Goal: Task Accomplishment & Management: Complete application form

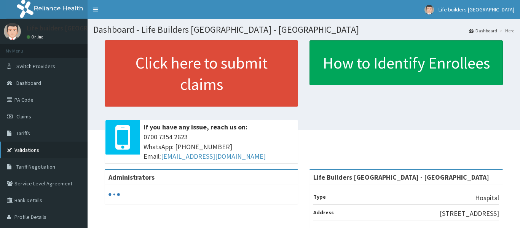
click at [34, 151] on link "Validations" at bounding box center [44, 150] width 88 height 17
click at [24, 120] on link "Claims" at bounding box center [44, 116] width 88 height 17
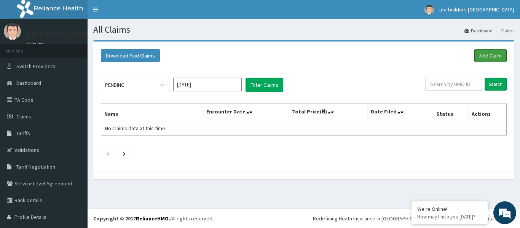
click at [486, 59] on link "Add Claim" at bounding box center [490, 55] width 32 height 13
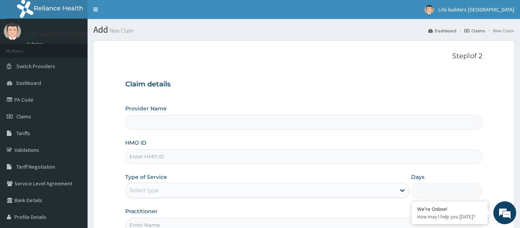
type input "Life Builders [GEOGRAPHIC_DATA] - [GEOGRAPHIC_DATA]"
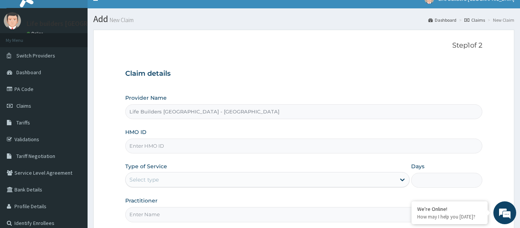
scroll to position [11, 0]
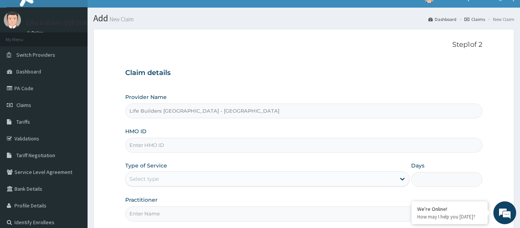
paste input "TDF/10029/C"
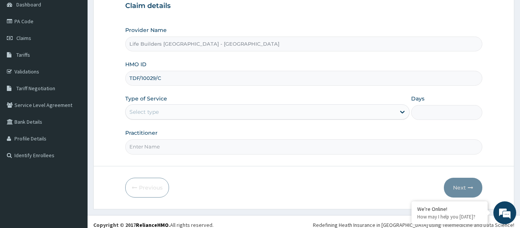
scroll to position [85, 0]
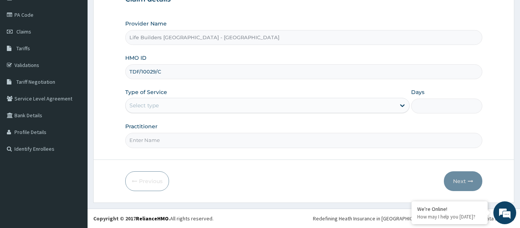
type input "TDF/10029/C"
click at [167, 105] on div "Select type" at bounding box center [261, 105] width 270 height 12
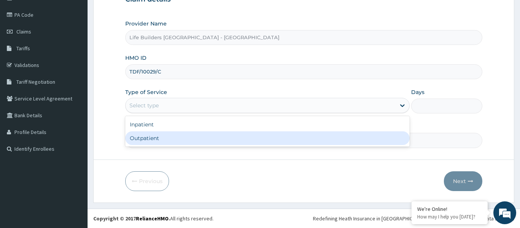
click at [148, 137] on div "Outpatient" at bounding box center [267, 138] width 285 height 14
type input "1"
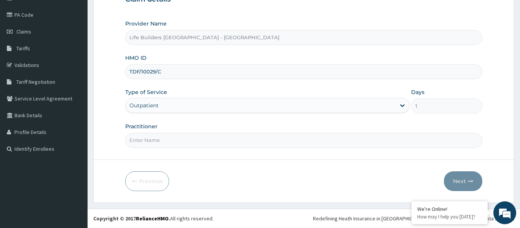
click at [148, 141] on input "Practitioner" at bounding box center [303, 140] width 357 height 15
type input "DR UCHE"
click at [462, 183] on button "Next" at bounding box center [463, 181] width 38 height 20
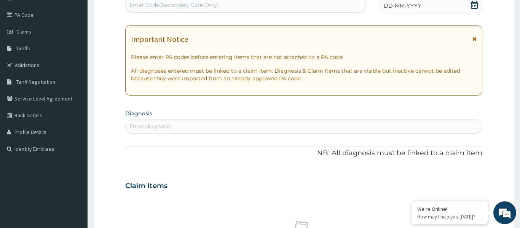
click at [475, 39] on icon at bounding box center [474, 38] width 4 height 5
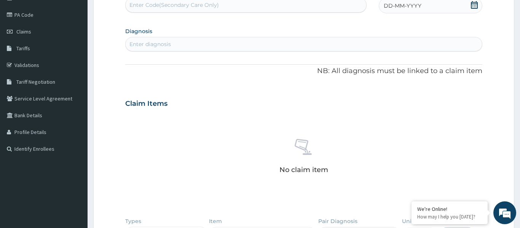
click at [473, 7] on icon at bounding box center [474, 5] width 7 height 8
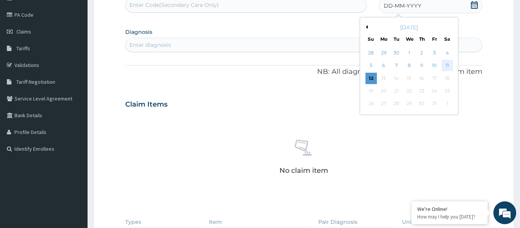
click at [447, 64] on div "11" at bounding box center [446, 65] width 11 height 11
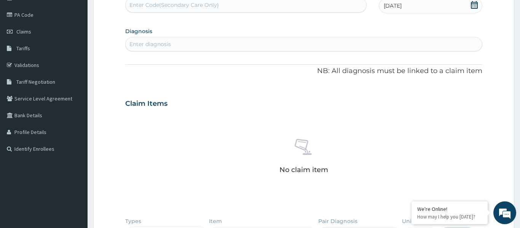
click at [182, 44] on div "Enter diagnosis" at bounding box center [304, 44] width 356 height 12
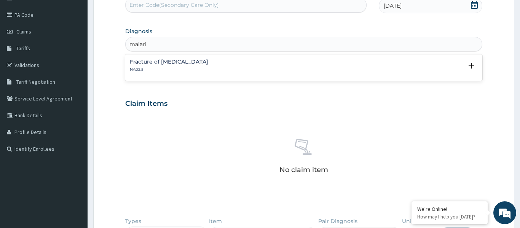
type input "[MEDICAL_DATA]"
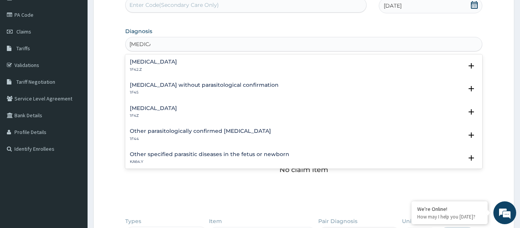
click at [146, 109] on h4 "[MEDICAL_DATA]" at bounding box center [153, 108] width 47 height 6
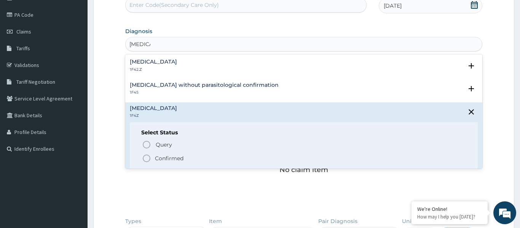
click at [146, 159] on icon "status option filled" at bounding box center [146, 158] width 9 height 9
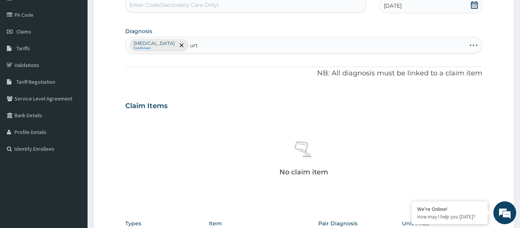
type input "urti"
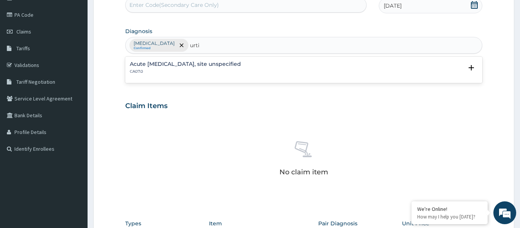
click at [175, 65] on h4 "Acute [MEDICAL_DATA], site unspecified" at bounding box center [185, 64] width 111 height 6
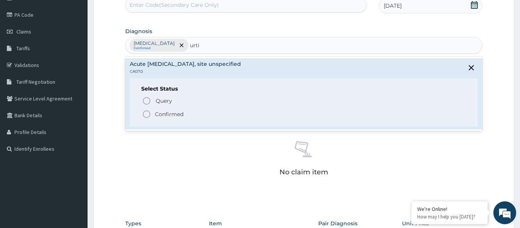
click at [144, 118] on icon "status option filled" at bounding box center [146, 114] width 9 height 9
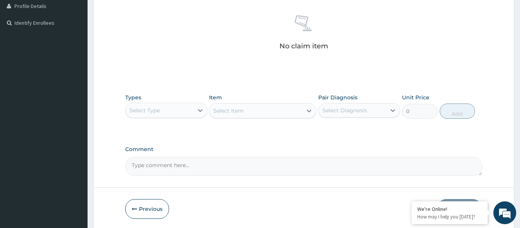
scroll to position [217, 0]
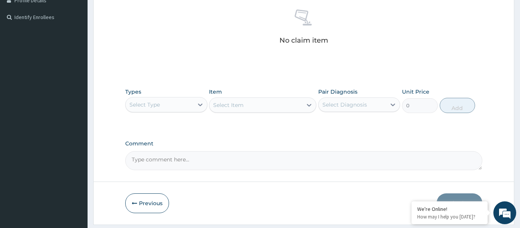
click at [152, 107] on div "Select Type" at bounding box center [144, 105] width 30 height 8
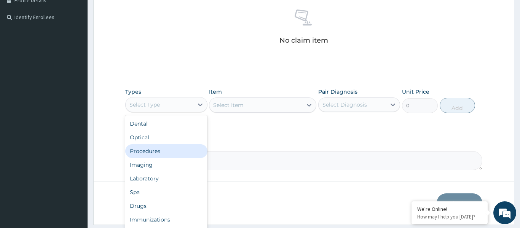
drag, startPoint x: 145, startPoint y: 152, endPoint x: 144, endPoint y: 148, distance: 4.0
click at [145, 153] on div "Procedures" at bounding box center [166, 151] width 82 height 14
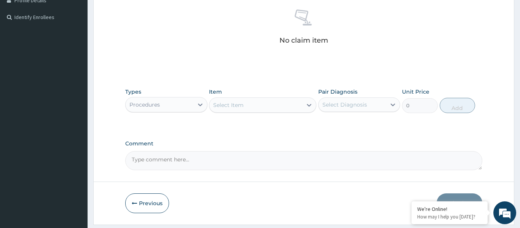
click at [237, 104] on div "Select Item" at bounding box center [228, 105] width 30 height 8
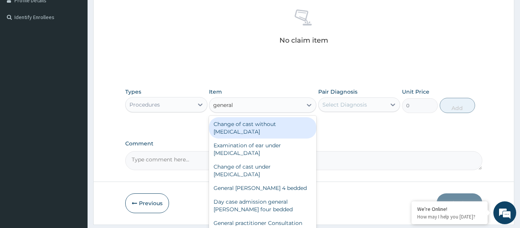
type input "general p"
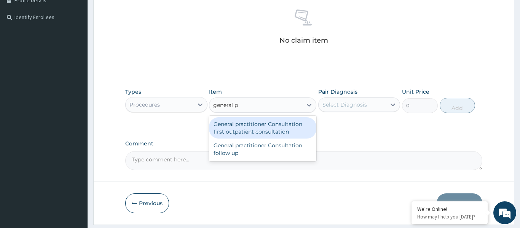
click at [239, 132] on div "General practitioner Consultation first outpatient consultation" at bounding box center [262, 127] width 107 height 21
type input "3000"
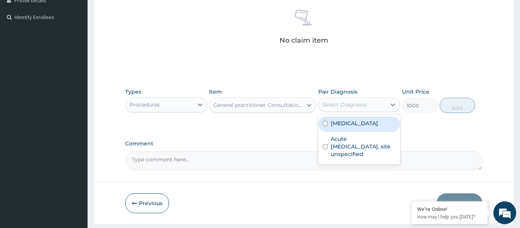
click at [346, 102] on div "Select Diagnosis" at bounding box center [344, 105] width 45 height 8
click at [352, 119] on label "Malaria, unspecified" at bounding box center [354, 123] width 47 height 8
checkbox input "true"
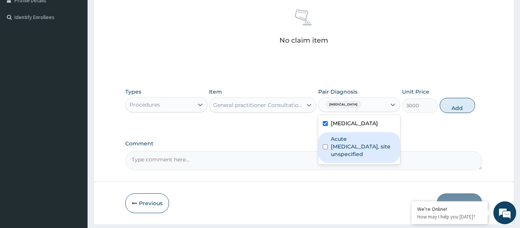
click at [352, 147] on label "Acute upper respiratory infection, site unspecified" at bounding box center [363, 146] width 65 height 23
checkbox input "true"
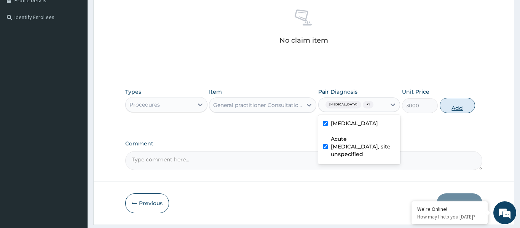
click at [446, 109] on button "Add" at bounding box center [457, 105] width 36 height 15
type input "0"
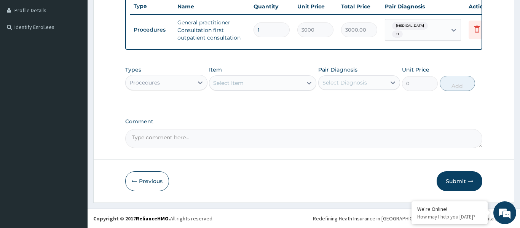
scroll to position [207, 0]
click at [236, 86] on div "Select Item" at bounding box center [228, 83] width 30 height 8
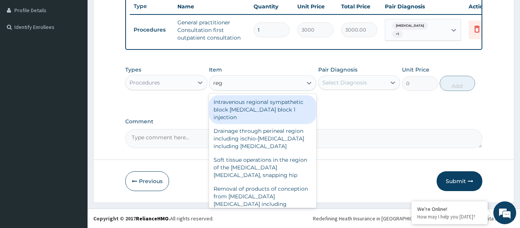
type input "regis"
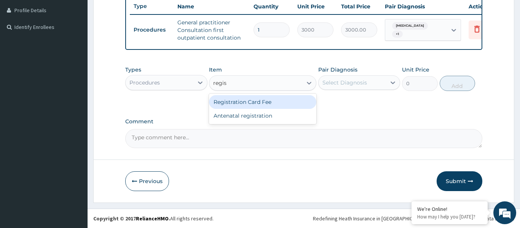
click at [237, 100] on div "Registration Card Fee" at bounding box center [262, 102] width 107 height 14
type input "2000"
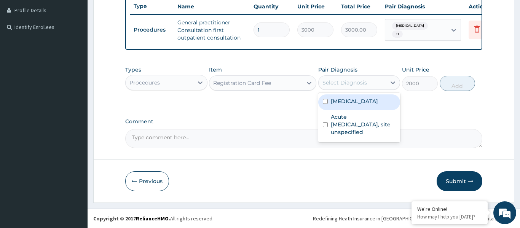
click at [352, 79] on div "Select Diagnosis" at bounding box center [344, 83] width 45 height 8
click at [352, 101] on label "[MEDICAL_DATA]" at bounding box center [354, 101] width 47 height 8
checkbox input "true"
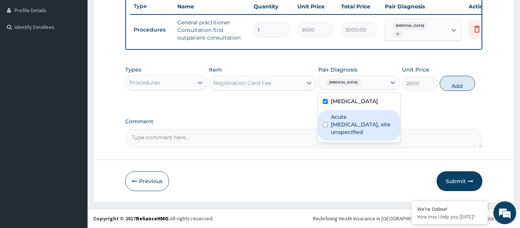
click at [352, 124] on label "Acute upper respiratory infection, site unspecified" at bounding box center [363, 124] width 65 height 23
checkbox input "true"
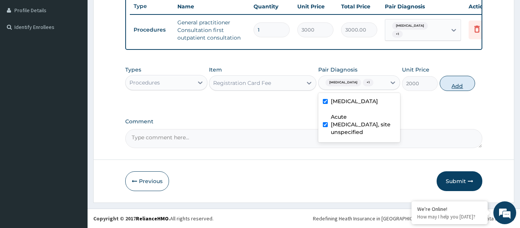
click at [452, 84] on button "Add" at bounding box center [457, 83] width 36 height 15
type input "0"
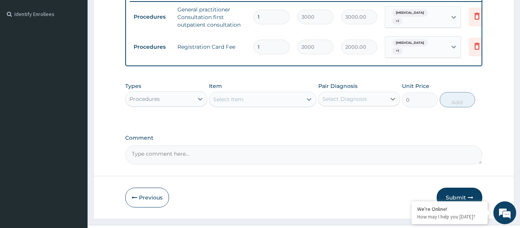
scroll to position [236, 0]
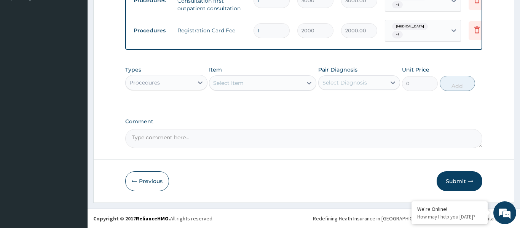
click at [176, 86] on div "Procedures" at bounding box center [160, 82] width 68 height 12
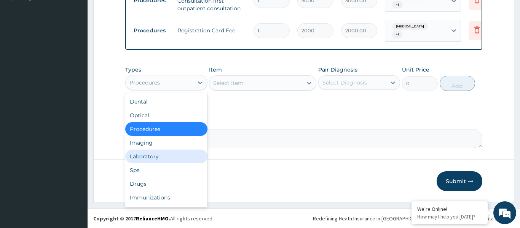
click at [156, 153] on div "Laboratory" at bounding box center [166, 157] width 82 height 14
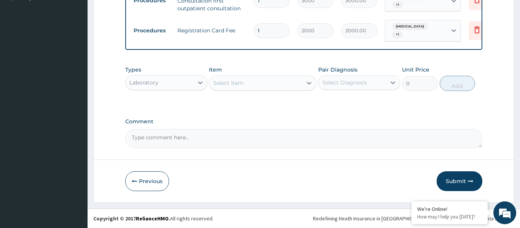
click at [261, 87] on div "Select Item" at bounding box center [255, 83] width 93 height 12
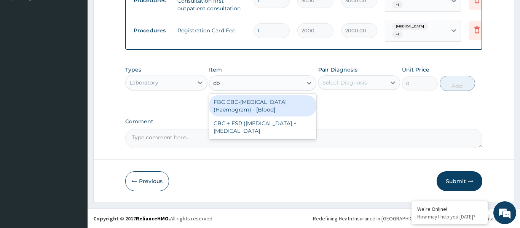
type input "cbc"
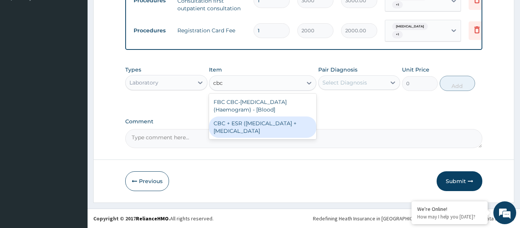
click at [263, 126] on div "CBC + ESR ([MEDICAL_DATA] + [MEDICAL_DATA]" at bounding box center [262, 126] width 107 height 21
type input "3500"
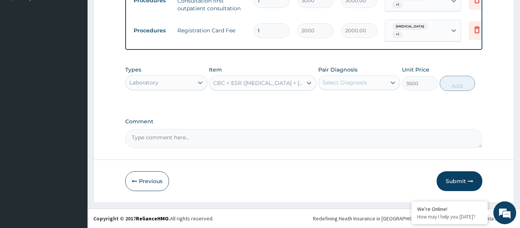
click at [349, 84] on div "Select Diagnosis" at bounding box center [344, 83] width 45 height 8
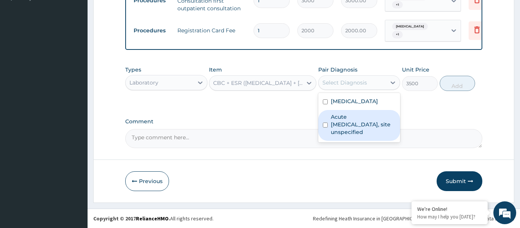
click at [351, 125] on label "Acute upper respiratory infection, site unspecified" at bounding box center [363, 124] width 65 height 23
checkbox input "true"
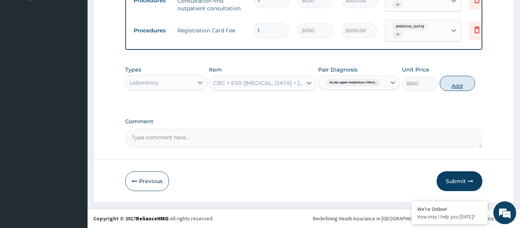
click at [459, 82] on button "Add" at bounding box center [457, 83] width 36 height 15
type input "0"
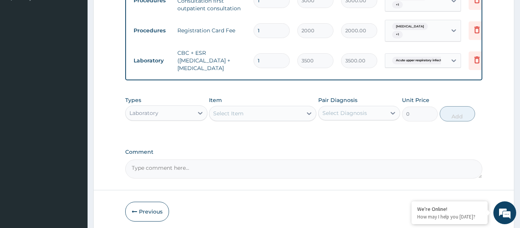
click at [259, 119] on div "Select Item" at bounding box center [255, 113] width 93 height 12
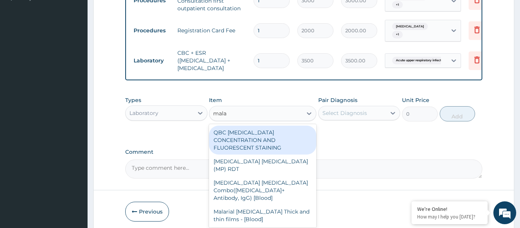
type input "malar"
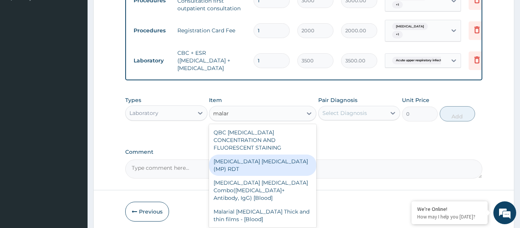
click at [259, 160] on div "[MEDICAL_DATA] [MEDICAL_DATA] (MP) RDT" at bounding box center [262, 164] width 107 height 21
type input "1500"
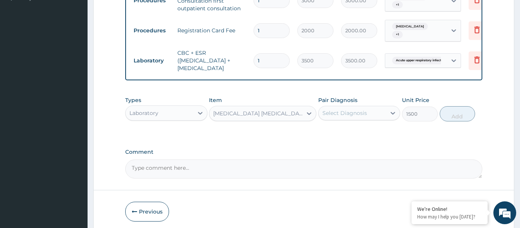
click at [272, 117] on div "[MEDICAL_DATA] [MEDICAL_DATA] (MP) RDT" at bounding box center [258, 114] width 90 height 8
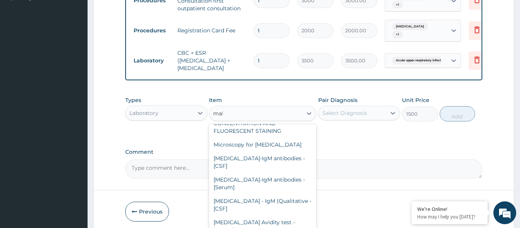
scroll to position [0, 0]
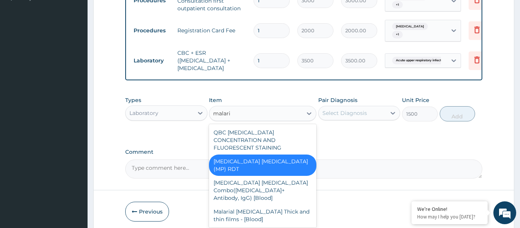
type input "[MEDICAL_DATA]"
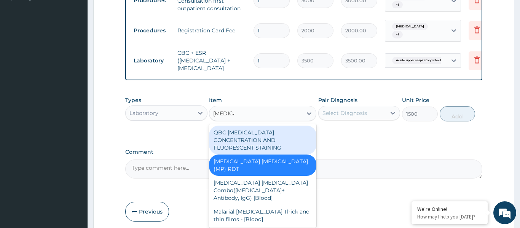
click at [272, 143] on div "QBC [MEDICAL_DATA] CONCENTRATION AND FLUORESCENT STAINING" at bounding box center [262, 140] width 107 height 29
type input "2000"
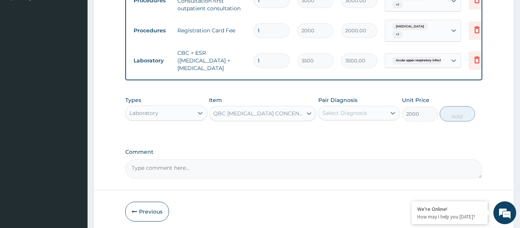
click at [368, 119] on div "Select Diagnosis" at bounding box center [352, 113] width 68 height 12
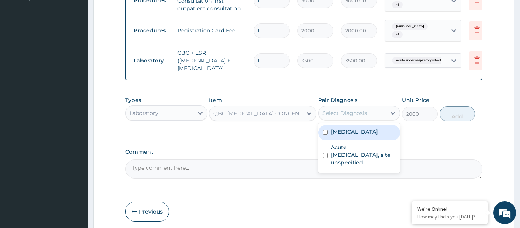
click at [358, 135] on label "[MEDICAL_DATA]" at bounding box center [354, 132] width 47 height 8
checkbox input "true"
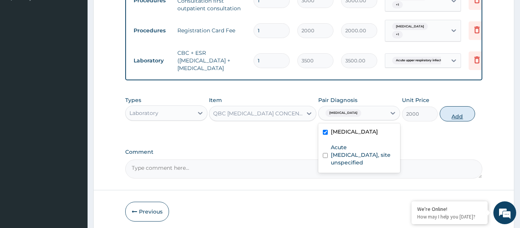
click at [453, 121] on button "Add" at bounding box center [457, 113] width 36 height 15
type input "0"
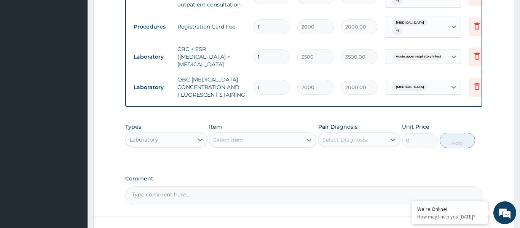
scroll to position [304, 0]
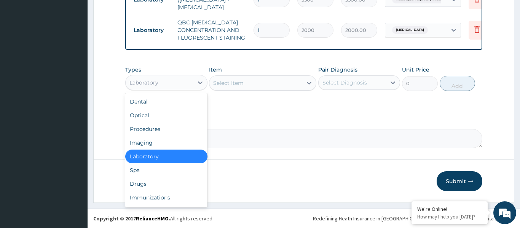
click at [178, 80] on div "Laboratory" at bounding box center [160, 82] width 68 height 12
click at [140, 183] on div "Drugs" at bounding box center [166, 184] width 82 height 14
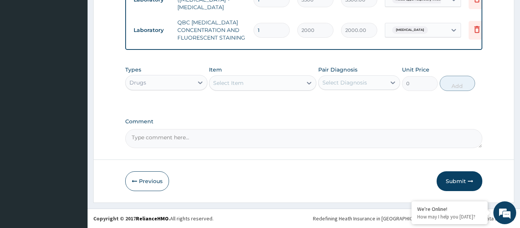
click at [255, 81] on div "Select Item" at bounding box center [255, 83] width 93 height 12
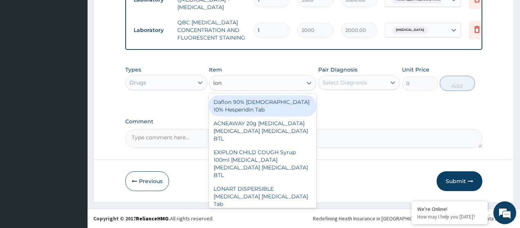
type input "[PERSON_NAME]"
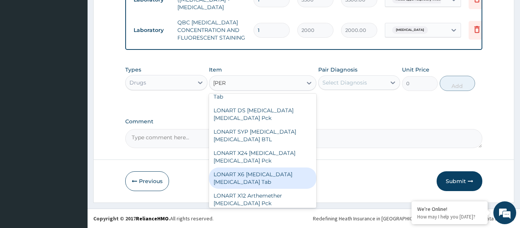
scroll to position [11, 0]
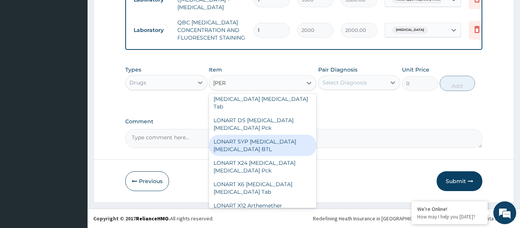
click at [261, 143] on div "LONART SYP [MEDICAL_DATA] [MEDICAL_DATA] BTL" at bounding box center [262, 145] width 107 height 21
type input "1524"
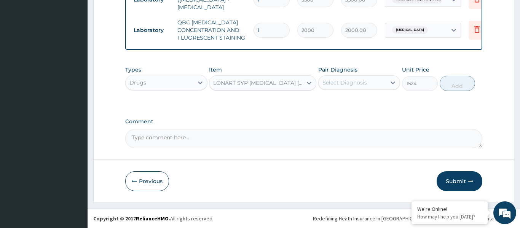
click at [347, 83] on div "Select Diagnosis" at bounding box center [344, 83] width 45 height 8
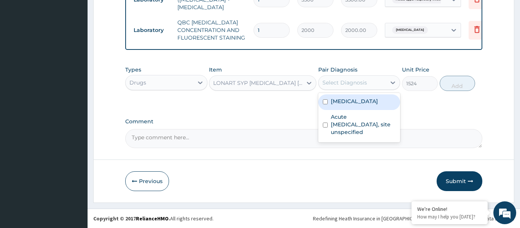
drag, startPoint x: 351, startPoint y: 99, endPoint x: 384, endPoint y: 95, distance: 32.7
click at [352, 100] on label "[MEDICAL_DATA]" at bounding box center [354, 101] width 47 height 8
checkbox input "true"
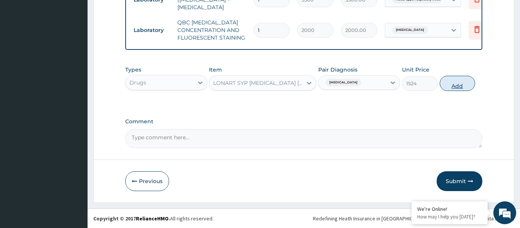
click at [462, 81] on button "Add" at bounding box center [457, 83] width 36 height 15
type input "0"
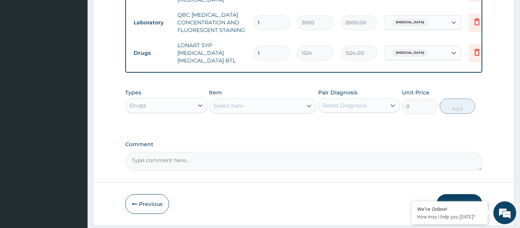
click at [264, 111] on div "Select Item" at bounding box center [255, 106] width 93 height 12
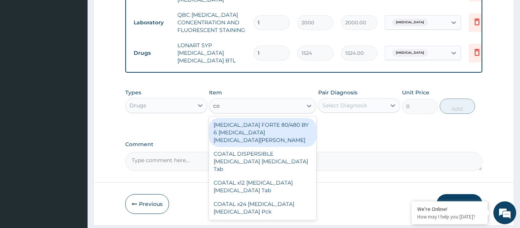
type input "c"
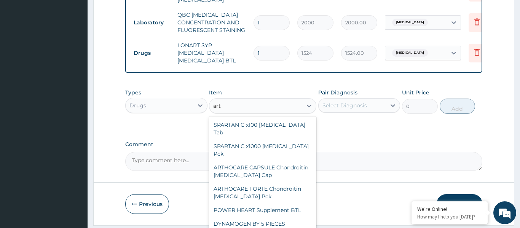
type input "arte"
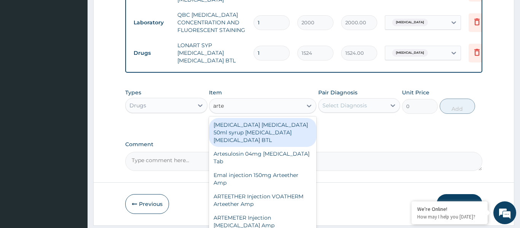
click at [267, 132] on div "[MEDICAL_DATA] [MEDICAL_DATA] 50ml syrup [MEDICAL_DATA] [MEDICAL_DATA] BTL" at bounding box center [262, 132] width 107 height 29
type input "564"
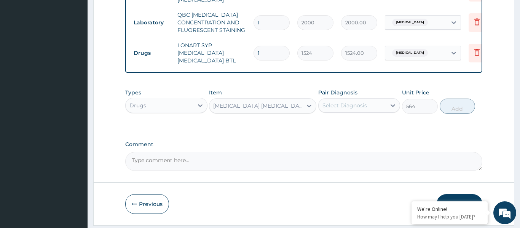
click at [274, 110] on div "[MEDICAL_DATA] [MEDICAL_DATA] 50ml syrup [MEDICAL_DATA] [MEDICAL_DATA] BTL" at bounding box center [258, 106] width 90 height 8
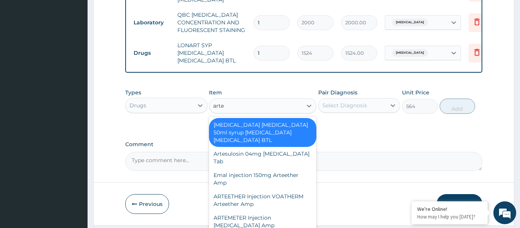
scroll to position [0, 0]
type input "artem"
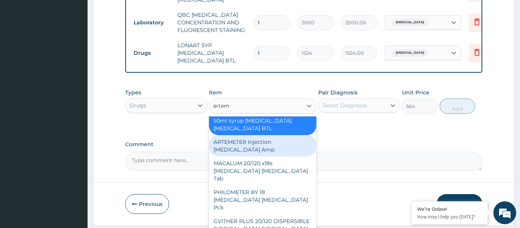
scroll to position [174, 0]
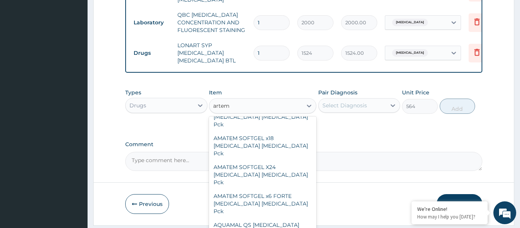
type input "360"
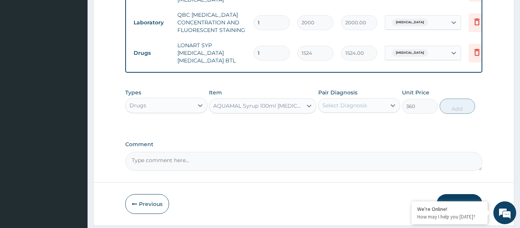
click at [265, 112] on div "AQUAMAL Syrup 100ml [MEDICAL_DATA] [MEDICAL_DATA] BTL" at bounding box center [255, 106] width 93 height 12
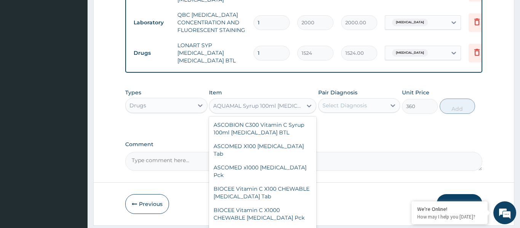
scroll to position [12543, 0]
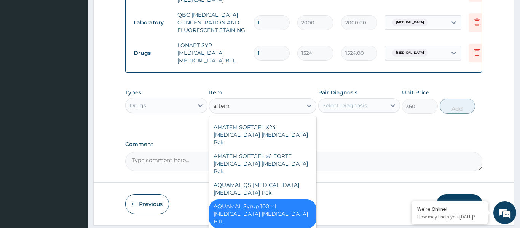
type input "arteme"
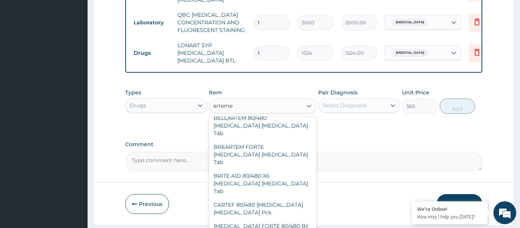
scroll to position [536, 0]
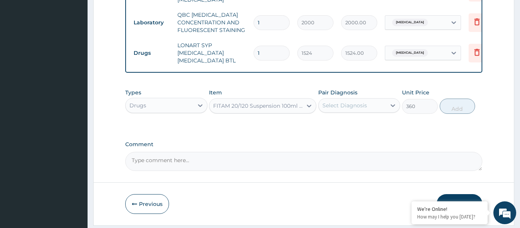
click at [260, 112] on div "FITAM 20/120 Suspension 100ml [MEDICAL_DATA] [MEDICAL_DATA] BTL" at bounding box center [255, 106] width 93 height 12
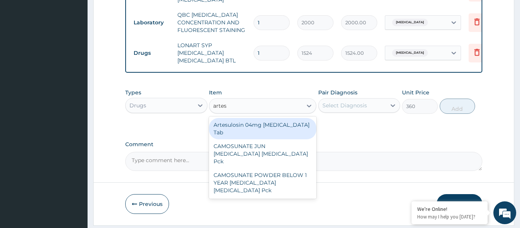
scroll to position [0, 0]
type input "artesu"
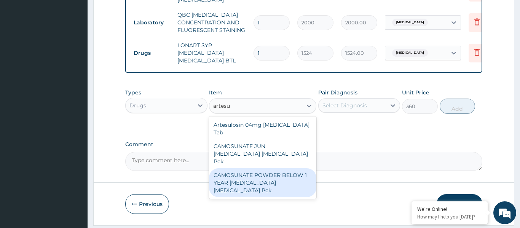
click at [271, 176] on div "CAMOSUNATE POWDER BELOW 1 YEAR [MEDICAL_DATA] [MEDICAL_DATA] Pck" at bounding box center [262, 182] width 107 height 29
type input "804"
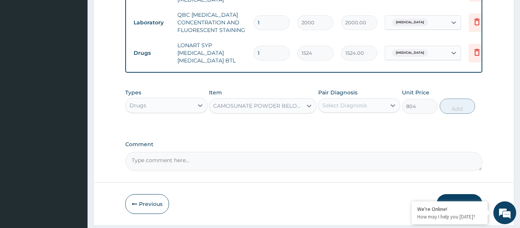
click at [263, 107] on div "CAMOSUNATE POWDER BELOW 1 YEAR [MEDICAL_DATA] [MEDICAL_DATA] Pck" at bounding box center [258, 106] width 90 height 8
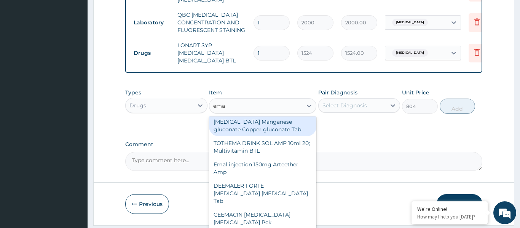
scroll to position [3, 0]
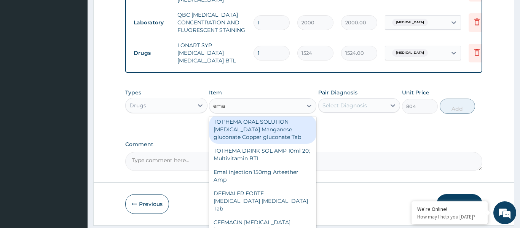
type input "emal"
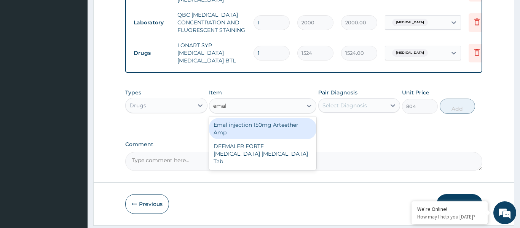
scroll to position [0, 0]
click at [263, 129] on div "Emal injection 150mg Arteether Amp" at bounding box center [262, 128] width 107 height 21
type input "876"
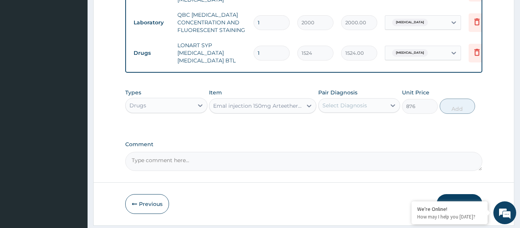
click at [361, 107] on div "Select Diagnosis" at bounding box center [344, 106] width 45 height 8
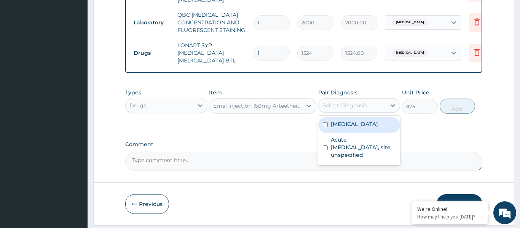
click at [357, 124] on label "[MEDICAL_DATA]" at bounding box center [354, 124] width 47 height 8
checkbox input "true"
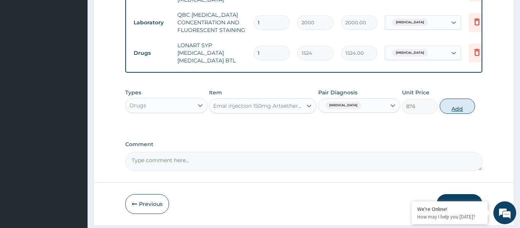
click at [450, 114] on button "Add" at bounding box center [457, 106] width 36 height 15
type input "0"
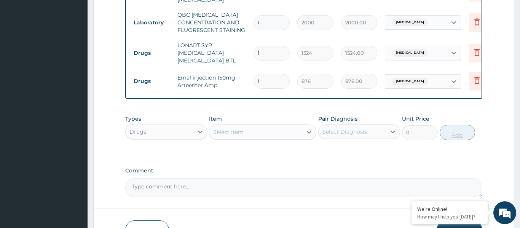
type input "0.00"
type input "3"
type input "2628.00"
type input "3"
click at [268, 138] on div "Select Item" at bounding box center [255, 132] width 93 height 12
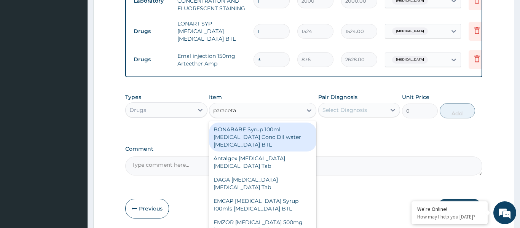
scroll to position [330, 0]
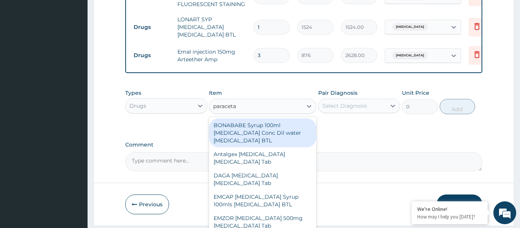
type input "paraceta"
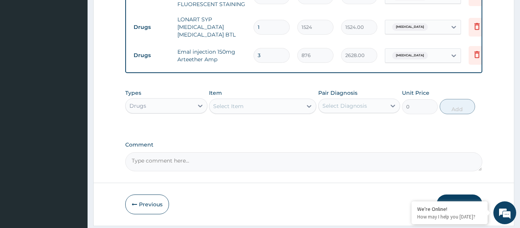
click at [253, 111] on div "Select Item" at bounding box center [255, 106] width 93 height 12
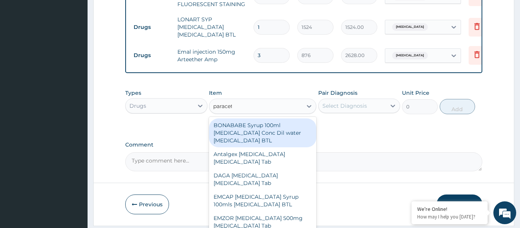
type input "paraceta"
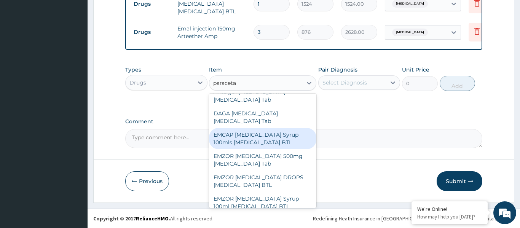
scroll to position [109, 0]
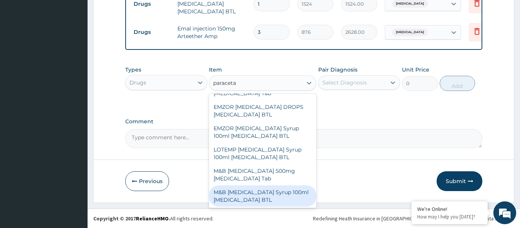
click at [266, 194] on div "M&B [MEDICAL_DATA] Syrup 100ml [MEDICAL_DATA] BTL" at bounding box center [262, 195] width 107 height 21
type input "480"
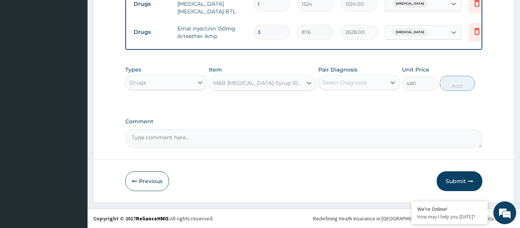
click at [343, 81] on div "Select Diagnosis" at bounding box center [344, 83] width 45 height 8
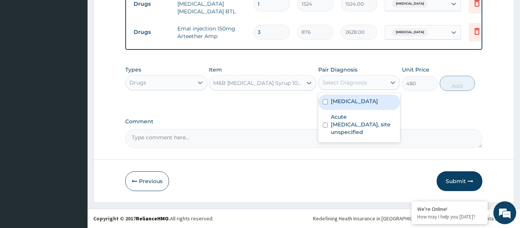
drag, startPoint x: 346, startPoint y: 102, endPoint x: 346, endPoint y: 115, distance: 13.3
click at [346, 102] on label "[MEDICAL_DATA]" at bounding box center [354, 101] width 47 height 8
checkbox input "true"
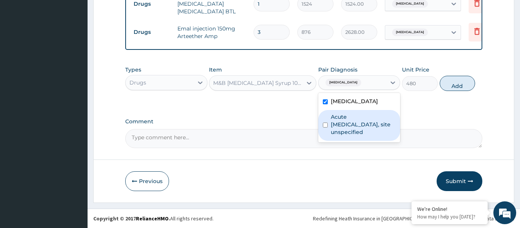
click at [346, 128] on label "Acute upper respiratory infection, site unspecified" at bounding box center [363, 124] width 65 height 23
checkbox input "true"
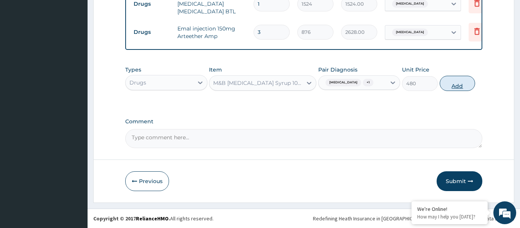
click at [454, 81] on button "Add" at bounding box center [457, 83] width 36 height 15
type input "0"
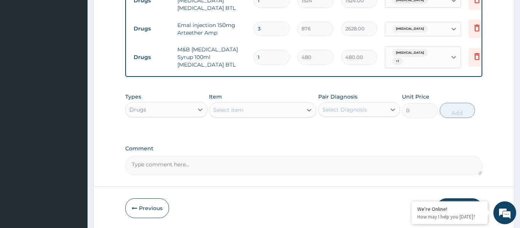
click at [236, 114] on div "Select Item" at bounding box center [228, 110] width 30 height 8
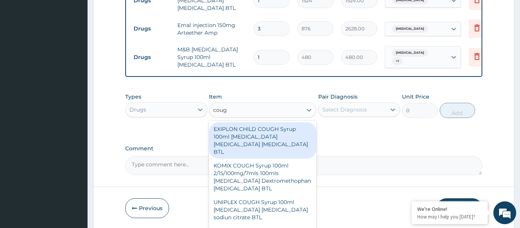
type input "cough"
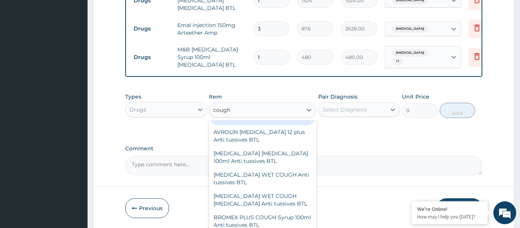
scroll to position [165, 0]
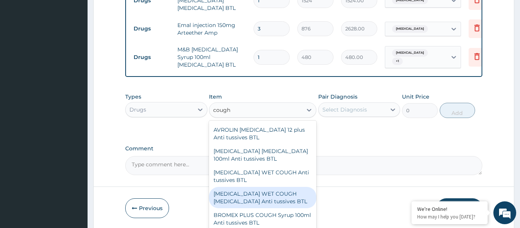
click at [250, 199] on div "[MEDICAL_DATA] WET COUGH [MEDICAL_DATA] Anti tussives BTL" at bounding box center [262, 197] width 107 height 21
type input "1020"
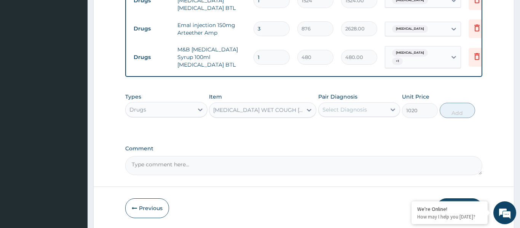
click at [275, 111] on div "[MEDICAL_DATA] WET COUGH [MEDICAL_DATA] Anti tussives BTL" at bounding box center [258, 110] width 90 height 8
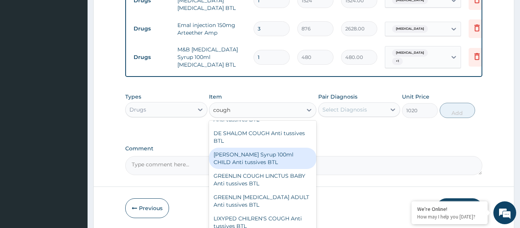
scroll to position [444, 0]
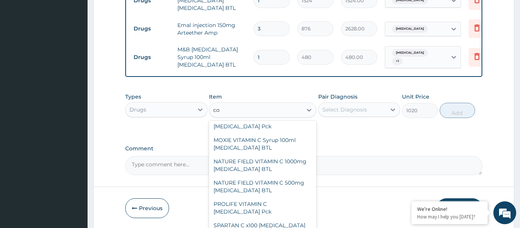
type input "c"
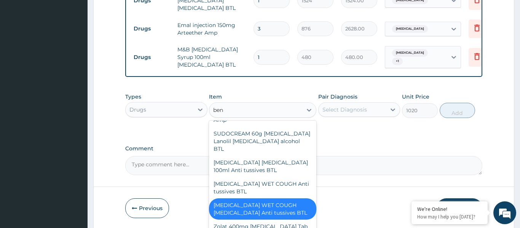
scroll to position [338, 0]
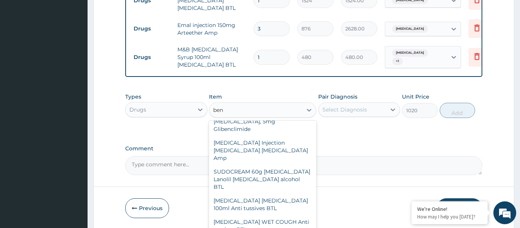
type input "beny"
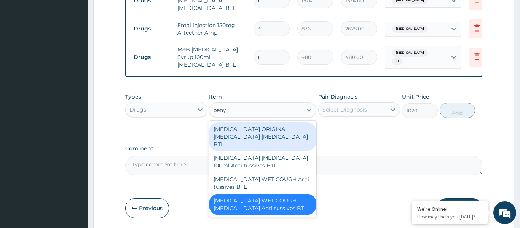
scroll to position [0, 0]
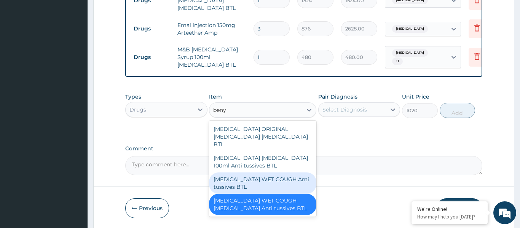
click at [277, 182] on div "[MEDICAL_DATA] WET COUGH Anti tussives BTL" at bounding box center [262, 182] width 107 height 21
type input "1200"
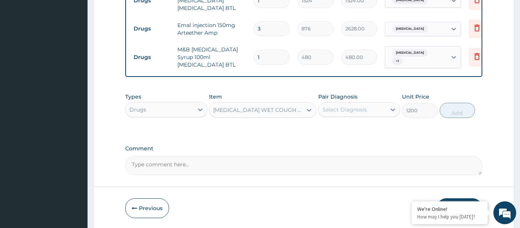
click at [353, 111] on div "Select Diagnosis" at bounding box center [344, 110] width 45 height 8
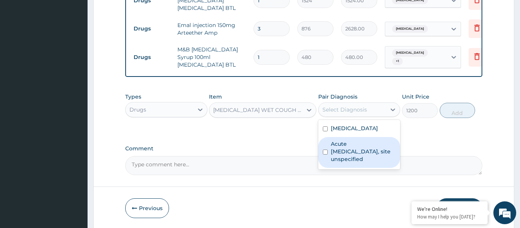
click at [347, 156] on label "Acute upper respiratory infection, site unspecified" at bounding box center [363, 151] width 65 height 23
checkbox input "true"
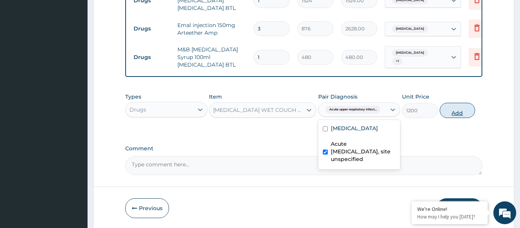
click at [460, 113] on button "Add" at bounding box center [457, 110] width 36 height 15
type input "0"
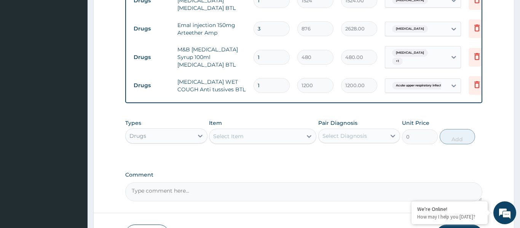
click at [252, 140] on div "Select Item" at bounding box center [255, 136] width 93 height 12
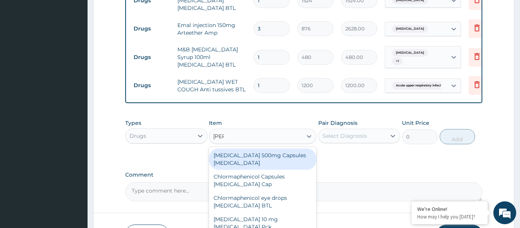
type input "lorat"
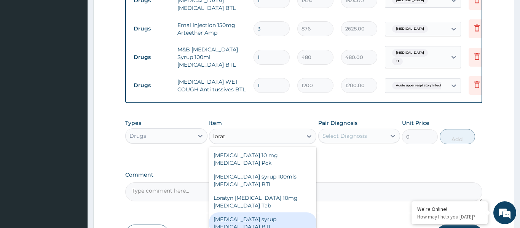
click at [283, 217] on div "[MEDICAL_DATA] syrup [MEDICAL_DATA] BTL" at bounding box center [262, 222] width 107 height 21
type input "960"
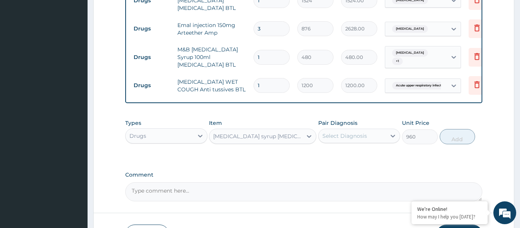
click at [360, 140] on div "Select Diagnosis" at bounding box center [344, 136] width 45 height 8
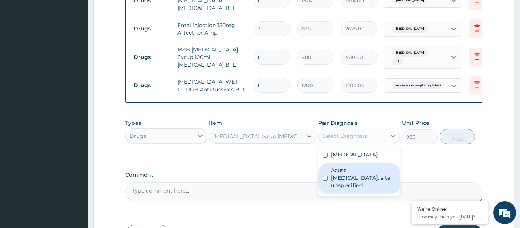
click at [355, 185] on label "Acute upper respiratory infection, site unspecified" at bounding box center [363, 177] width 65 height 23
checkbox input "true"
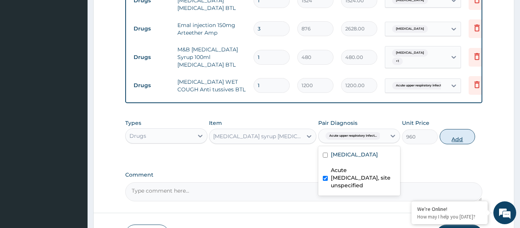
click at [455, 143] on button "Add" at bounding box center [457, 136] width 36 height 15
type input "0"
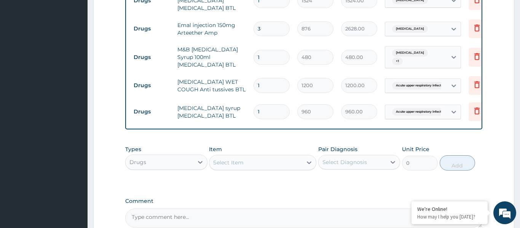
click at [247, 166] on div "Select Item" at bounding box center [255, 162] width 93 height 12
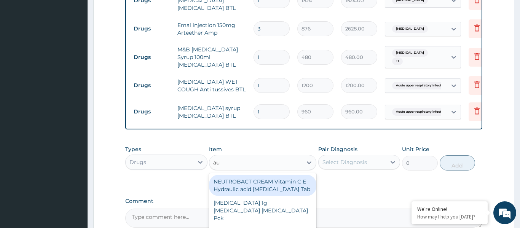
type input "aug"
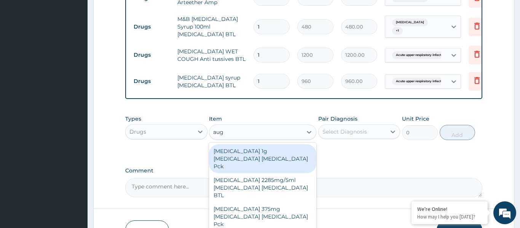
scroll to position [411, 0]
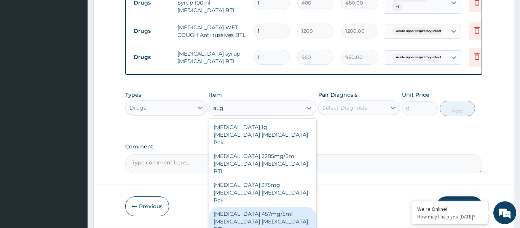
click at [277, 207] on div "[MEDICAL_DATA] 457mg/5ml [MEDICAL_DATA] [MEDICAL_DATA] BTL" at bounding box center [262, 221] width 107 height 29
type input "5940"
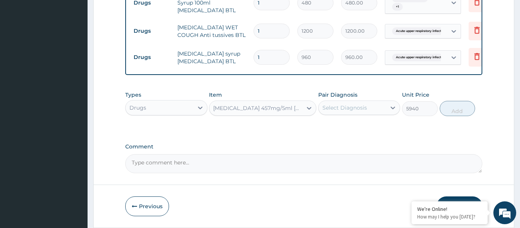
click at [337, 114] on div "Select Diagnosis" at bounding box center [352, 108] width 68 height 12
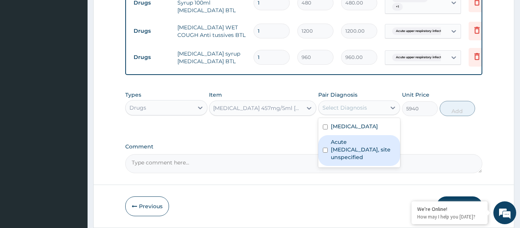
click at [347, 153] on label "Acute upper respiratory infection, site unspecified" at bounding box center [363, 149] width 65 height 23
checkbox input "true"
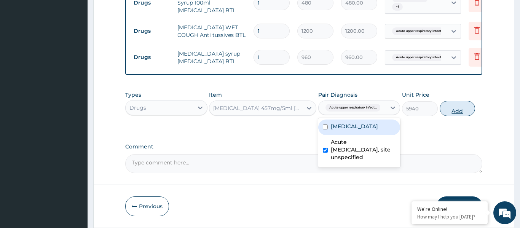
click at [455, 113] on button "Add" at bounding box center [457, 108] width 36 height 15
type input "0"
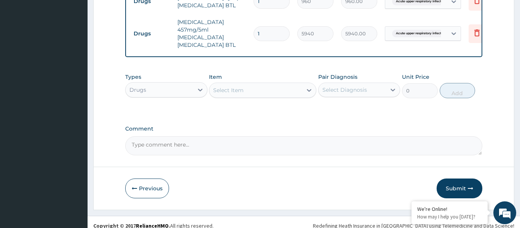
scroll to position [470, 0]
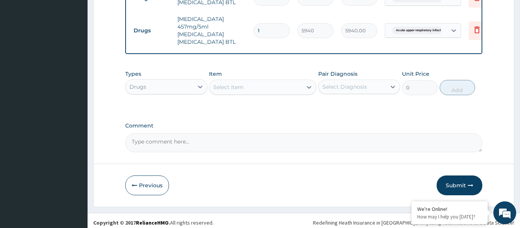
click at [451, 181] on button "Submit" at bounding box center [459, 185] width 46 height 20
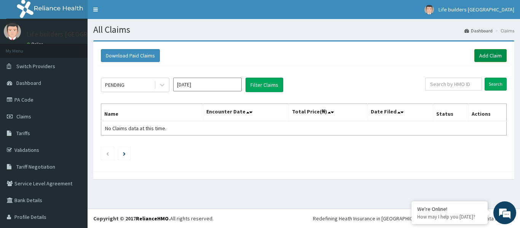
click at [495, 56] on link "Add Claim" at bounding box center [490, 55] width 32 height 13
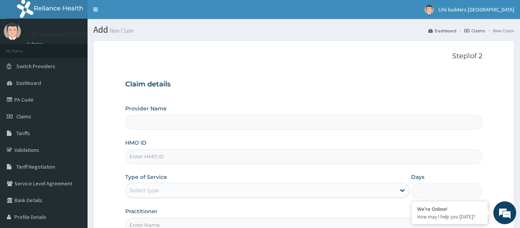
type input "TDF/10029/B"
type input "Life Builders [GEOGRAPHIC_DATA] - [GEOGRAPHIC_DATA]"
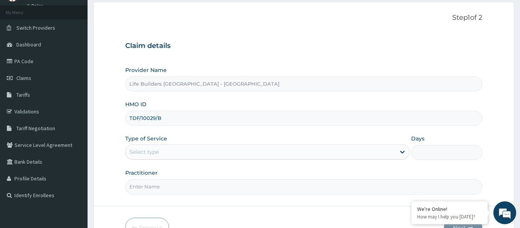
scroll to position [42, 0]
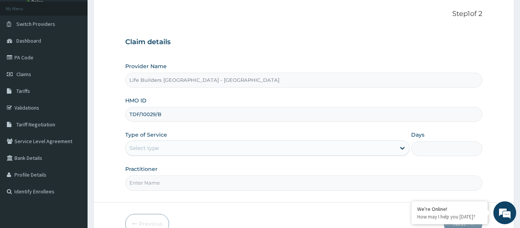
type input "TDF/10029/B"
click at [173, 147] on div "Select type" at bounding box center [261, 148] width 270 height 12
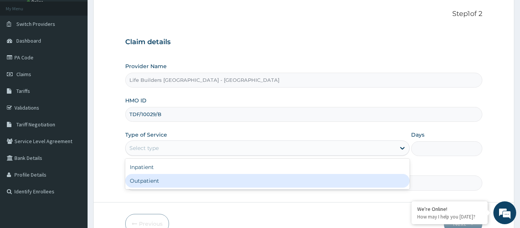
click at [151, 180] on div "Outpatient" at bounding box center [267, 181] width 285 height 14
type input "1"
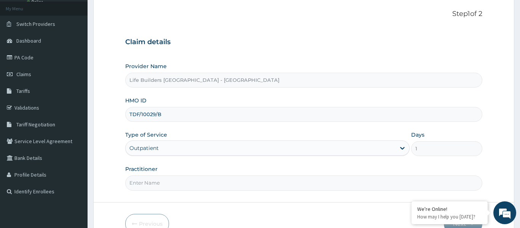
click at [150, 180] on input "Practitioner" at bounding box center [303, 182] width 357 height 15
type input "DR STEAVNS"
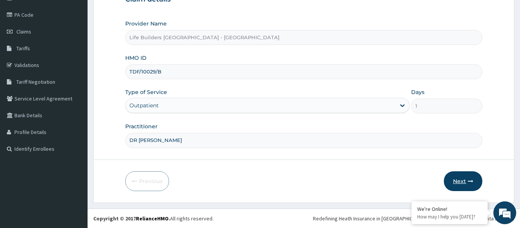
scroll to position [0, 0]
click at [461, 182] on button "Next" at bounding box center [463, 181] width 38 height 20
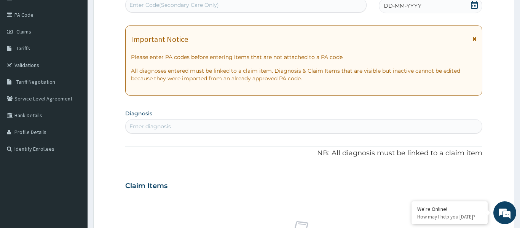
click at [474, 40] on icon at bounding box center [474, 38] width 4 height 5
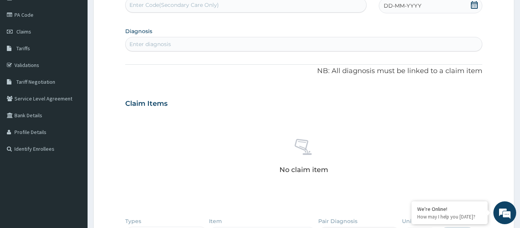
click at [473, 2] on icon at bounding box center [474, 5] width 7 height 8
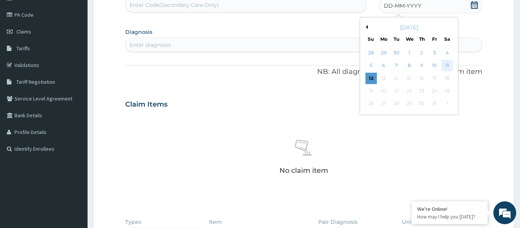
click at [447, 64] on div "11" at bounding box center [446, 65] width 11 height 11
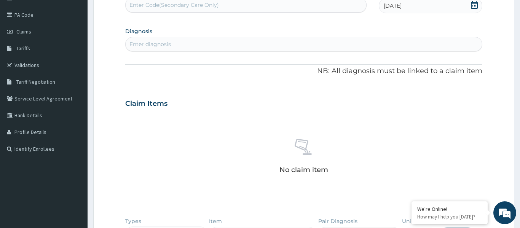
click at [206, 46] on div "Enter diagnosis" at bounding box center [304, 44] width 356 height 12
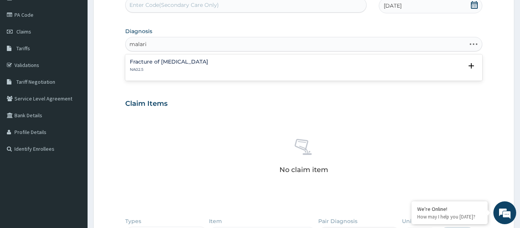
type input "[MEDICAL_DATA]"
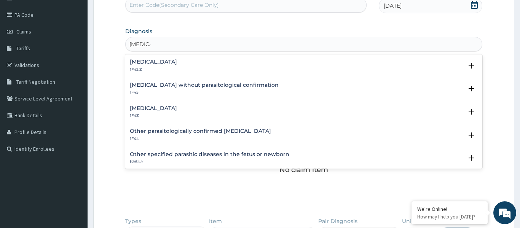
click at [145, 109] on h4 "Malaria, unspecified" at bounding box center [153, 108] width 47 height 6
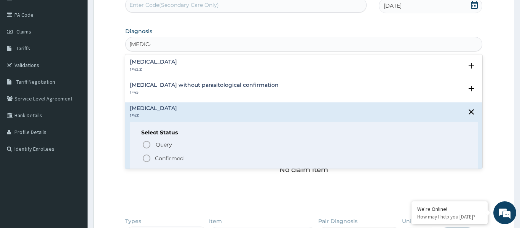
click at [145, 158] on icon "status option filled" at bounding box center [146, 158] width 9 height 9
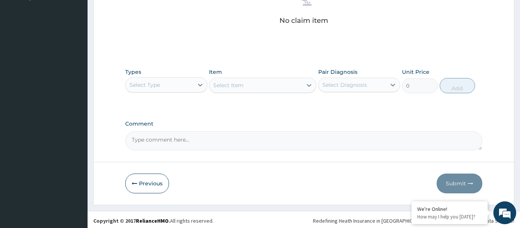
scroll to position [239, 0]
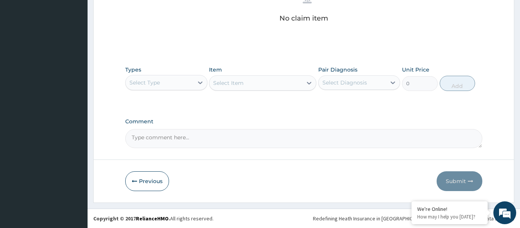
click at [154, 81] on div "Select Type" at bounding box center [144, 83] width 30 height 8
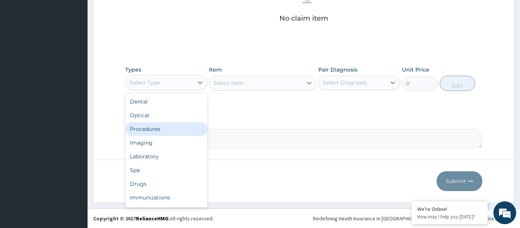
click at [156, 134] on div "Procedures" at bounding box center [166, 129] width 82 height 14
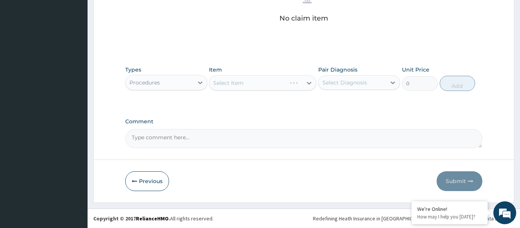
click at [240, 81] on div "Select Item" at bounding box center [262, 82] width 107 height 15
click at [252, 87] on div "Select Item" at bounding box center [255, 83] width 93 height 12
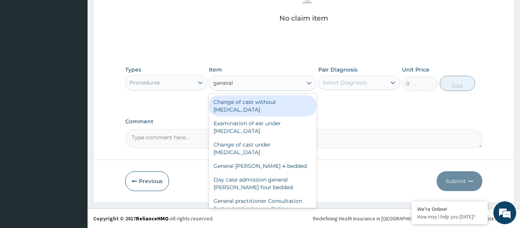
type input "general p"
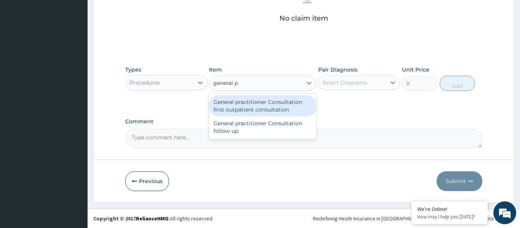
click at [249, 108] on div "General practitioner Consultation first outpatient consultation" at bounding box center [262, 105] width 107 height 21
type input "3000"
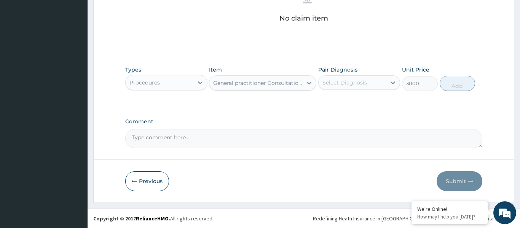
click at [343, 84] on div "Select Diagnosis" at bounding box center [344, 83] width 45 height 8
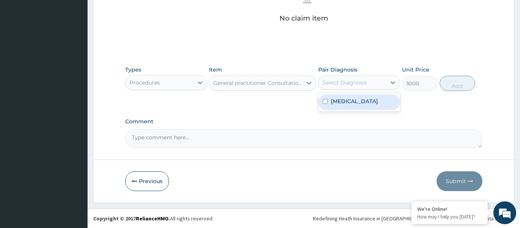
click at [341, 104] on label "[MEDICAL_DATA]" at bounding box center [354, 101] width 47 height 8
checkbox input "true"
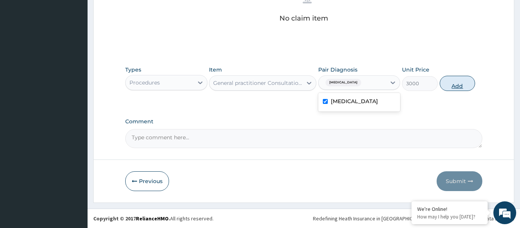
click at [463, 83] on button "Add" at bounding box center [457, 83] width 36 height 15
type input "0"
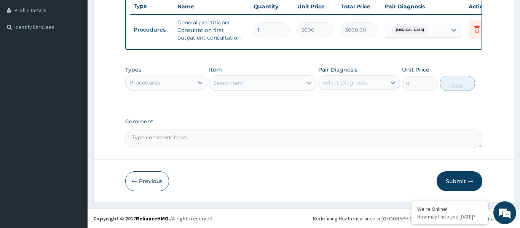
scroll to position [207, 0]
click at [268, 88] on div "Select Item" at bounding box center [255, 83] width 93 height 12
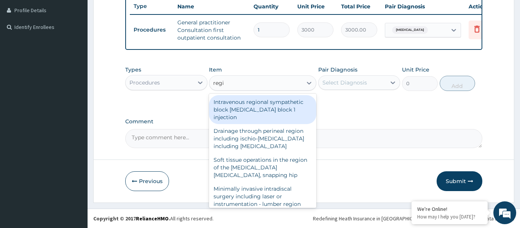
type input "regis"
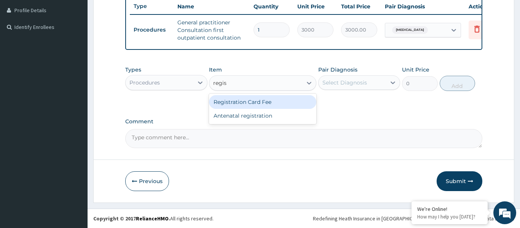
click at [261, 103] on div "Registration Card Fee" at bounding box center [262, 102] width 107 height 14
type input "2000"
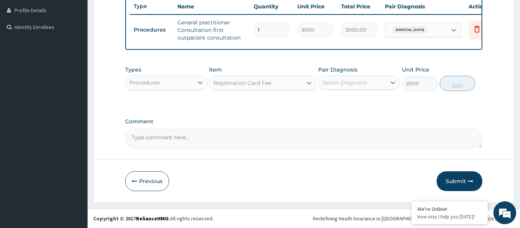
click at [340, 81] on div "Select Diagnosis" at bounding box center [344, 83] width 45 height 8
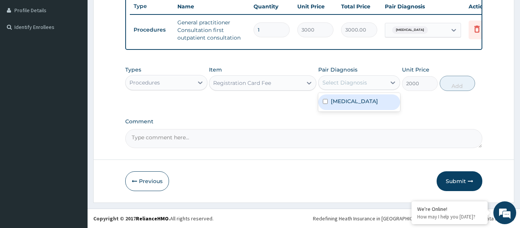
click at [346, 102] on label "[MEDICAL_DATA]" at bounding box center [354, 101] width 47 height 8
checkbox input "true"
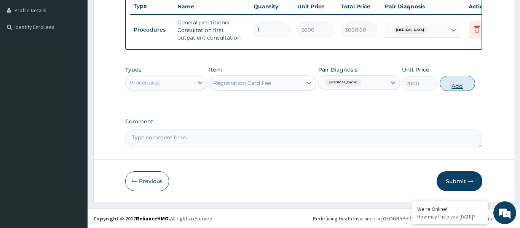
click at [457, 88] on button "Add" at bounding box center [457, 83] width 36 height 15
type input "0"
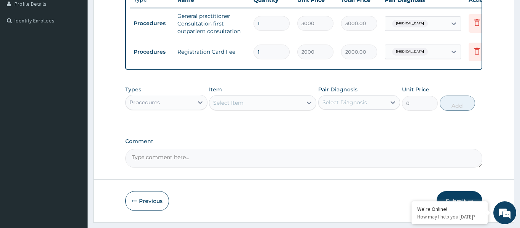
scroll to position [218, 0]
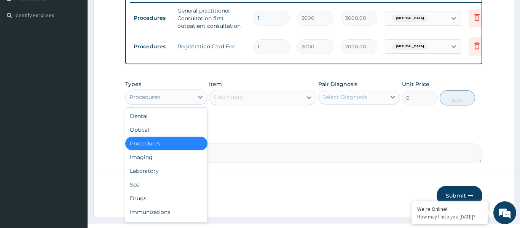
click at [170, 99] on div "Procedures" at bounding box center [160, 97] width 68 height 12
click at [158, 168] on div "Laboratory" at bounding box center [166, 171] width 82 height 14
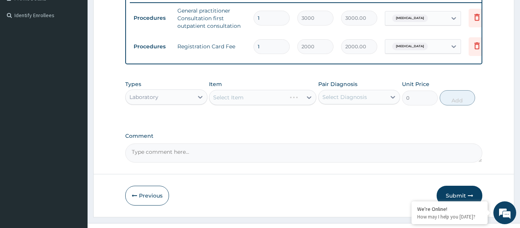
click at [242, 96] on div "Select Item" at bounding box center [262, 97] width 107 height 15
click at [242, 96] on div "Select Item" at bounding box center [228, 98] width 30 height 8
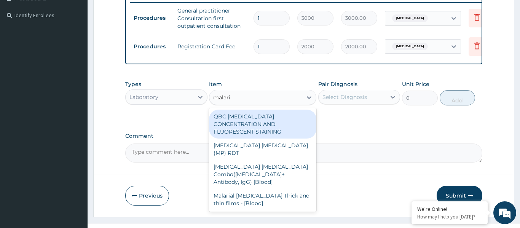
type input "[MEDICAL_DATA]"
click at [241, 118] on div "QBC [MEDICAL_DATA] CONCENTRATION AND FLUORESCENT STAINING" at bounding box center [262, 124] width 107 height 29
type input "2000"
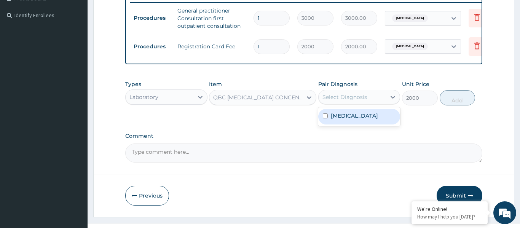
click at [338, 98] on div "Select Diagnosis" at bounding box center [344, 97] width 45 height 8
click at [342, 114] on label "[MEDICAL_DATA]" at bounding box center [354, 116] width 47 height 8
checkbox input "true"
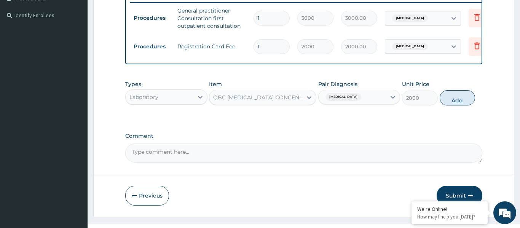
click at [459, 97] on button "Add" at bounding box center [457, 97] width 36 height 15
type input "0"
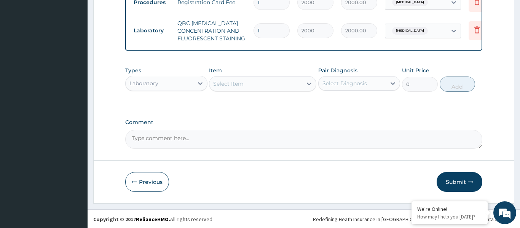
scroll to position [263, 0]
click at [157, 78] on div "Laboratory" at bounding box center [160, 82] width 68 height 12
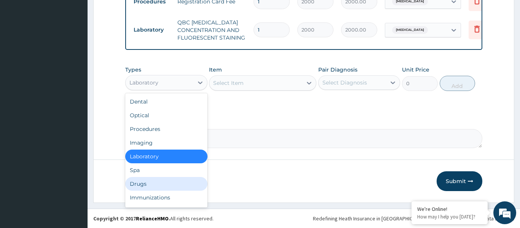
click at [152, 186] on div "Drugs" at bounding box center [166, 184] width 82 height 14
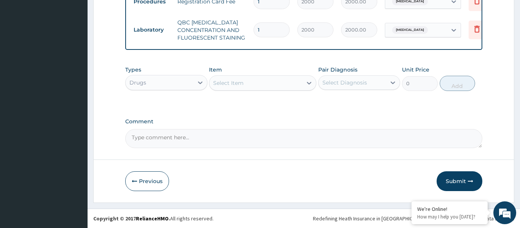
click at [247, 81] on div "Select Item" at bounding box center [255, 83] width 93 height 12
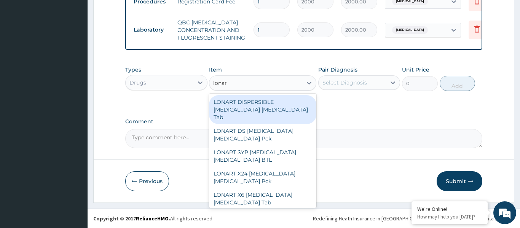
type input "lonart"
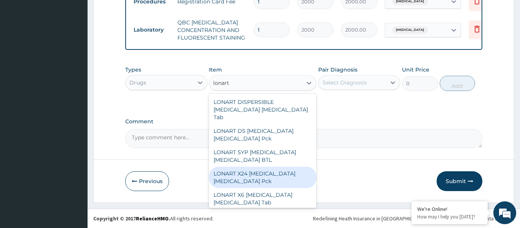
click at [271, 175] on div "LONART X24 [MEDICAL_DATA] [MEDICAL_DATA] Pck" at bounding box center [262, 177] width 107 height 21
type input "732"
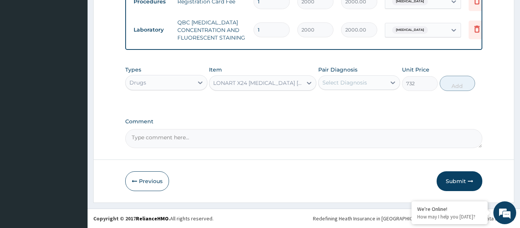
click at [346, 84] on div "Select Diagnosis" at bounding box center [344, 83] width 45 height 8
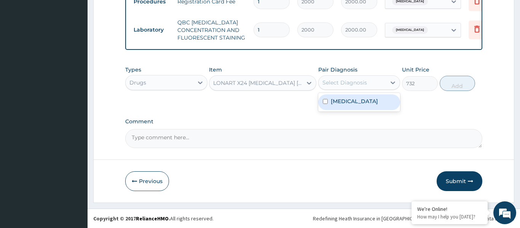
click at [347, 106] on div "[MEDICAL_DATA]" at bounding box center [359, 102] width 82 height 16
checkbox input "true"
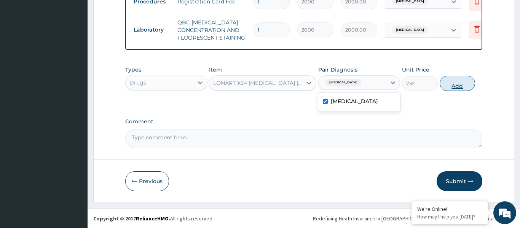
click at [454, 83] on button "Add" at bounding box center [457, 83] width 36 height 15
type input "0"
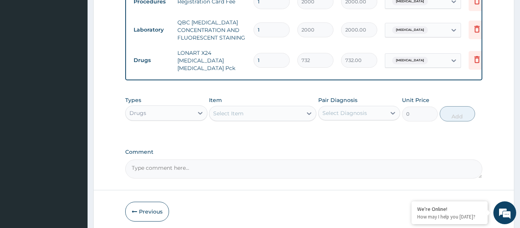
type input "0.00"
type input "6"
type input "4392.00"
type input "6"
click at [238, 110] on div "Select Item" at bounding box center [228, 114] width 30 height 8
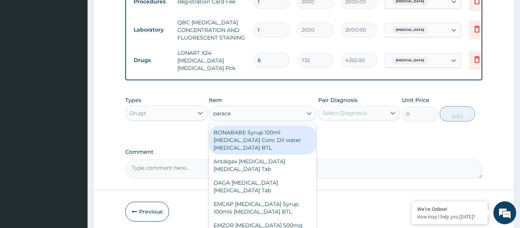
type input "paracet"
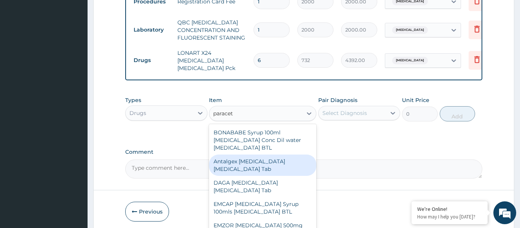
scroll to position [8, 0]
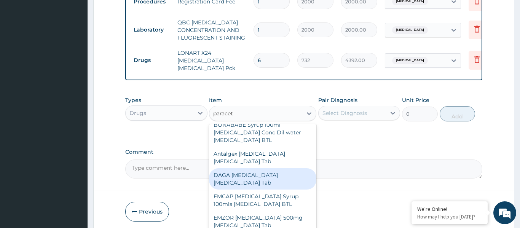
click at [252, 174] on div "DAGA [MEDICAL_DATA] [MEDICAL_DATA] Tab" at bounding box center [262, 178] width 107 height 21
type input "24"
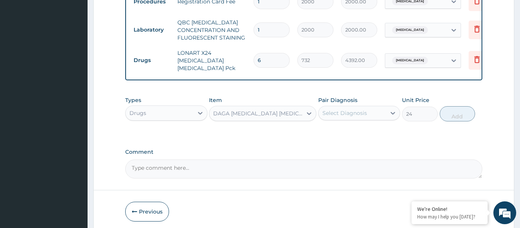
click at [267, 113] on div "DAGA [MEDICAL_DATA] [MEDICAL_DATA] Tab" at bounding box center [258, 114] width 90 height 8
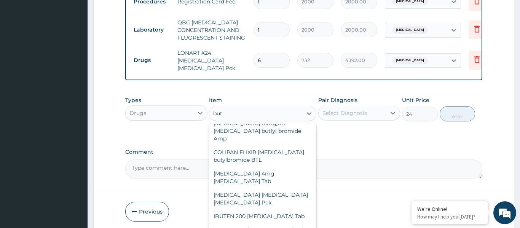
scroll to position [79, 0]
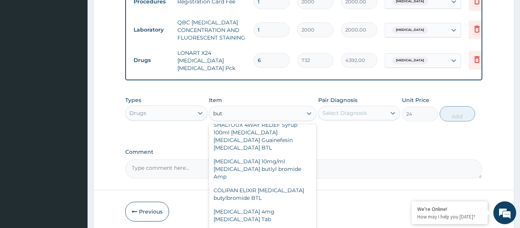
type input "bute"
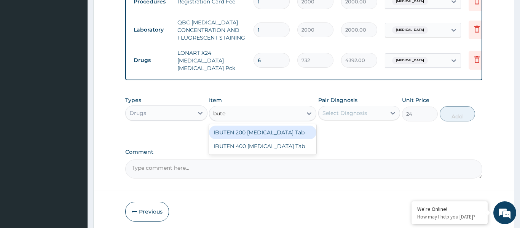
scroll to position [0, 0]
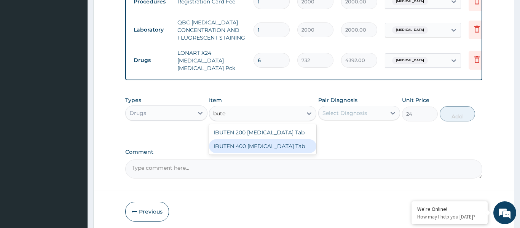
click at [255, 143] on div "IBUTEN 400 [MEDICAL_DATA] Tab" at bounding box center [262, 146] width 107 height 14
type input "66"
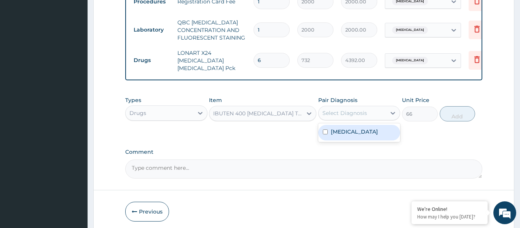
click at [346, 110] on div "Select Diagnosis" at bounding box center [344, 113] width 45 height 8
click at [353, 129] on label "[MEDICAL_DATA]" at bounding box center [354, 132] width 47 height 8
checkbox input "true"
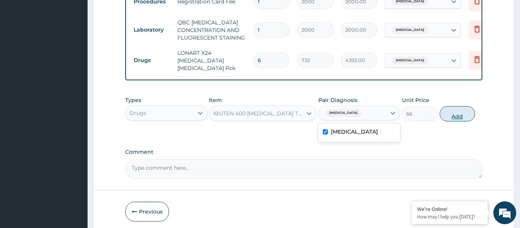
click at [456, 108] on button "Add" at bounding box center [457, 113] width 36 height 15
type input "0"
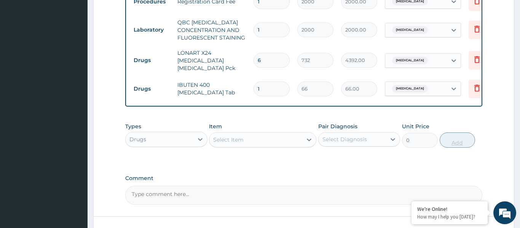
type input "18"
type input "1188.00"
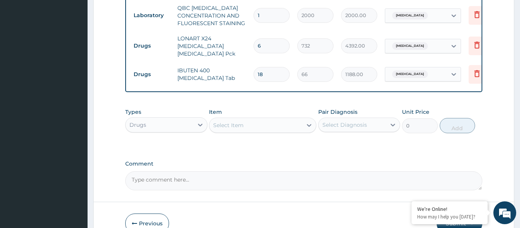
scroll to position [316, 0]
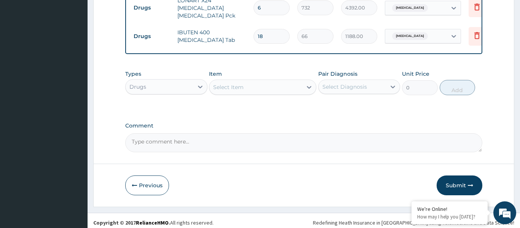
type input "18"
click at [253, 83] on div "Select Item" at bounding box center [255, 87] width 93 height 12
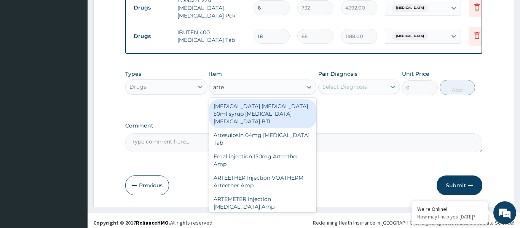
type input "artem"
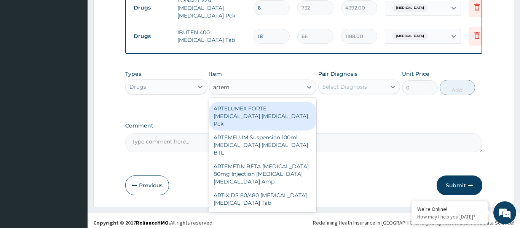
scroll to position [353, 0]
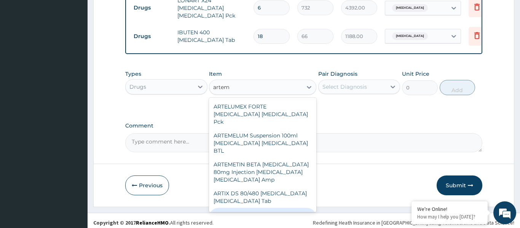
click at [272, 208] on div "BELLARTEM 80/480 [MEDICAL_DATA] [MEDICAL_DATA] Tab" at bounding box center [262, 222] width 107 height 29
type input "396"
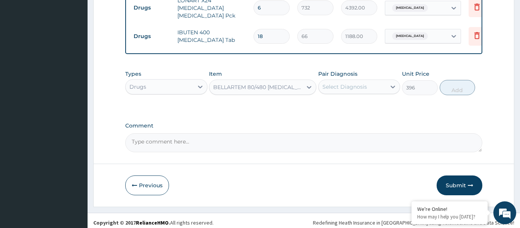
click at [349, 87] on div "Select Diagnosis" at bounding box center [352, 87] width 68 height 12
click at [346, 103] on label "[MEDICAL_DATA]" at bounding box center [354, 106] width 47 height 8
checkbox input "true"
click at [453, 85] on button "Add" at bounding box center [457, 87] width 36 height 15
type input "0"
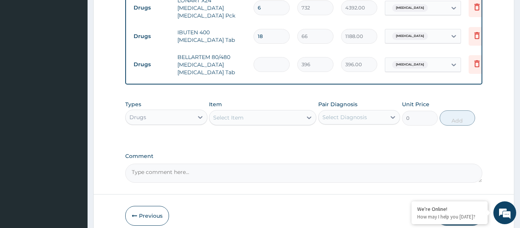
type input "0.00"
type input "6"
type input "2376.00"
type input "6"
click at [476, 61] on icon at bounding box center [476, 63] width 9 height 9
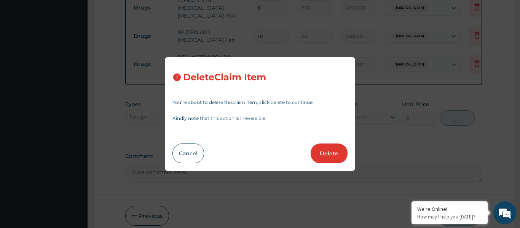
click at [327, 152] on button "Delete" at bounding box center [329, 153] width 37 height 20
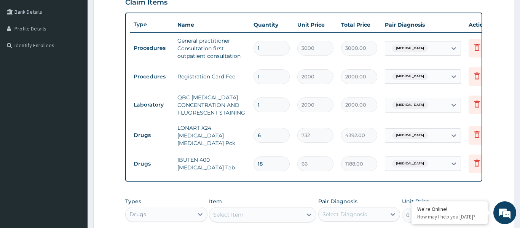
scroll to position [316, 0]
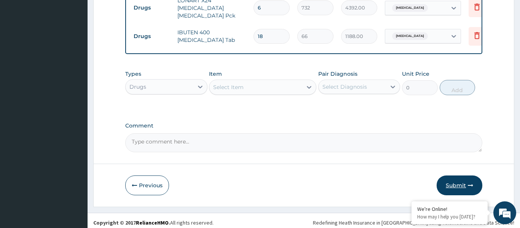
click at [453, 180] on button "Submit" at bounding box center [459, 185] width 46 height 20
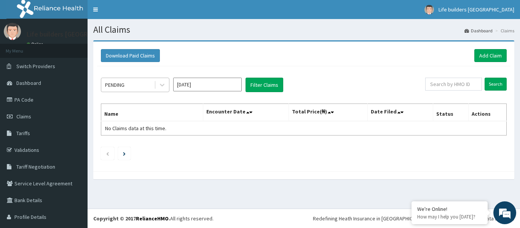
click at [140, 86] on div "PENDING" at bounding box center [127, 85] width 53 height 12
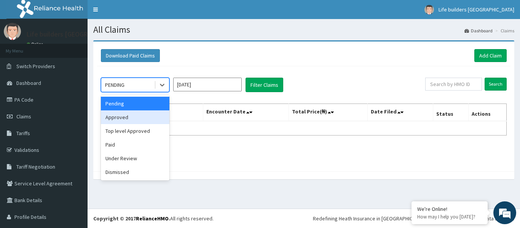
click at [126, 121] on div "Approved" at bounding box center [135, 117] width 68 height 14
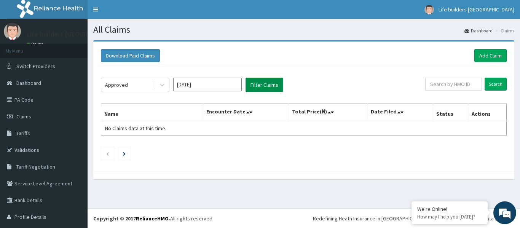
click at [268, 84] on button "Filter Claims" at bounding box center [264, 85] width 38 height 14
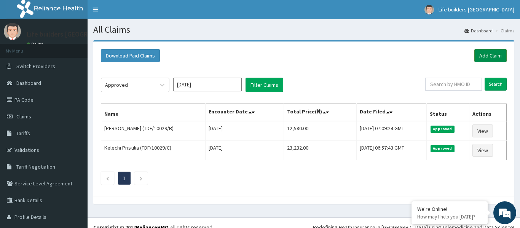
click at [486, 53] on link "Add Claim" at bounding box center [490, 55] width 32 height 13
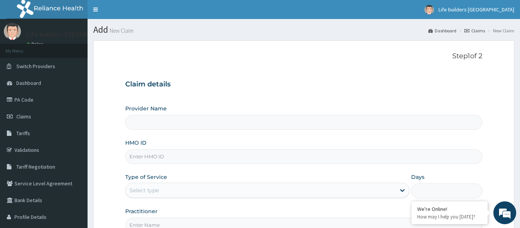
paste input "TDF/10029/D"
type input "TDF/10029/D"
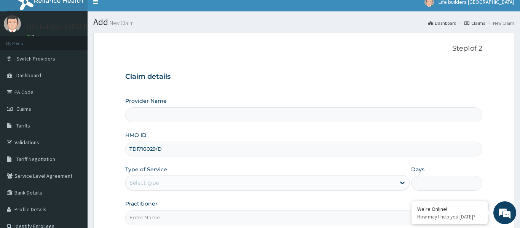
type input "Life Builders [GEOGRAPHIC_DATA] - [GEOGRAPHIC_DATA]"
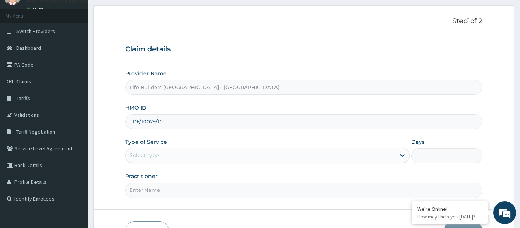
scroll to position [40, 0]
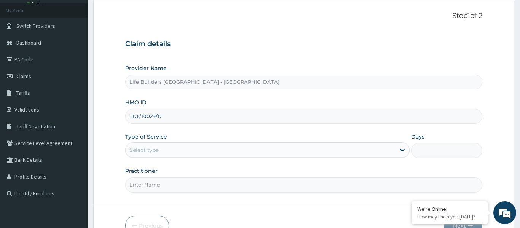
type input "TDF/10029/D"
click at [175, 152] on div "Select type" at bounding box center [261, 150] width 270 height 12
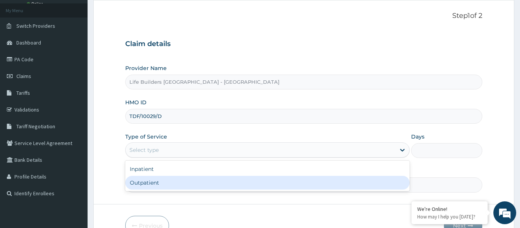
click at [153, 182] on div "Outpatient" at bounding box center [267, 183] width 285 height 14
type input "1"
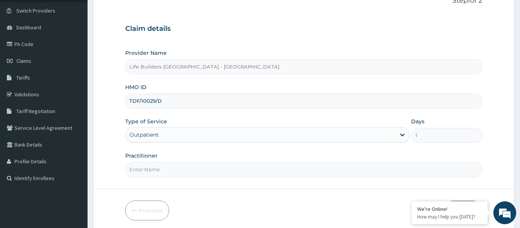
scroll to position [62, 0]
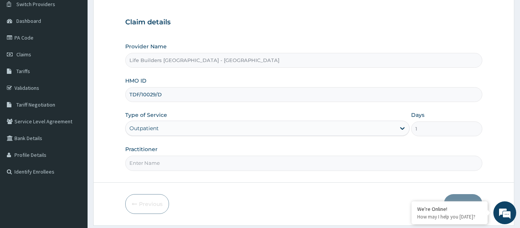
click at [153, 159] on input "Practitioner" at bounding box center [303, 163] width 357 height 15
type input "[PERSON_NAME]"
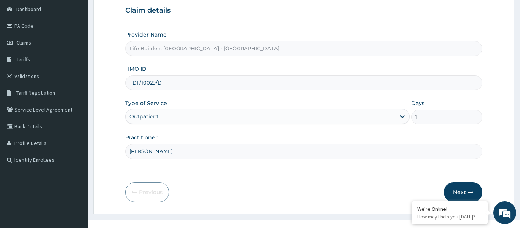
scroll to position [85, 0]
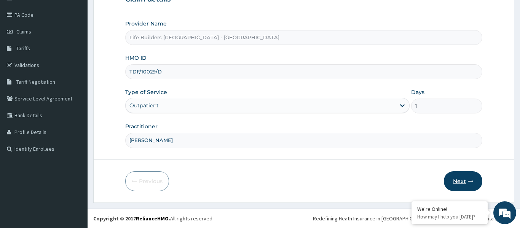
click at [457, 179] on button "Next" at bounding box center [463, 181] width 38 height 20
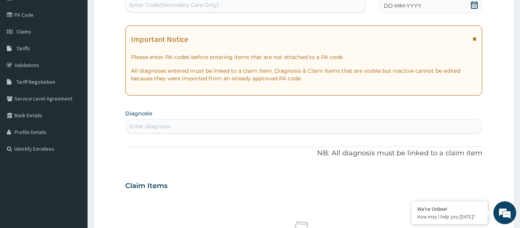
click at [474, 40] on icon at bounding box center [474, 38] width 4 height 5
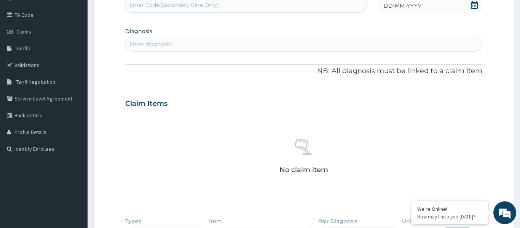
click at [474, 10] on span at bounding box center [474, 6] width 8 height 10
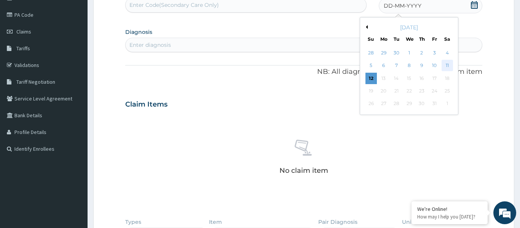
click at [447, 65] on div "11" at bounding box center [446, 65] width 11 height 11
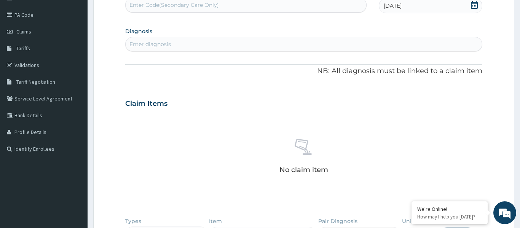
click at [209, 43] on div "Enter diagnosis" at bounding box center [304, 44] width 356 height 12
type input "urti"
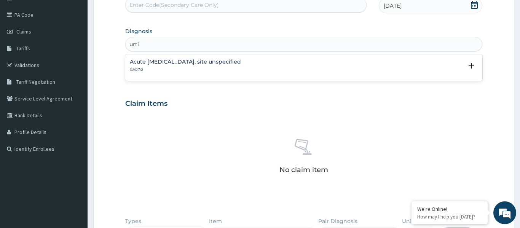
click at [180, 62] on h4 "Acute upper respiratory infection, site unspecified" at bounding box center [185, 62] width 111 height 6
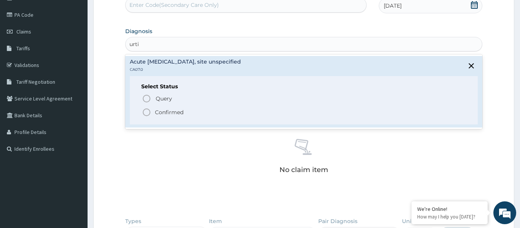
click at [147, 114] on icon "status option filled" at bounding box center [146, 112] width 9 height 9
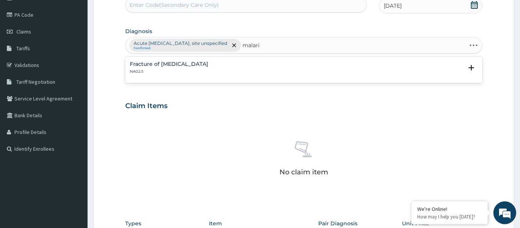
type input "[MEDICAL_DATA]"
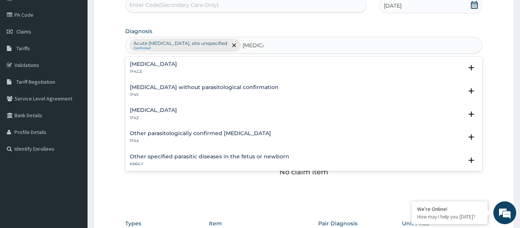
click at [163, 113] on h4 "[MEDICAL_DATA]" at bounding box center [153, 110] width 47 height 6
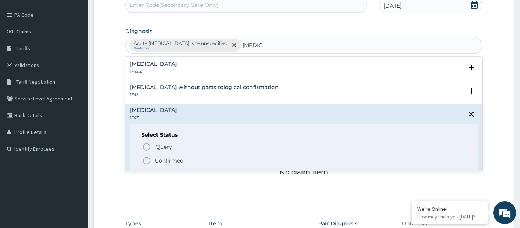
click at [145, 160] on icon "status option filled" at bounding box center [146, 160] width 9 height 9
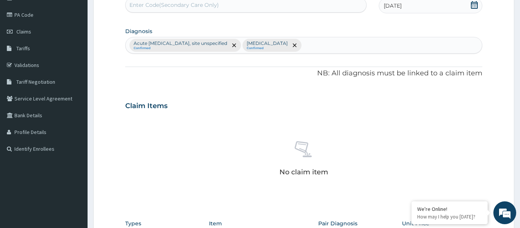
type input "\"
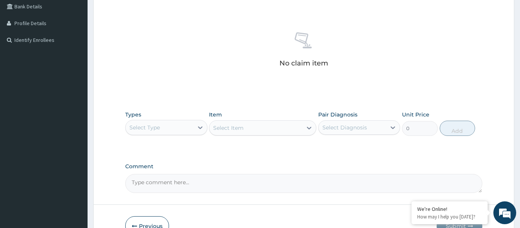
scroll to position [239, 0]
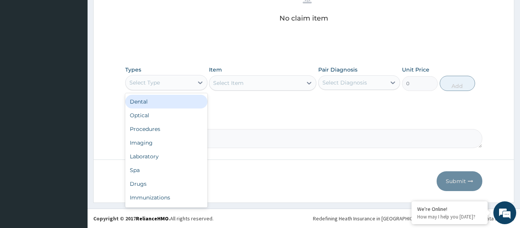
click at [151, 85] on div "Select Type" at bounding box center [144, 83] width 30 height 8
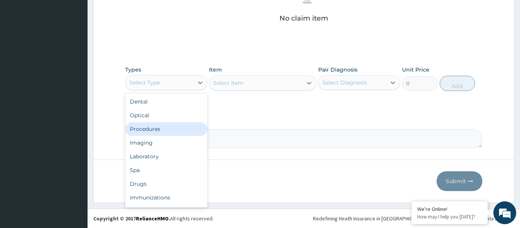
click at [146, 135] on div "Procedures" at bounding box center [166, 129] width 82 height 14
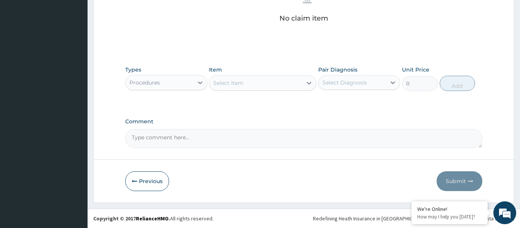
click at [258, 81] on div "Select Item" at bounding box center [255, 83] width 93 height 12
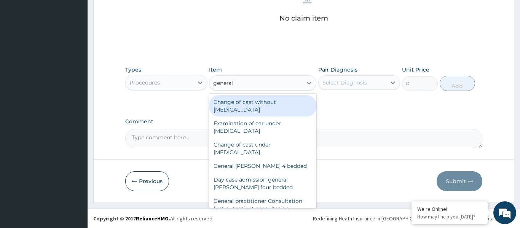
type input "general p"
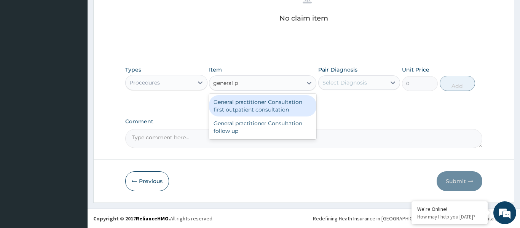
click at [249, 107] on div "General practitioner Consultation first outpatient consultation" at bounding box center [262, 105] width 107 height 21
type input "3000"
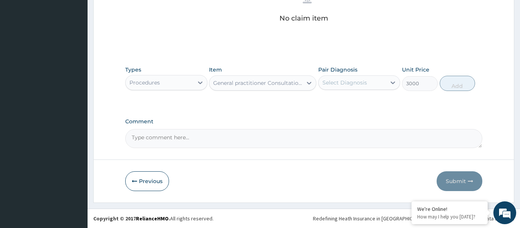
click at [365, 85] on div "Select Diagnosis" at bounding box center [344, 83] width 45 height 8
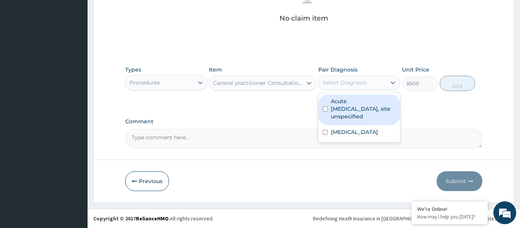
click at [357, 108] on label "Acute upper respiratory infection, site unspecified" at bounding box center [363, 108] width 65 height 23
checkbox input "true"
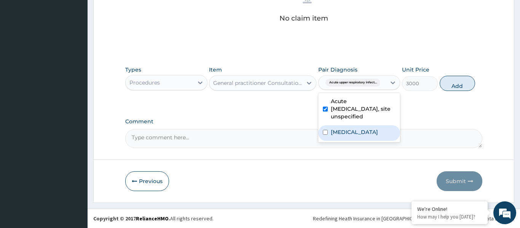
click at [352, 132] on label "[MEDICAL_DATA]" at bounding box center [354, 132] width 47 height 8
checkbox input "true"
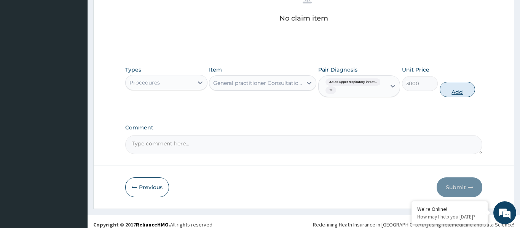
click at [452, 88] on button "Add" at bounding box center [457, 89] width 36 height 15
type input "0"
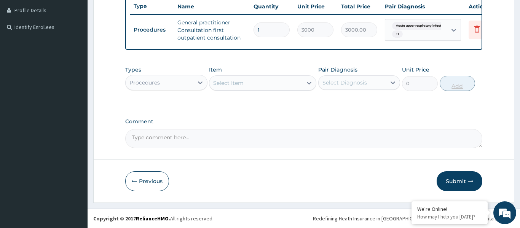
scroll to position [207, 0]
click at [268, 88] on div "Select Item" at bounding box center [255, 83] width 93 height 12
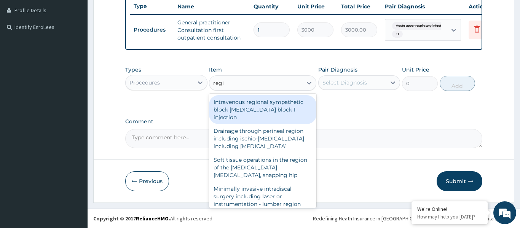
type input "regis"
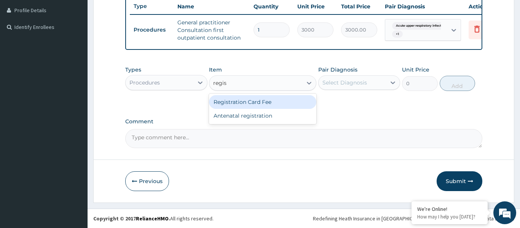
click at [251, 105] on div "Registration Card Fee" at bounding box center [262, 102] width 107 height 14
type input "2000"
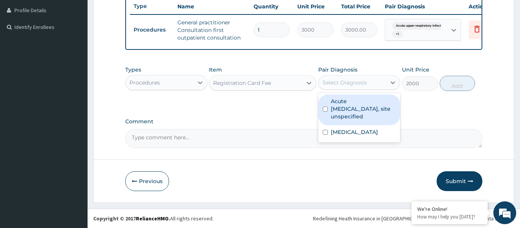
click at [364, 86] on div "Select Diagnosis" at bounding box center [344, 83] width 45 height 8
click at [353, 107] on label "Acute upper respiratory infection, site unspecified" at bounding box center [363, 108] width 65 height 23
checkbox input "true"
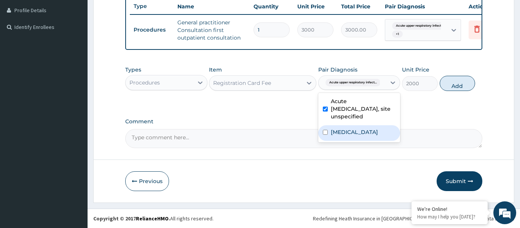
click at [358, 137] on div "[MEDICAL_DATA]" at bounding box center [359, 133] width 82 height 16
checkbox input "true"
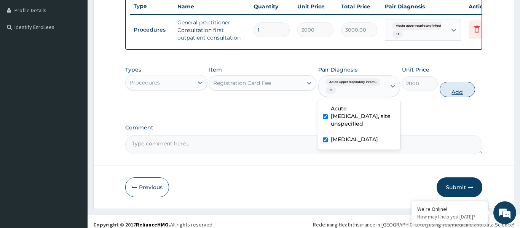
click at [450, 88] on button "Add" at bounding box center [457, 89] width 36 height 15
type input "0"
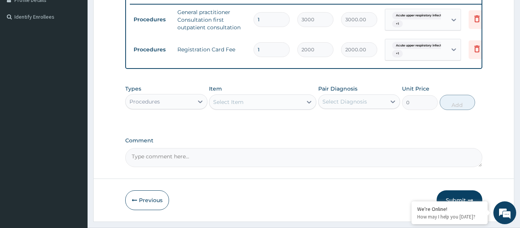
scroll to position [236, 0]
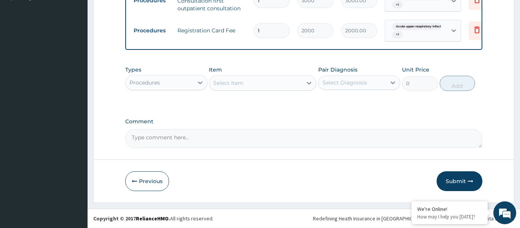
click at [164, 83] on div "Procedures" at bounding box center [160, 82] width 68 height 12
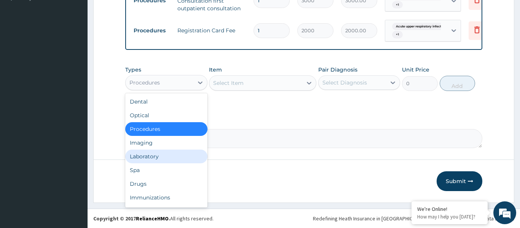
click at [158, 157] on div "Laboratory" at bounding box center [166, 157] width 82 height 14
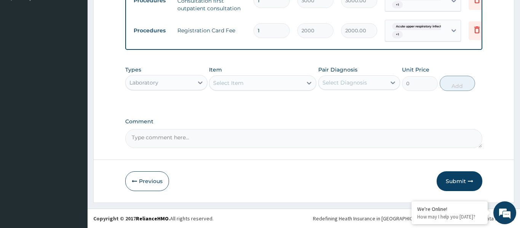
click at [249, 80] on div "Select Item" at bounding box center [255, 83] width 93 height 12
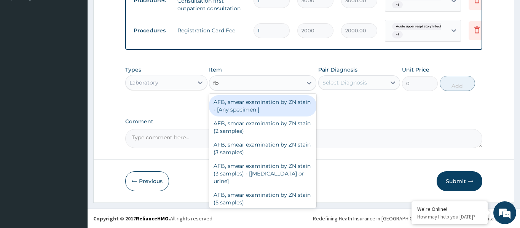
type input "fbc"
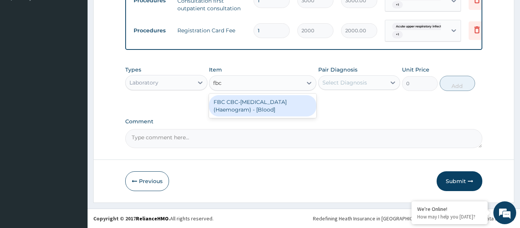
click at [245, 107] on div "FBC CBC-[MEDICAL_DATA] (Haemogram) - [Blood]" at bounding box center [262, 105] width 107 height 21
type input "3000"
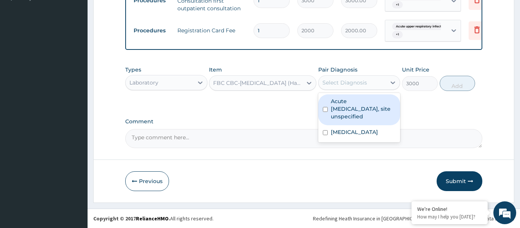
click at [356, 86] on div "Select Diagnosis" at bounding box center [344, 83] width 45 height 8
click at [350, 106] on label "Acute upper respiratory infection, site unspecified" at bounding box center [363, 108] width 65 height 23
checkbox input "true"
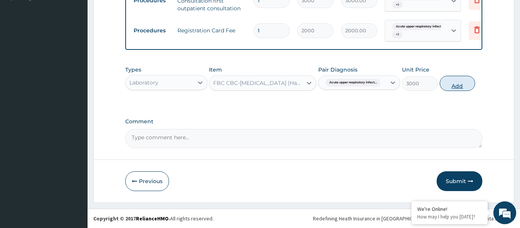
click at [459, 81] on button "Add" at bounding box center [457, 83] width 36 height 15
type input "0"
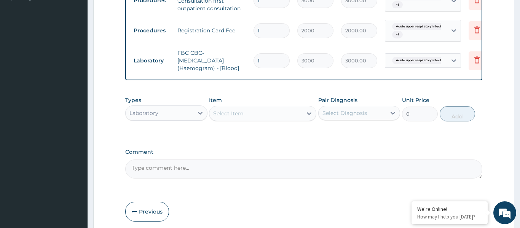
click at [261, 108] on div "Select Item" at bounding box center [255, 113] width 93 height 12
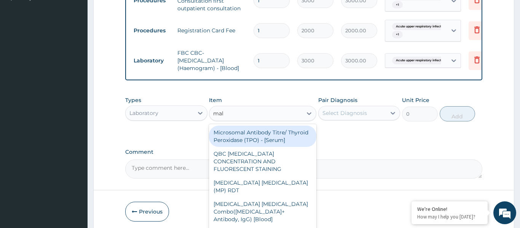
type input "mala"
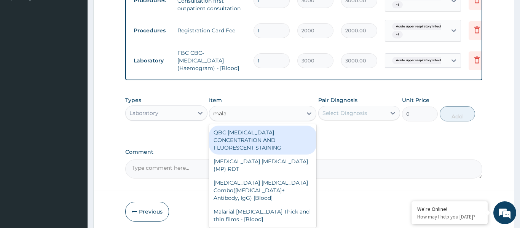
click at [260, 143] on div "QBC MALARIA CONCENTRATION AND FLUORESCENT STAINING" at bounding box center [262, 140] width 107 height 29
type input "2000"
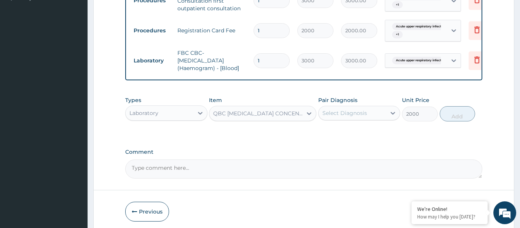
click at [345, 116] on div "Select Diagnosis" at bounding box center [344, 113] width 45 height 8
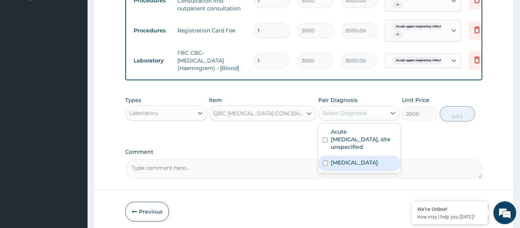
drag, startPoint x: 343, startPoint y: 163, endPoint x: 376, endPoint y: 147, distance: 37.1
click at [345, 163] on label "Malaria, unspecified" at bounding box center [354, 163] width 47 height 8
checkbox input "true"
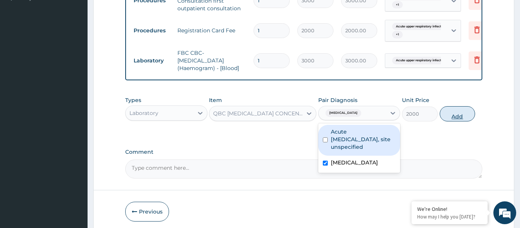
click at [452, 115] on button "Add" at bounding box center [457, 113] width 36 height 15
type input "0"
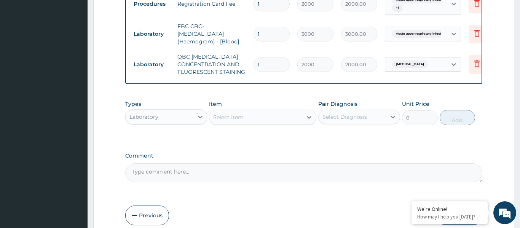
scroll to position [297, 0]
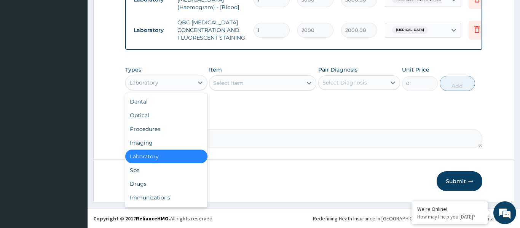
click at [158, 84] on div "Laboratory" at bounding box center [160, 82] width 68 height 12
click at [148, 185] on div "Drugs" at bounding box center [166, 184] width 82 height 14
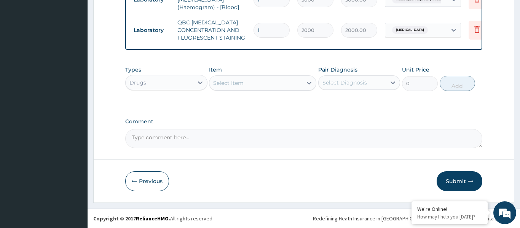
click at [259, 83] on div "Select Item" at bounding box center [255, 83] width 93 height 12
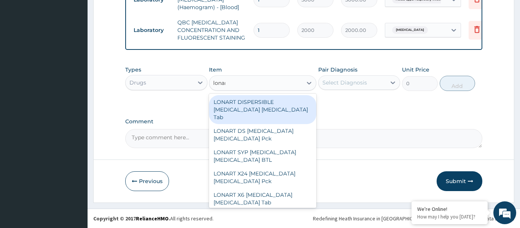
type input "lonart"
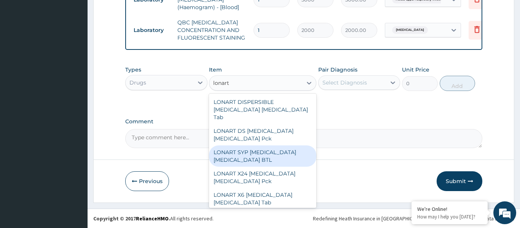
click at [237, 146] on div "LONART SYP [MEDICAL_DATA] [MEDICAL_DATA] BTL" at bounding box center [262, 155] width 107 height 21
type input "1524"
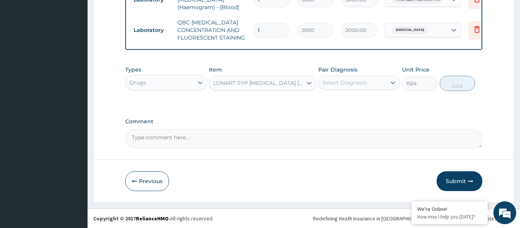
click at [350, 85] on div "Select Diagnosis" at bounding box center [344, 83] width 45 height 8
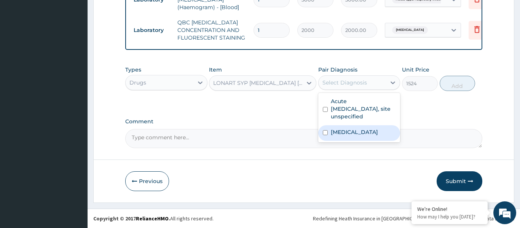
click at [344, 133] on label "[MEDICAL_DATA]" at bounding box center [354, 132] width 47 height 8
checkbox input "true"
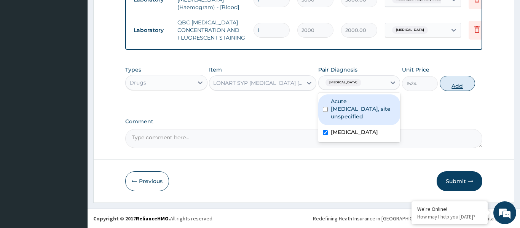
click at [457, 85] on button "Add" at bounding box center [457, 83] width 36 height 15
type input "0"
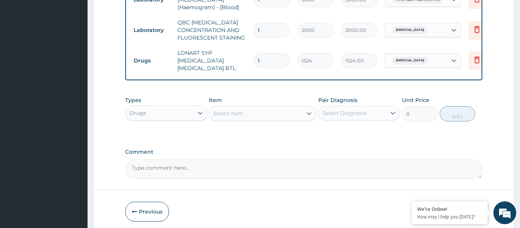
click at [239, 110] on div "Select Item" at bounding box center [228, 114] width 30 height 8
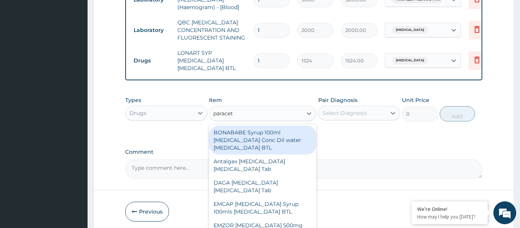
type input "paraceta"
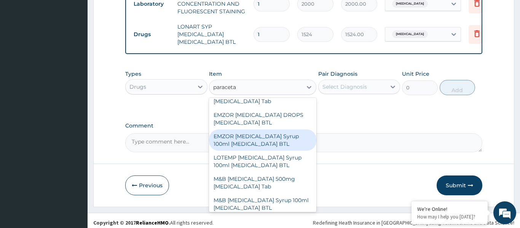
scroll to position [122, 0]
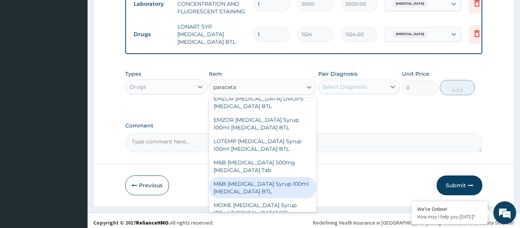
click at [269, 181] on div "M&B [MEDICAL_DATA] Syrup 100ml [MEDICAL_DATA] BTL" at bounding box center [262, 187] width 107 height 21
type input "480"
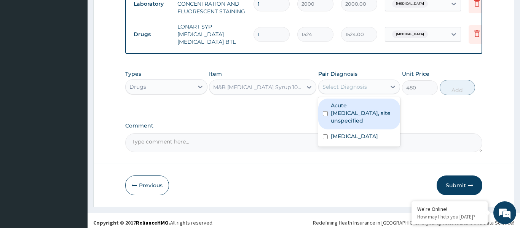
click at [358, 83] on div "Select Diagnosis" at bounding box center [344, 87] width 45 height 8
click at [353, 105] on label "Acute [MEDICAL_DATA], site unspecified" at bounding box center [363, 113] width 65 height 23
checkbox input "true"
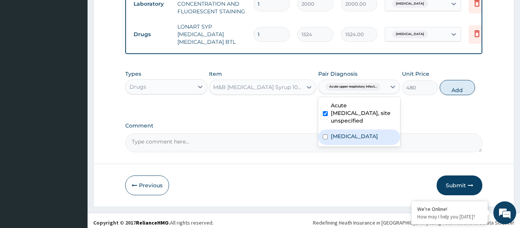
drag, startPoint x: 353, startPoint y: 132, endPoint x: 354, endPoint y: 119, distance: 13.4
click at [353, 132] on label "[MEDICAL_DATA]" at bounding box center [354, 136] width 47 height 8
checkbox input "true"
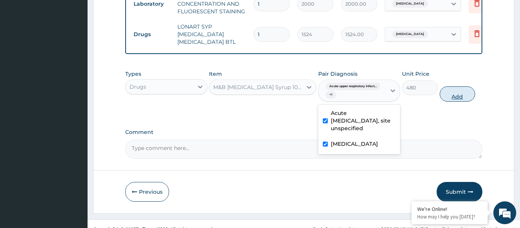
click at [454, 86] on button "Add" at bounding box center [457, 93] width 36 height 15
type input "0"
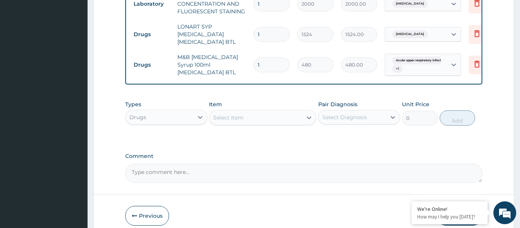
click at [275, 113] on div "Select Item" at bounding box center [255, 117] width 93 height 12
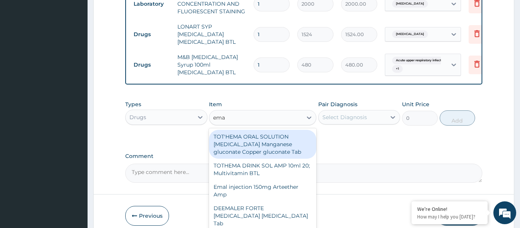
type input "emal"
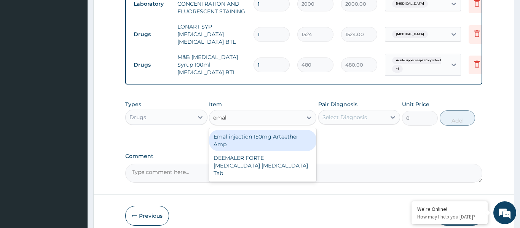
click at [269, 139] on div "Emal injection 150mg Arteether Amp" at bounding box center [262, 140] width 107 height 21
type input "876"
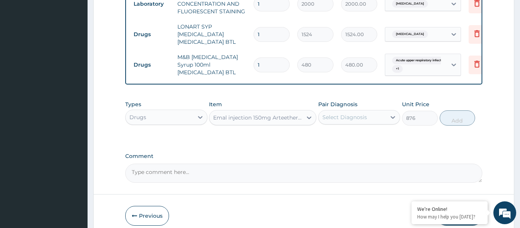
click at [358, 116] on div "Select Diagnosis" at bounding box center [344, 117] width 45 height 8
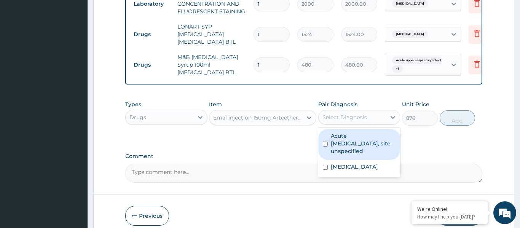
click at [355, 135] on label "Acute [MEDICAL_DATA], site unspecified" at bounding box center [363, 143] width 65 height 23
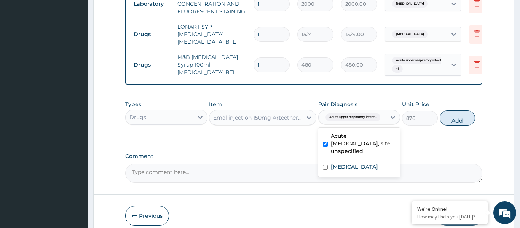
click at [355, 135] on label "Acute [MEDICAL_DATA], site unspecified" at bounding box center [363, 143] width 65 height 23
checkbox input "false"
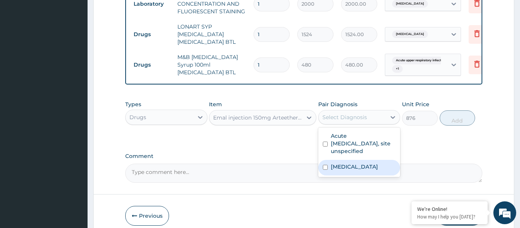
click at [360, 166] on label "[MEDICAL_DATA]" at bounding box center [354, 167] width 47 height 8
checkbox input "true"
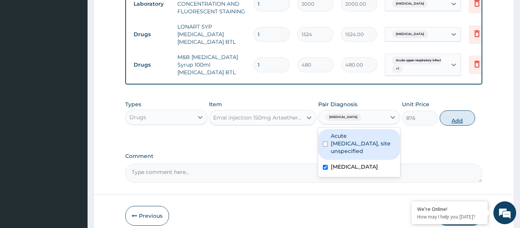
click at [449, 113] on button "Add" at bounding box center [457, 117] width 36 height 15
type input "0"
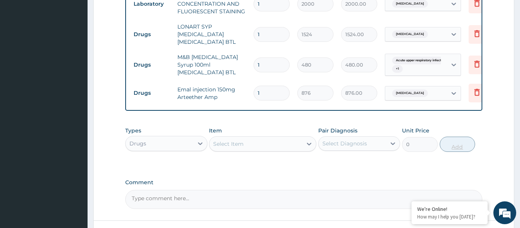
type input "0.00"
type input "3"
type input "2628.00"
type input "3"
click at [258, 140] on div "Select Item" at bounding box center [255, 144] width 93 height 12
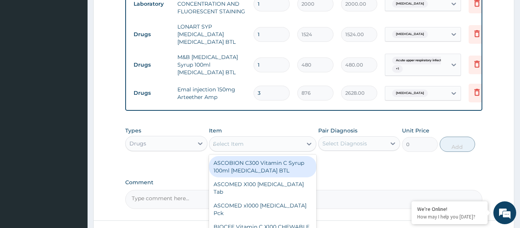
type input "aug"
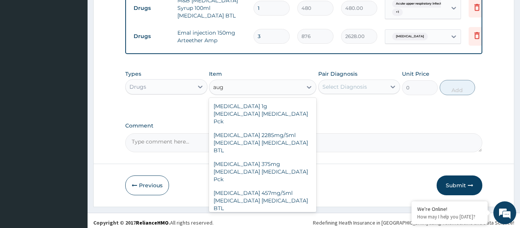
scroll to position [38, 0]
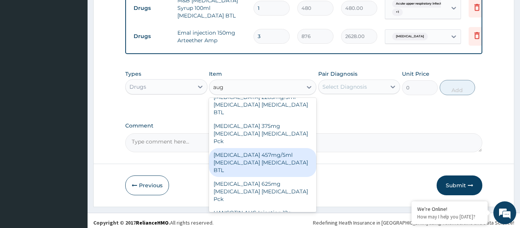
click at [258, 148] on div "[MEDICAL_DATA] 457mg/5ml [MEDICAL_DATA] [MEDICAL_DATA] BTL" at bounding box center [262, 162] width 107 height 29
type input "5940"
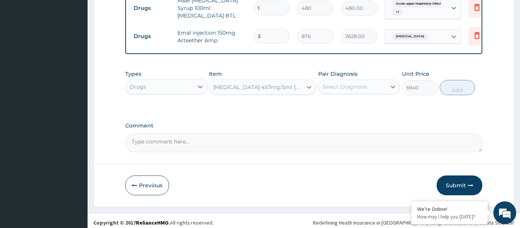
click at [339, 83] on div "Select Diagnosis" at bounding box center [344, 87] width 45 height 8
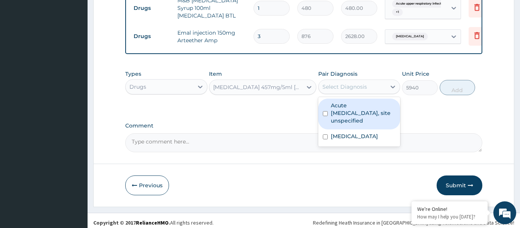
click at [353, 118] on label "Acute [MEDICAL_DATA], site unspecified" at bounding box center [363, 113] width 65 height 23
checkbox input "true"
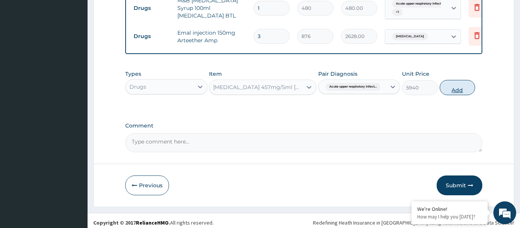
click at [460, 86] on button "Add" at bounding box center [457, 87] width 36 height 15
type input "0"
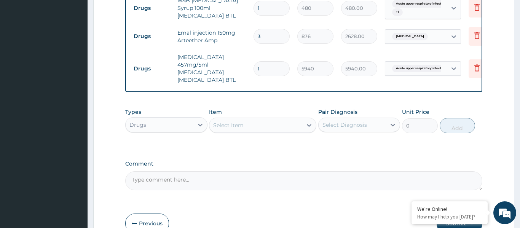
click at [261, 119] on div "Select Item" at bounding box center [255, 125] width 93 height 12
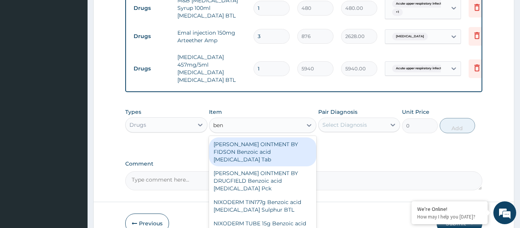
type input "beny"
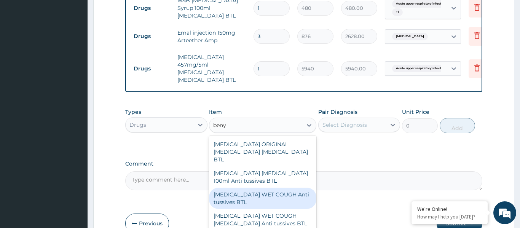
click at [264, 188] on div "[MEDICAL_DATA] WET COUGH Anti tussives BTL" at bounding box center [262, 198] width 107 height 21
type input "1200"
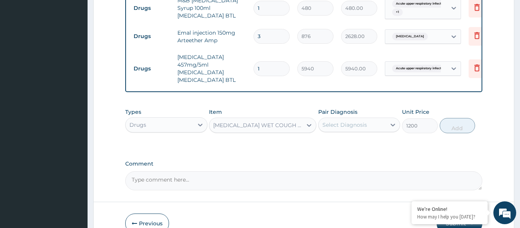
click at [344, 121] on div "Select Diagnosis" at bounding box center [344, 125] width 45 height 8
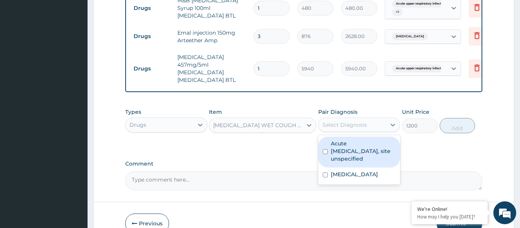
click at [349, 145] on label "Acute [MEDICAL_DATA], site unspecified" at bounding box center [363, 151] width 65 height 23
checkbox input "true"
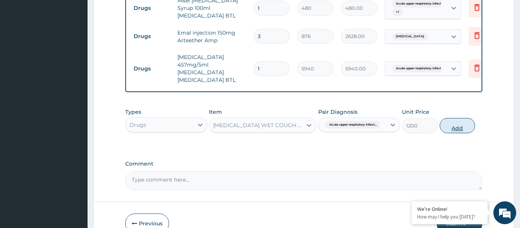
click at [457, 118] on button "Add" at bounding box center [457, 125] width 36 height 15
type input "0"
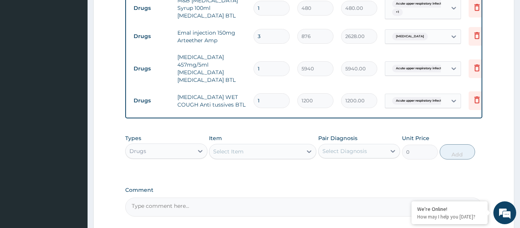
click at [263, 145] on div "Select Item" at bounding box center [255, 151] width 93 height 12
type input "pred"
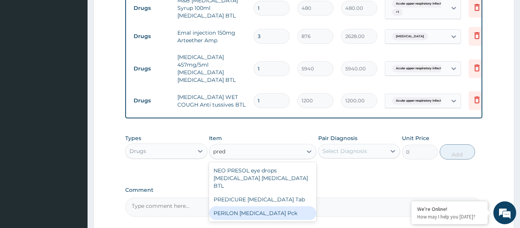
click at [273, 206] on div "PERILON [MEDICAL_DATA] Pck" at bounding box center [262, 213] width 107 height 14
type input "2520"
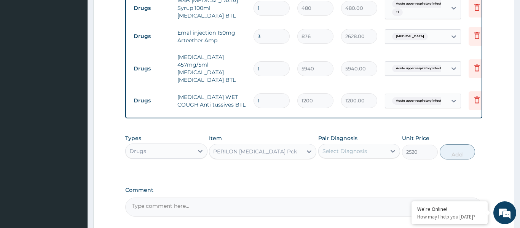
click at [342, 147] on div "Select Diagnosis" at bounding box center [344, 151] width 45 height 8
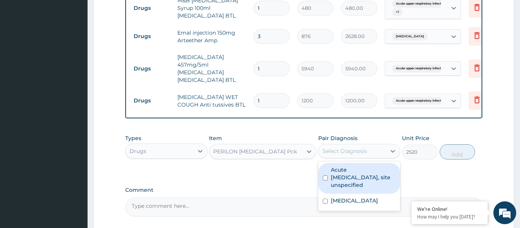
click at [356, 167] on label "Acute [MEDICAL_DATA], site unspecified" at bounding box center [363, 177] width 65 height 23
checkbox input "true"
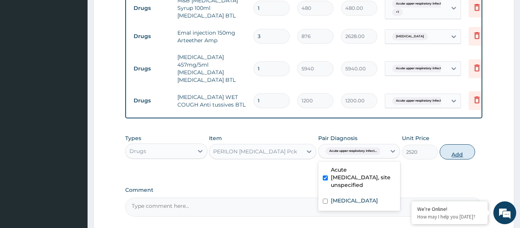
click at [452, 144] on button "Add" at bounding box center [457, 151] width 36 height 15
type input "0"
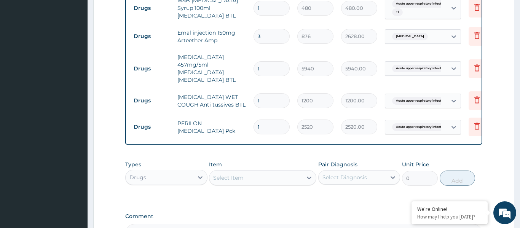
click at [252, 172] on div "Select Item" at bounding box center [255, 178] width 93 height 12
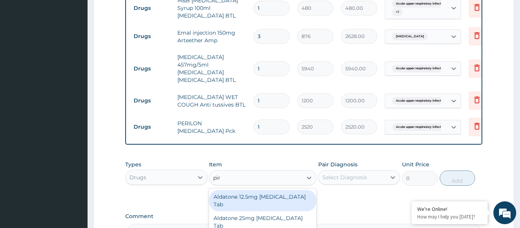
type input "piri"
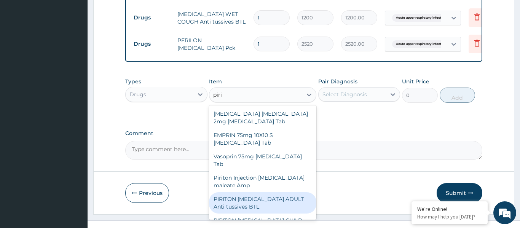
scroll to position [59, 0]
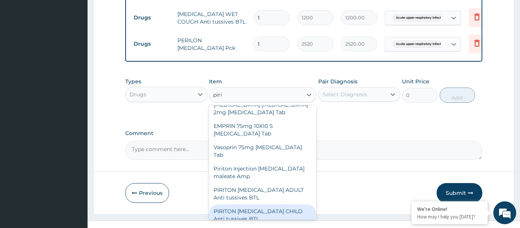
click at [263, 204] on div "PIRITON [MEDICAL_DATA] CHILD Anti tussives BTL" at bounding box center [262, 214] width 107 height 21
type input "420"
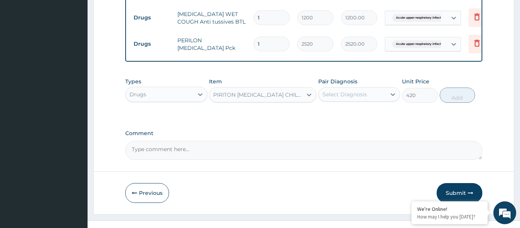
click at [354, 91] on div "Select Diagnosis" at bounding box center [344, 95] width 45 height 8
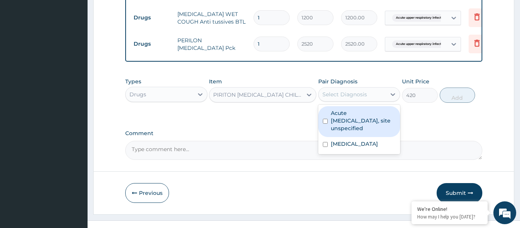
click at [353, 109] on label "Acute [MEDICAL_DATA], site unspecified" at bounding box center [363, 120] width 65 height 23
checkbox input "true"
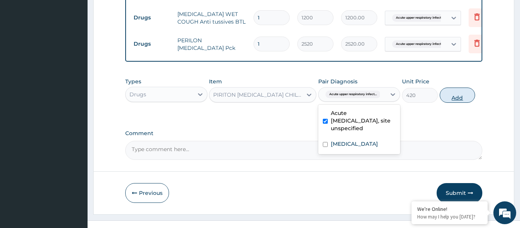
click at [450, 88] on button "Add" at bounding box center [457, 95] width 36 height 15
type input "0"
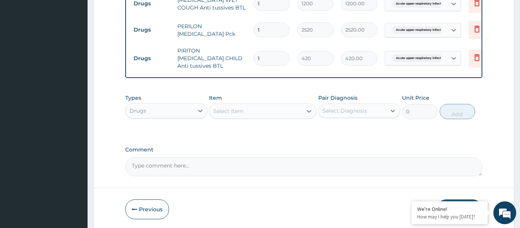
scroll to position [489, 0]
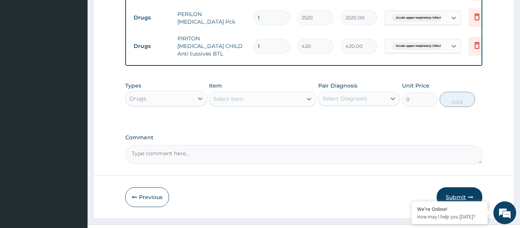
click at [452, 187] on button "Submit" at bounding box center [459, 197] width 46 height 20
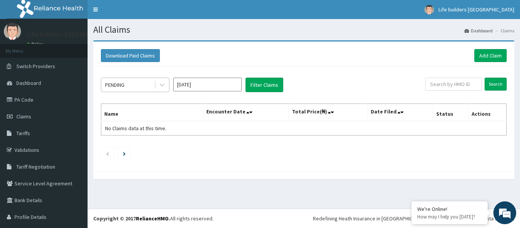
click at [140, 80] on div "PENDING" at bounding box center [127, 85] width 53 height 12
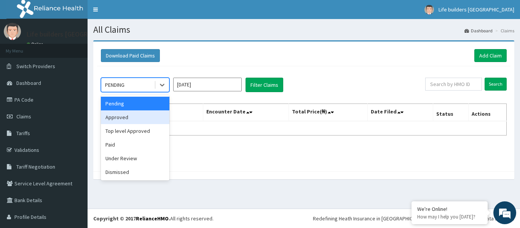
click at [121, 116] on div "Approved" at bounding box center [135, 117] width 68 height 14
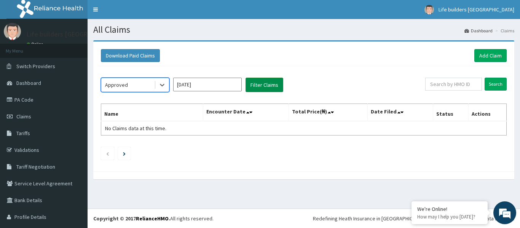
click at [257, 85] on button "Filter Claims" at bounding box center [264, 85] width 38 height 14
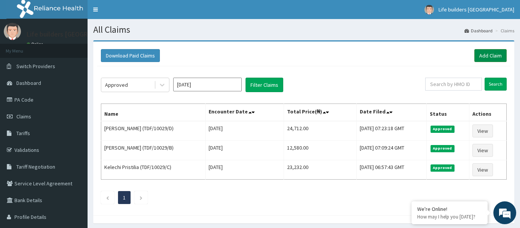
click at [492, 58] on link "Add Claim" at bounding box center [490, 55] width 32 height 13
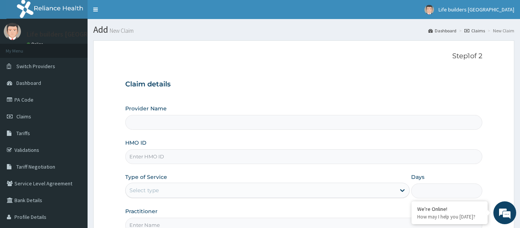
paste input "PRN/10171/D"
type input "PRN/10171/D"
type input "Life Builders [GEOGRAPHIC_DATA] - [GEOGRAPHIC_DATA]"
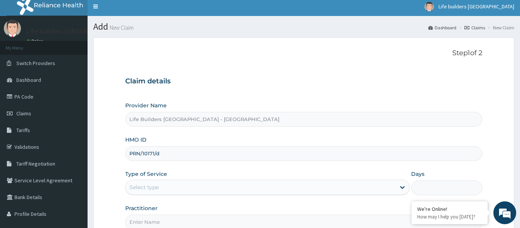
scroll to position [4, 0]
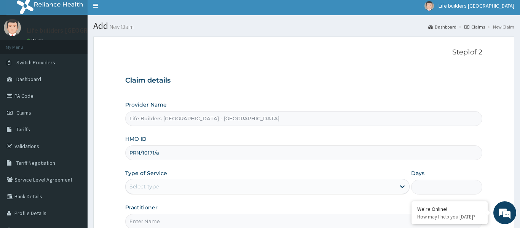
type input "PRN/10171/A"
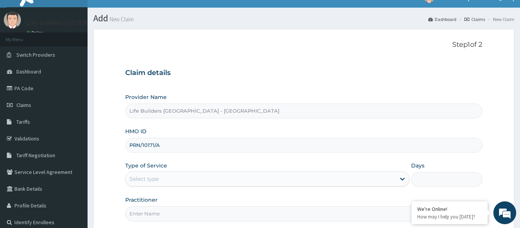
scroll to position [82, 0]
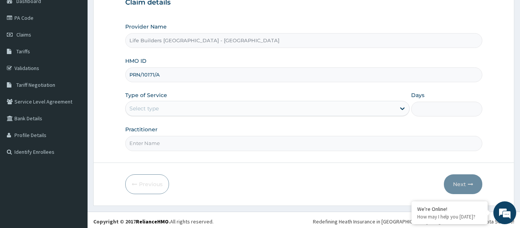
click at [143, 102] on div "Select type" at bounding box center [267, 108] width 285 height 15
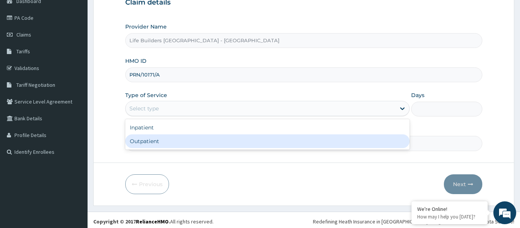
click at [140, 144] on div "Outpatient" at bounding box center [267, 141] width 285 height 14
type input "1"
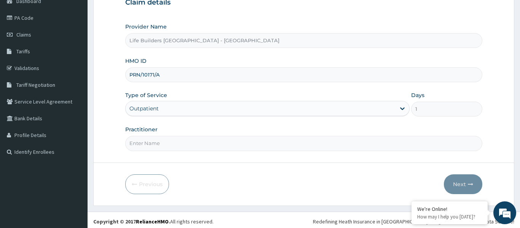
click at [142, 143] on input "Practitioner" at bounding box center [303, 143] width 357 height 15
type input "[PERSON_NAME]"
click at [462, 180] on button "Next" at bounding box center [463, 184] width 38 height 20
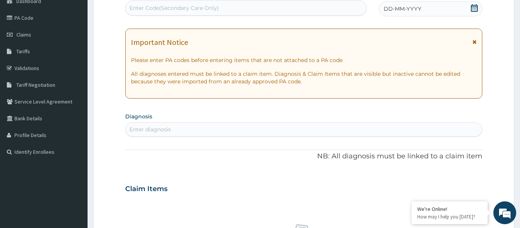
click at [475, 41] on icon at bounding box center [474, 41] width 4 height 5
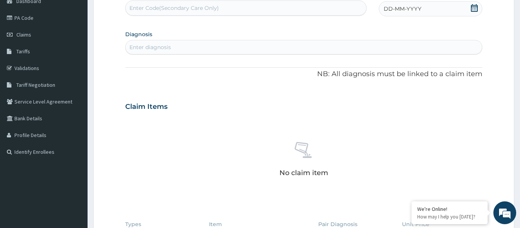
click at [475, 10] on icon at bounding box center [474, 8] width 8 height 8
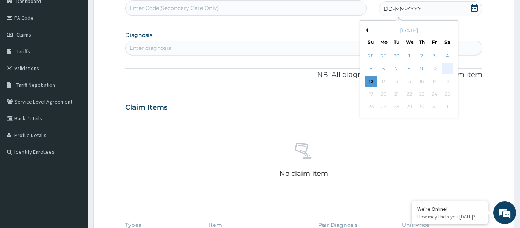
click at [447, 68] on div "11" at bounding box center [446, 68] width 11 height 11
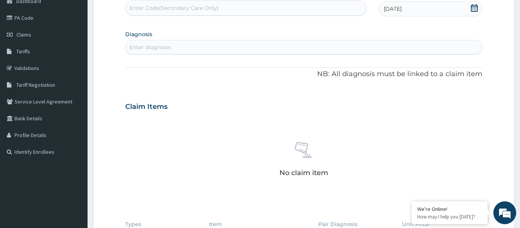
click at [182, 12] on div "Enter Code(Secondary Care Only)" at bounding box center [173, 8] width 89 height 8
type input "PA/40919A"
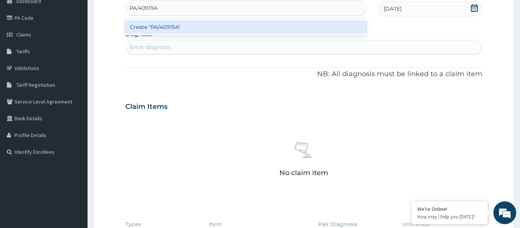
click at [161, 28] on div "Create "PA/40919A"" at bounding box center [245, 27] width 241 height 14
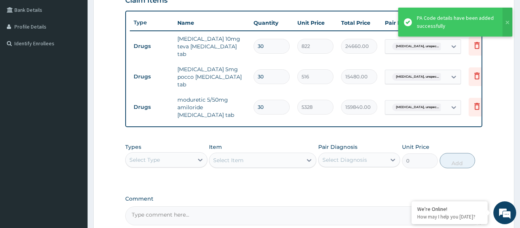
scroll to position [198, 0]
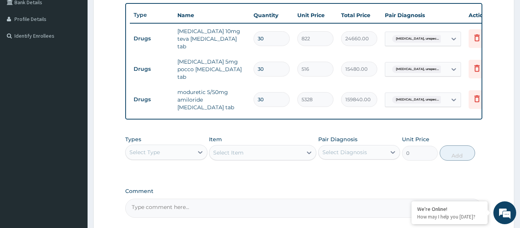
type input "3"
type input "15984.00"
type input "0.00"
type input "1"
type input "5328.00"
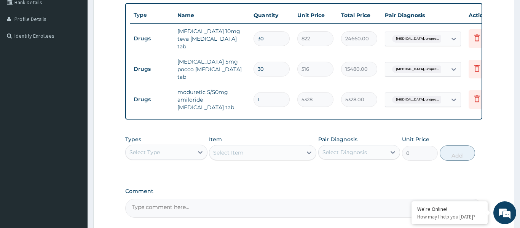
type input "3"
type input "15984.00"
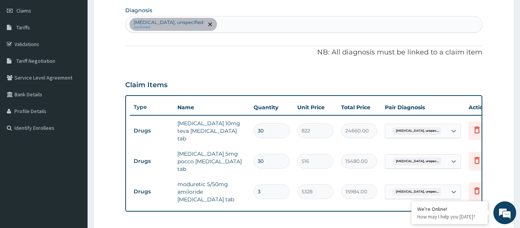
scroll to position [98, 0]
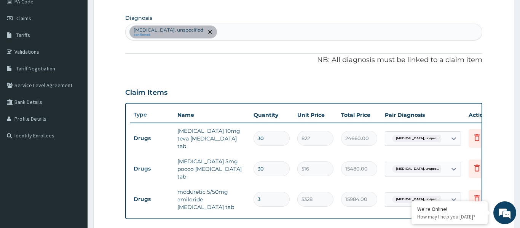
type input "3"
click at [265, 34] on div "[MEDICAL_DATA], unspecified confirmed" at bounding box center [304, 32] width 356 height 16
type input "m"
type input "[MEDICAL_DATA]"
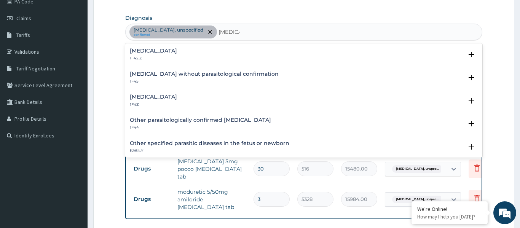
click at [138, 96] on h4 "[MEDICAL_DATA]" at bounding box center [153, 97] width 47 height 6
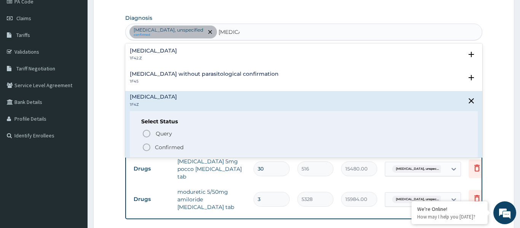
click at [144, 147] on icon "status option filled" at bounding box center [146, 147] width 9 height 9
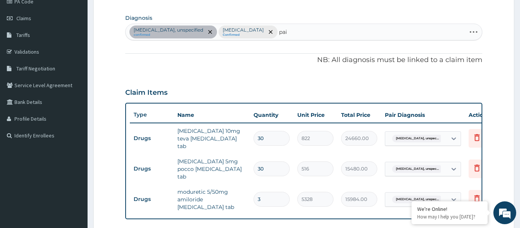
type input "pain"
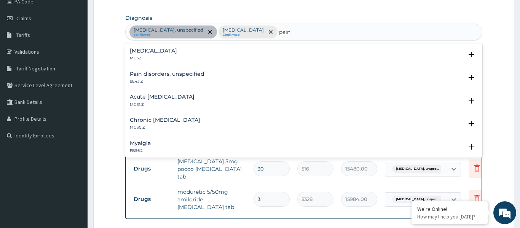
click at [158, 121] on h4 "Chronic [MEDICAL_DATA]" at bounding box center [165, 120] width 70 height 6
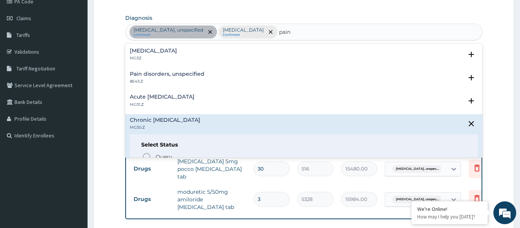
click at [145, 98] on h4 "Acute [MEDICAL_DATA]" at bounding box center [162, 97] width 65 height 6
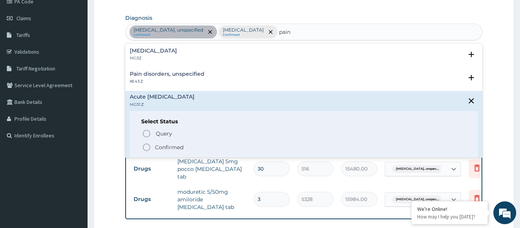
click at [147, 148] on icon "status option filled" at bounding box center [146, 147] width 9 height 9
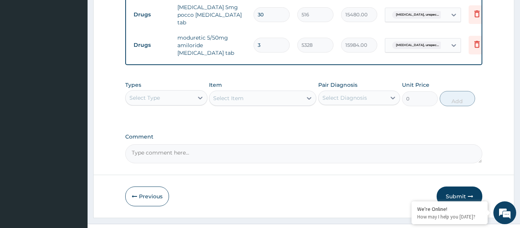
scroll to position [259, 0]
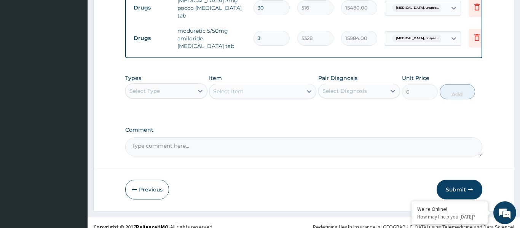
click at [153, 87] on div "Select Type" at bounding box center [160, 91] width 68 height 12
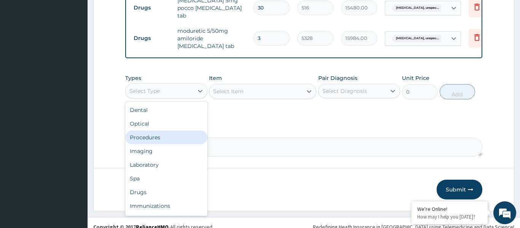
click at [145, 131] on div "Procedures" at bounding box center [166, 138] width 82 height 14
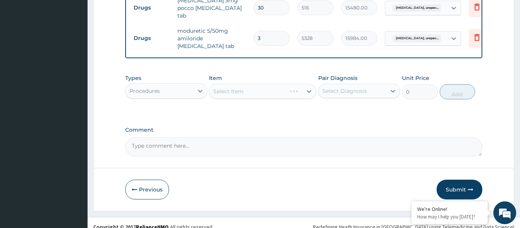
click at [245, 84] on div "Select Item" at bounding box center [262, 91] width 107 height 15
click at [252, 85] on div "Select Item" at bounding box center [255, 91] width 93 height 12
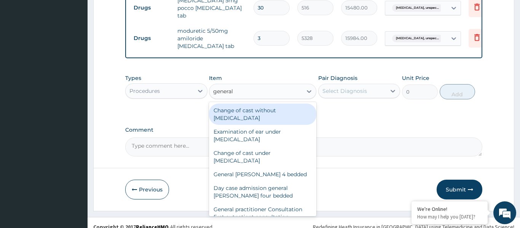
type input "general p"
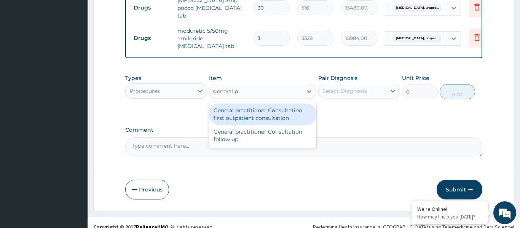
click at [256, 107] on div "General practitioner Consultation first outpatient consultation" at bounding box center [262, 114] width 107 height 21
type input "3000"
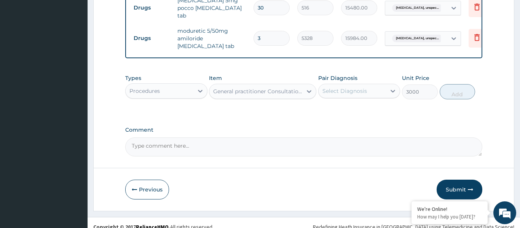
click at [347, 87] on div "Select Diagnosis" at bounding box center [344, 91] width 45 height 8
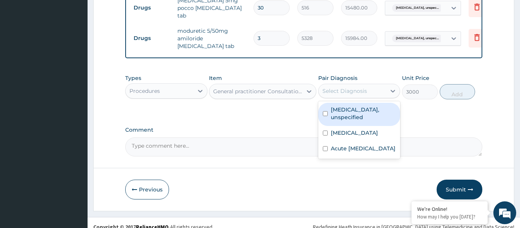
click at [344, 106] on label "[MEDICAL_DATA], unspecified" at bounding box center [363, 113] width 65 height 15
checkbox input "true"
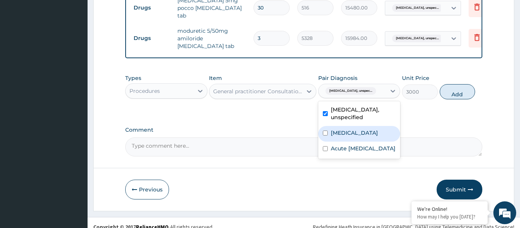
click at [343, 129] on label "[MEDICAL_DATA]" at bounding box center [354, 133] width 47 height 8
checkbox input "true"
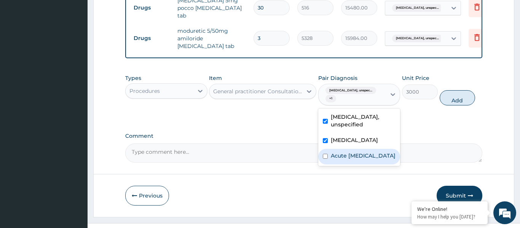
click at [340, 152] on label "Acute [MEDICAL_DATA]" at bounding box center [363, 156] width 65 height 8
checkbox input "true"
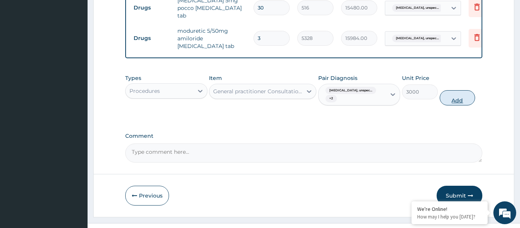
click at [459, 94] on button "Add" at bounding box center [457, 97] width 36 height 15
type input "0"
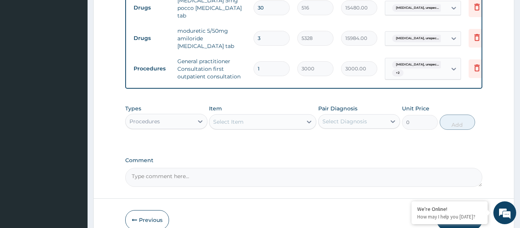
click at [248, 116] on div "Select Item" at bounding box center [255, 122] width 93 height 12
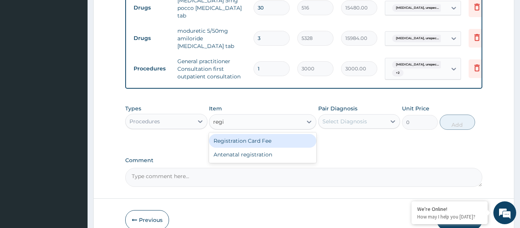
type input "regis"
click at [242, 134] on div "Registration Card Fee" at bounding box center [262, 141] width 107 height 14
type input "2000"
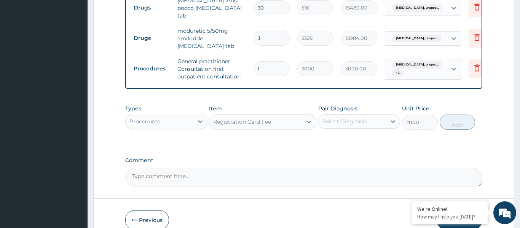
click at [353, 118] on div "Select Diagnosis" at bounding box center [344, 122] width 45 height 8
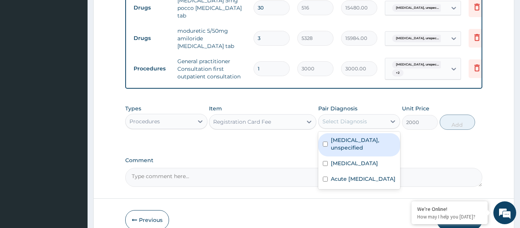
click at [351, 136] on label "[MEDICAL_DATA], unspecified" at bounding box center [363, 143] width 65 height 15
checkbox input "true"
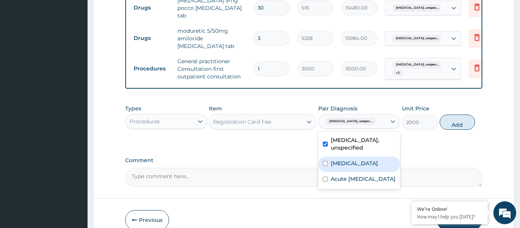
click at [353, 159] on label "[MEDICAL_DATA]" at bounding box center [354, 163] width 47 height 8
checkbox input "true"
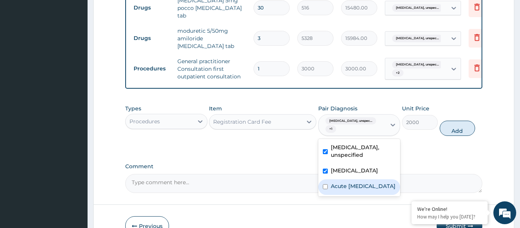
click at [355, 182] on label "Acute [MEDICAL_DATA]" at bounding box center [363, 186] width 65 height 8
checkbox input "true"
click at [454, 123] on button "Add" at bounding box center [457, 128] width 36 height 15
type input "0"
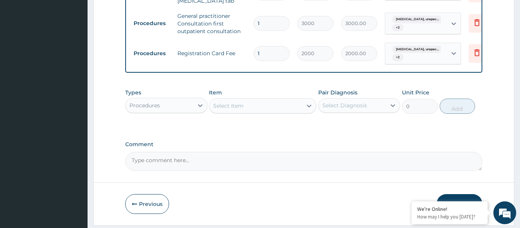
scroll to position [319, 0]
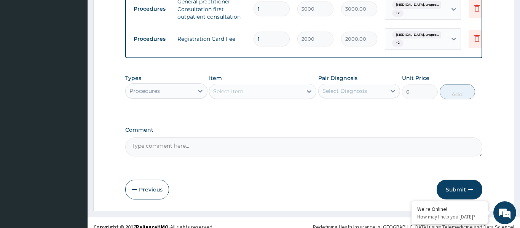
click at [165, 85] on div "Procedures" at bounding box center [160, 91] width 68 height 12
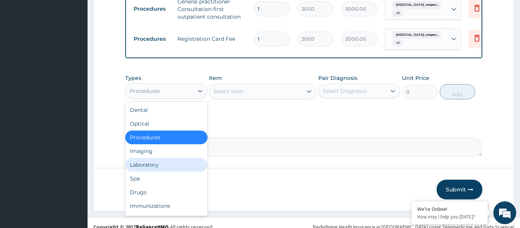
click at [157, 158] on div "Laboratory" at bounding box center [166, 165] width 82 height 14
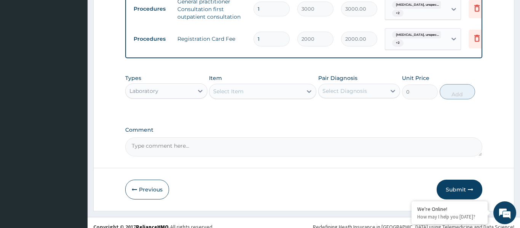
click at [243, 88] on div "Select Item" at bounding box center [228, 92] width 30 height 8
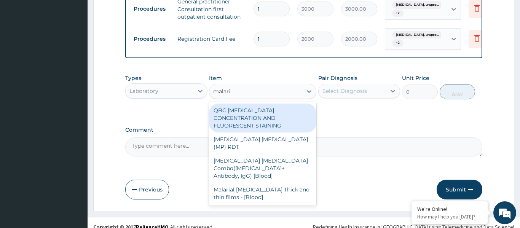
type input "[MEDICAL_DATA]"
click at [244, 108] on div "QBC [MEDICAL_DATA] CONCENTRATION AND FLUORESCENT STAINING" at bounding box center [262, 118] width 107 height 29
type input "2000"
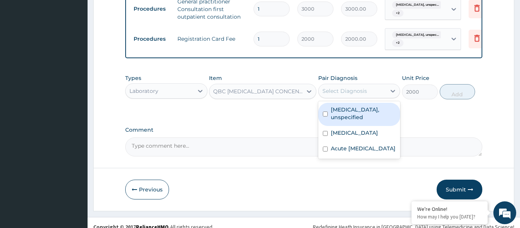
click at [353, 87] on div "Select Diagnosis" at bounding box center [344, 91] width 45 height 8
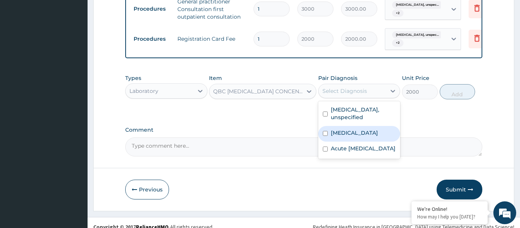
click at [356, 129] on label "[MEDICAL_DATA]" at bounding box center [354, 133] width 47 height 8
checkbox input "true"
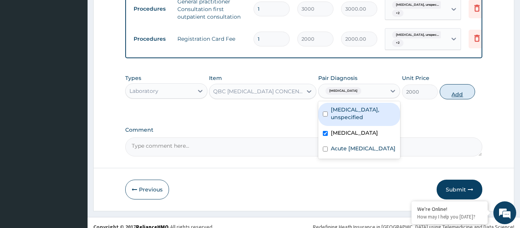
click at [461, 84] on button "Add" at bounding box center [457, 91] width 36 height 15
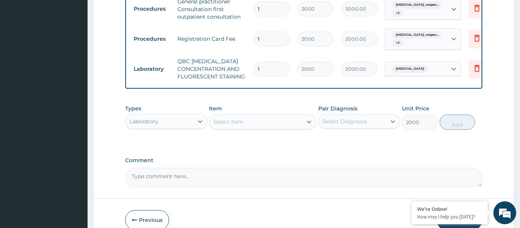
type input "0"
click at [255, 116] on div "Select Item" at bounding box center [255, 122] width 93 height 12
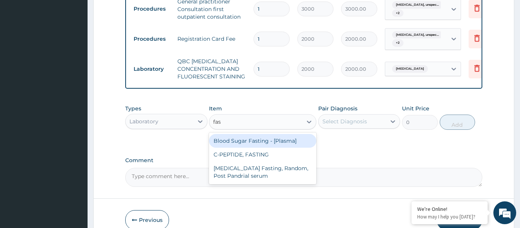
type input "fast"
click at [250, 135] on div "Blood Sugar Fasting - [Plasma]" at bounding box center [262, 141] width 107 height 14
type input "1500"
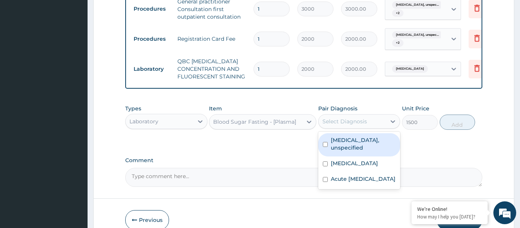
click at [345, 118] on div "Select Diagnosis" at bounding box center [344, 122] width 45 height 8
drag, startPoint x: 351, startPoint y: 139, endPoint x: 389, endPoint y: 127, distance: 39.4
click at [351, 139] on label "Essential hypertension, unspecified" at bounding box center [363, 143] width 65 height 15
checkbox input "true"
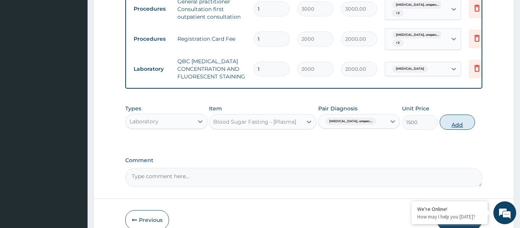
click at [456, 116] on button "Add" at bounding box center [457, 122] width 36 height 15
type input "0"
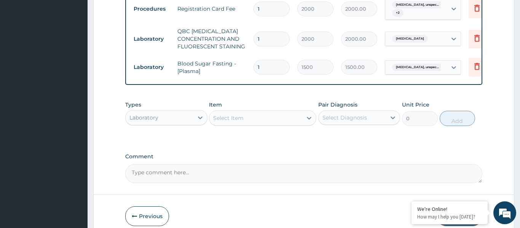
scroll to position [376, 0]
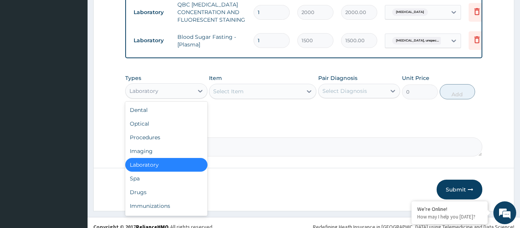
click at [157, 87] on div "Laboratory" at bounding box center [143, 91] width 29 height 8
click at [143, 189] on div "Drugs" at bounding box center [166, 192] width 82 height 14
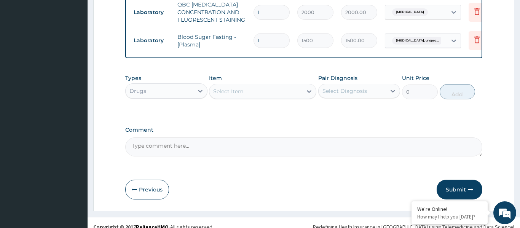
click at [268, 85] on div "Select Item" at bounding box center [255, 91] width 93 height 12
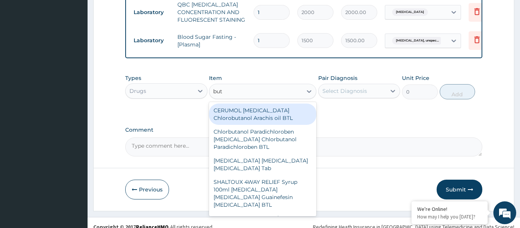
type input "bute"
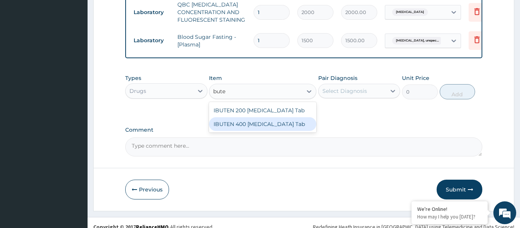
click at [258, 120] on div "IBUTEN 400 Ibuprofen Tab" at bounding box center [262, 124] width 107 height 14
type input "66"
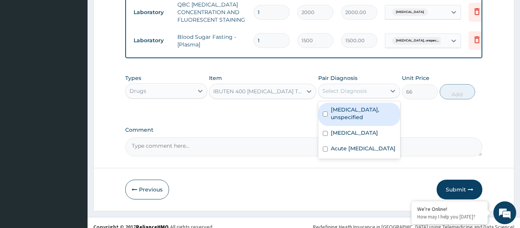
click at [336, 88] on div "Select Diagnosis" at bounding box center [352, 91] width 68 height 12
click at [344, 106] on label "Essential hypertension, unspecified" at bounding box center [363, 113] width 65 height 15
checkbox input "true"
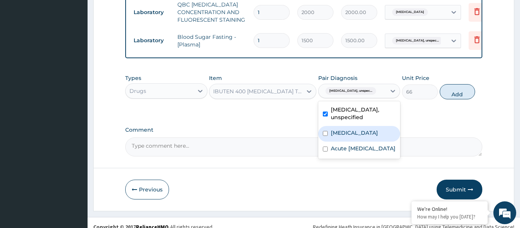
click at [345, 129] on label "[MEDICAL_DATA]" at bounding box center [354, 133] width 47 height 8
checkbox input "true"
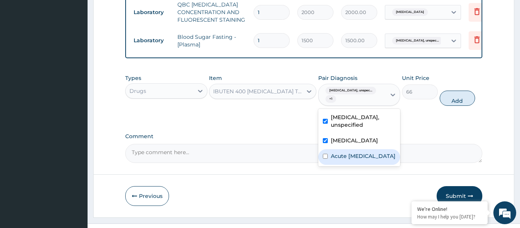
click at [344, 152] on label "Acute pain, unspecified" at bounding box center [363, 156] width 65 height 8
checkbox input "true"
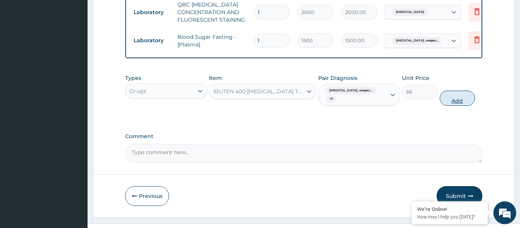
click at [453, 94] on button "Add" at bounding box center [457, 98] width 36 height 15
type input "0"
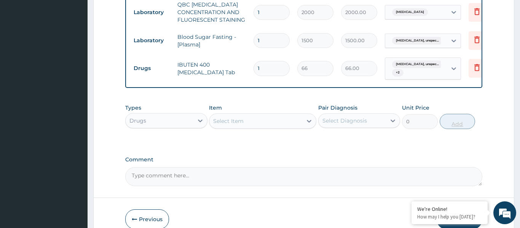
type input "18"
type input "1188.00"
type input "18"
click at [256, 115] on div "Select Item" at bounding box center [255, 121] width 93 height 12
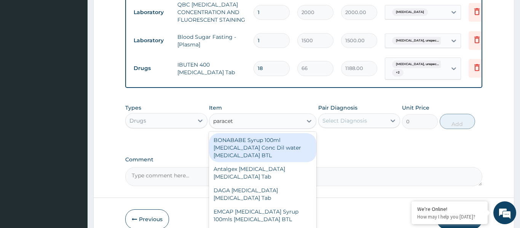
type input "paraceta"
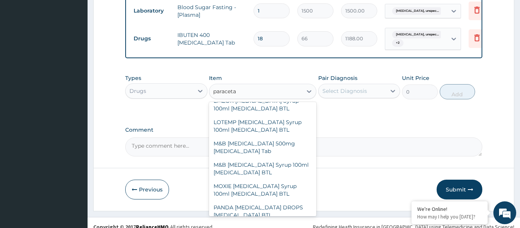
scroll to position [200, 0]
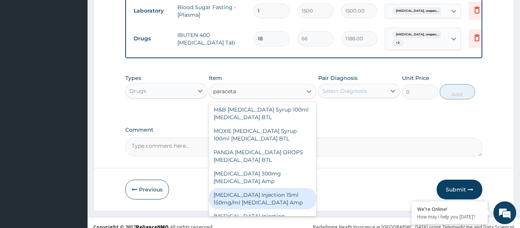
click at [276, 195] on div "[MEDICAL_DATA] Injection 15ml 150mg/ml [MEDICAL_DATA] Amp" at bounding box center [262, 198] width 107 height 21
type input "600"
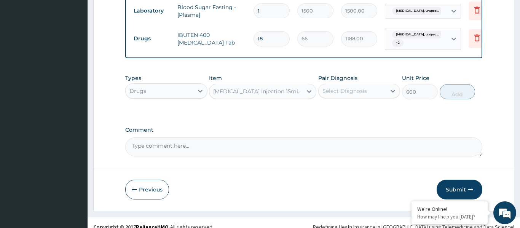
click at [346, 87] on div "Select Diagnosis" at bounding box center [344, 91] width 45 height 8
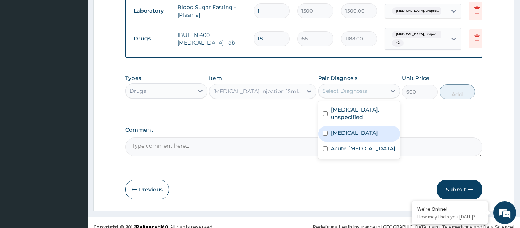
click at [351, 129] on label "[MEDICAL_DATA]" at bounding box center [354, 133] width 47 height 8
checkbox input "true"
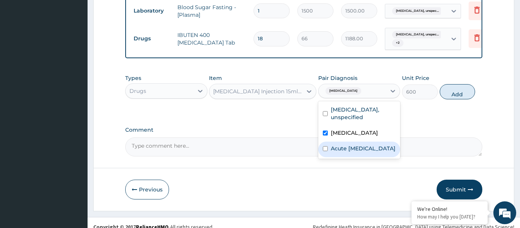
click at [351, 145] on label "Acute pain, unspecified" at bounding box center [363, 149] width 65 height 8
checkbox input "true"
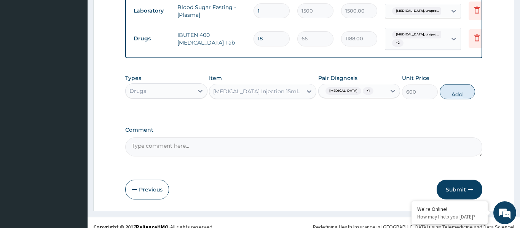
click at [447, 88] on button "Add" at bounding box center [457, 91] width 36 height 15
type input "0"
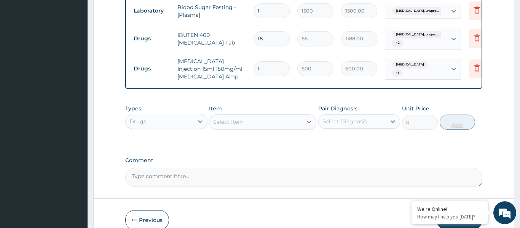
type input "0.00"
type input "3"
type input "1800.00"
type input "3"
click at [249, 116] on div "Select Item" at bounding box center [255, 122] width 93 height 12
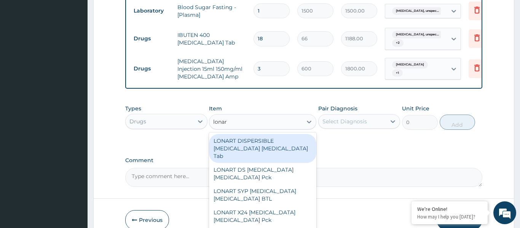
type input "lonart"
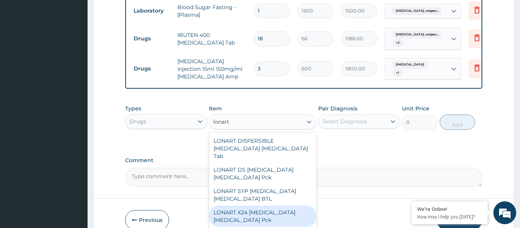
drag, startPoint x: 258, startPoint y: 205, endPoint x: 286, endPoint y: 184, distance: 35.2
click at [258, 205] on div "LONART X24 [MEDICAL_DATA] [MEDICAL_DATA] Pck" at bounding box center [262, 215] width 107 height 21
type input "732"
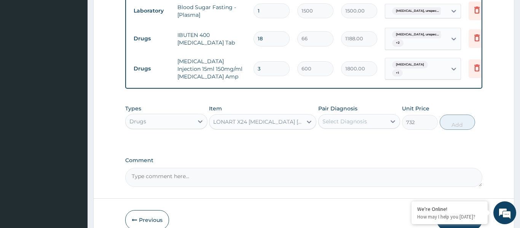
click at [342, 117] on div "Select Diagnosis" at bounding box center [352, 121] width 68 height 12
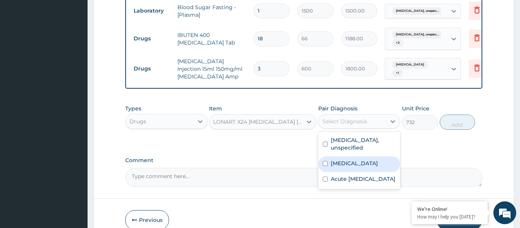
click at [360, 159] on label "[MEDICAL_DATA]" at bounding box center [354, 163] width 47 height 8
checkbox input "true"
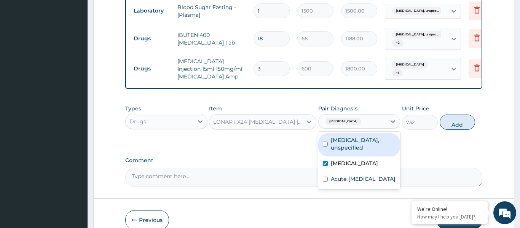
click at [454, 116] on button "Add" at bounding box center [457, 122] width 36 height 15
type input "0"
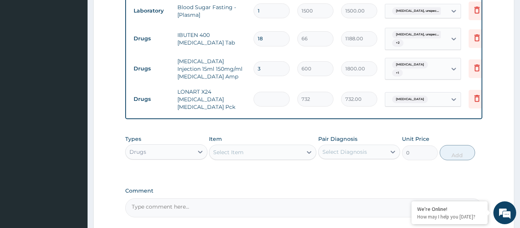
type input "0.00"
type input "6"
type input "4392.00"
type input "6"
click at [239, 148] on div "Select Item" at bounding box center [228, 152] width 30 height 8
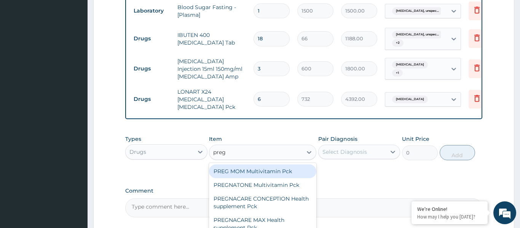
type input "prega"
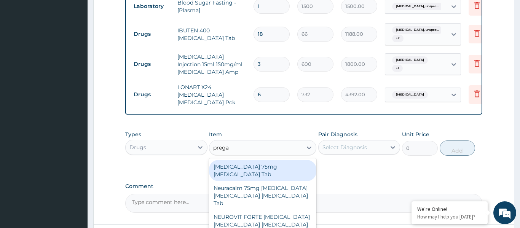
scroll to position [462, 0]
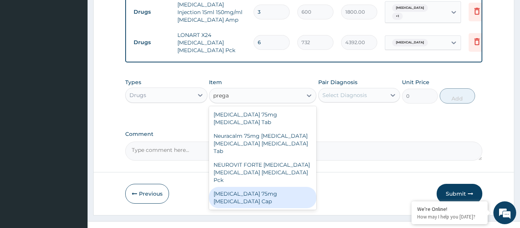
click at [268, 187] on div "[MEDICAL_DATA] 75mg [MEDICAL_DATA] Cap" at bounding box center [262, 197] width 107 height 21
type input "372"
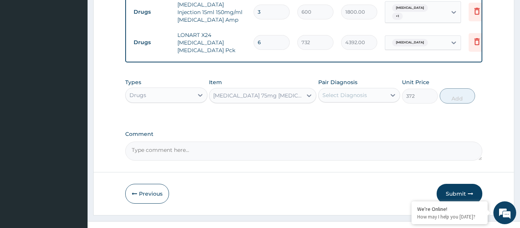
click at [348, 91] on div "Select Diagnosis" at bounding box center [344, 95] width 45 height 8
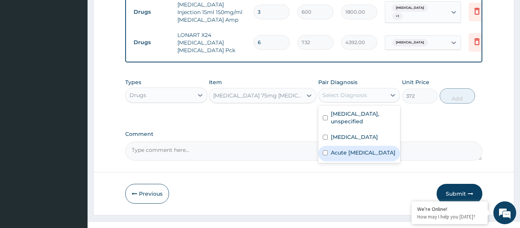
click at [352, 149] on label "Acute pain, unspecified" at bounding box center [363, 153] width 65 height 8
checkbox input "true"
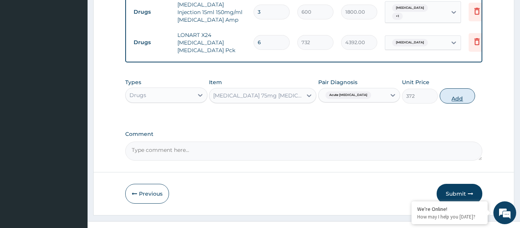
click at [461, 88] on button "Add" at bounding box center [457, 95] width 36 height 15
type input "0"
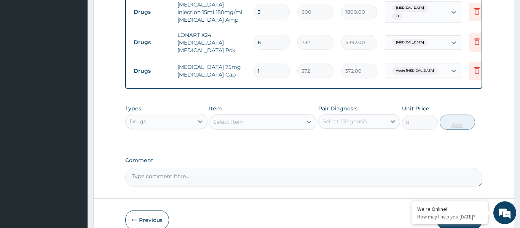
type input "10"
type input "3720.00"
type input "10"
click at [255, 116] on div "Select Item" at bounding box center [255, 122] width 93 height 12
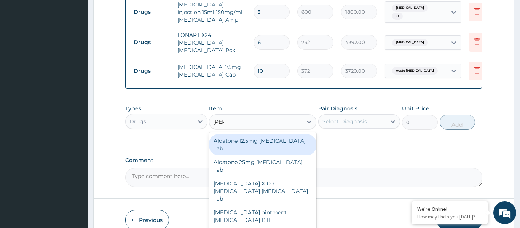
type input "pirox"
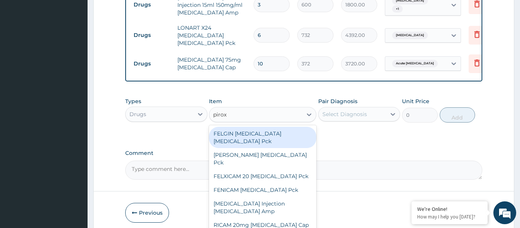
scroll to position [474, 0]
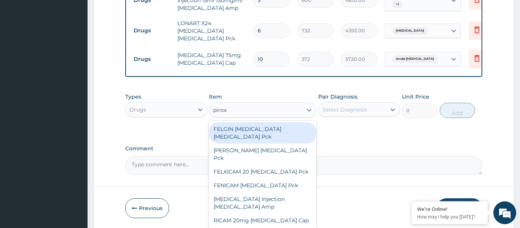
click at [271, 122] on div "FELGIN [MEDICAL_DATA] [MEDICAL_DATA] Pck" at bounding box center [262, 132] width 107 height 21
type input "540"
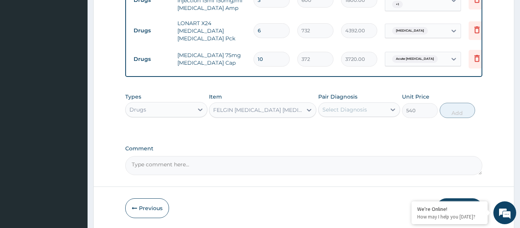
click at [271, 106] on div "FELGIN [MEDICAL_DATA] [MEDICAL_DATA] Pck" at bounding box center [258, 110] width 90 height 8
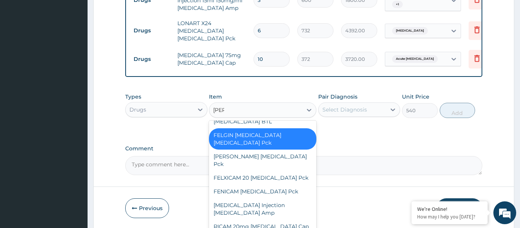
scroll to position [0, 0]
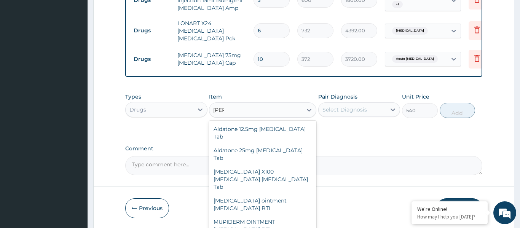
type input "pirox"
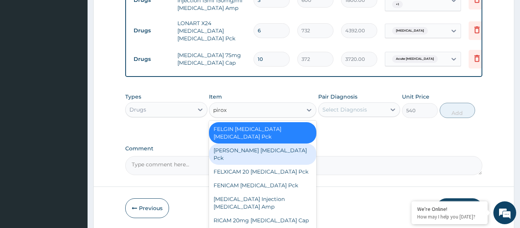
click at [253, 143] on div "[PERSON_NAME] [MEDICAL_DATA] Pck" at bounding box center [262, 153] width 107 height 21
type input "1140"
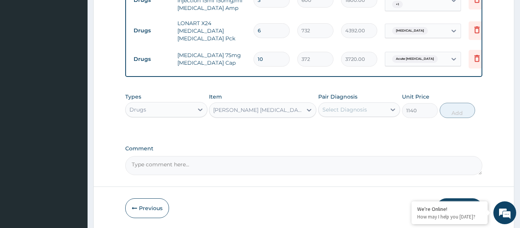
click at [265, 106] on div "[PERSON_NAME] [MEDICAL_DATA] Pck" at bounding box center [258, 110] width 90 height 8
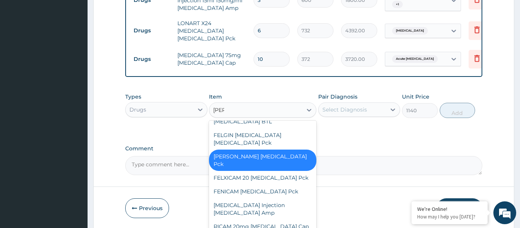
scroll to position [3, 0]
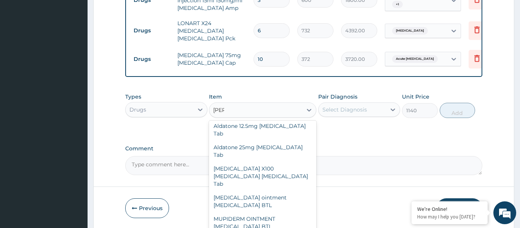
type input "pirox"
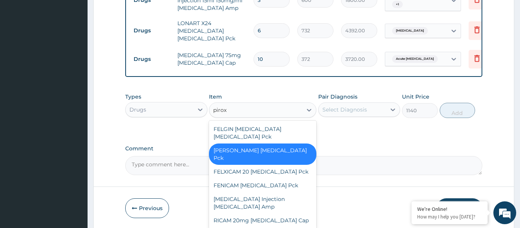
scroll to position [0, 0]
click at [264, 165] on div "FELXICAM 20 [MEDICAL_DATA] Pck" at bounding box center [262, 172] width 107 height 14
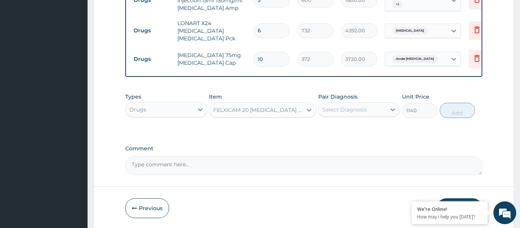
click at [270, 106] on div "FELXICAM 20 [MEDICAL_DATA] Pck" at bounding box center [258, 110] width 90 height 8
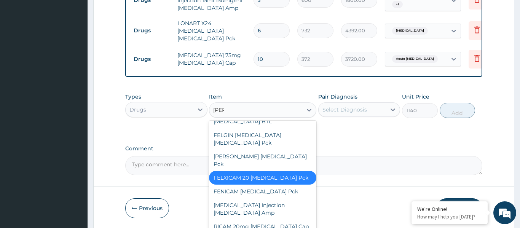
scroll to position [17, 0]
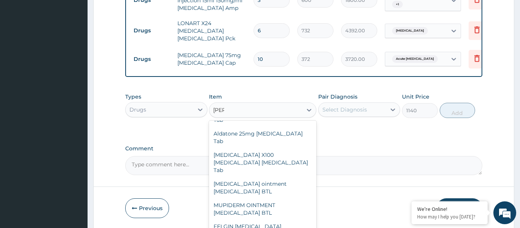
type input "pirox"
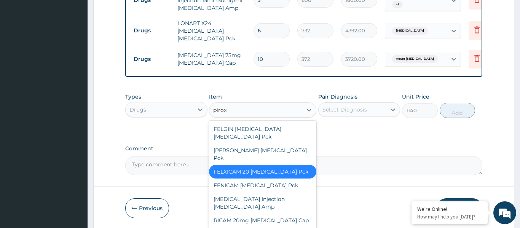
scroll to position [0, 0]
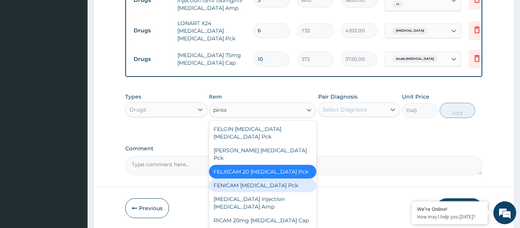
click at [261, 178] on div "FENICAM [MEDICAL_DATA] Pck" at bounding box center [262, 185] width 107 height 14
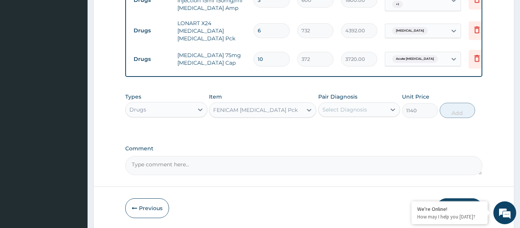
click at [246, 104] on div "FENICAM [MEDICAL_DATA] Pck" at bounding box center [262, 109] width 107 height 15
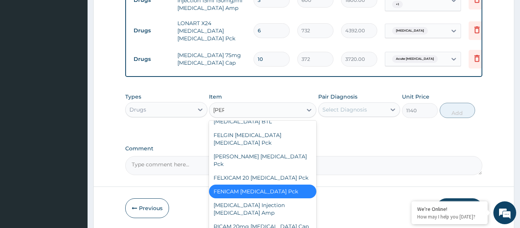
scroll to position [30, 0]
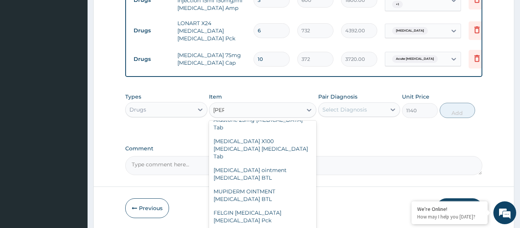
type input "pirox"
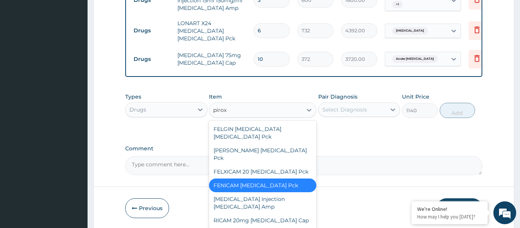
scroll to position [0, 0]
click at [273, 213] on div "RICAM 20mg [MEDICAL_DATA] Cap" at bounding box center [262, 220] width 107 height 14
type input "48"
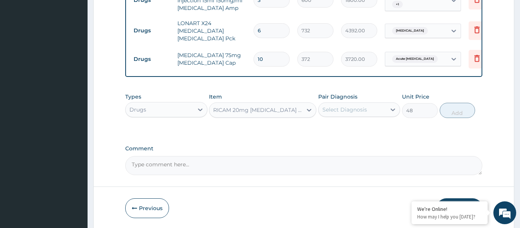
click at [271, 106] on div "RICAM 20mg [MEDICAL_DATA] Cap" at bounding box center [258, 110] width 90 height 8
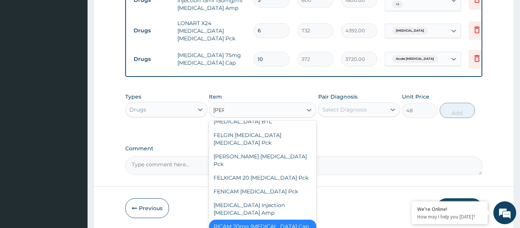
scroll to position [62, 0]
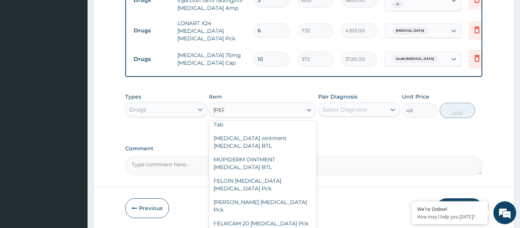
type input "pirox"
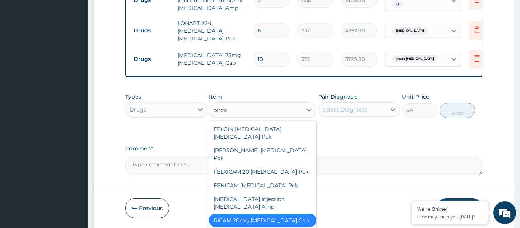
scroll to position [0, 0]
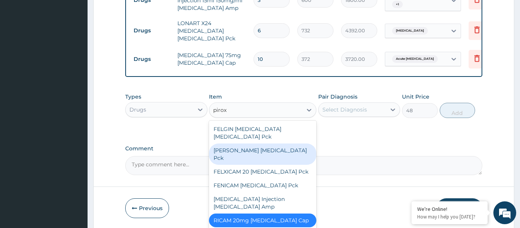
click at [253, 143] on div "[PERSON_NAME] [MEDICAL_DATA] Pck" at bounding box center [262, 153] width 107 height 21
type input "1140"
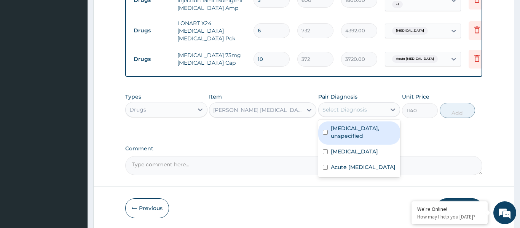
click at [334, 106] on div "Select Diagnosis" at bounding box center [344, 110] width 45 height 8
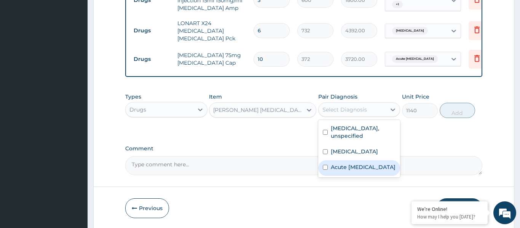
click at [354, 163] on label "Acute pain, unspecified" at bounding box center [363, 167] width 65 height 8
checkbox input "true"
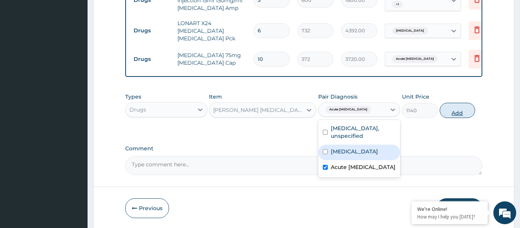
click at [460, 103] on button "Add" at bounding box center [457, 110] width 36 height 15
type input "0"
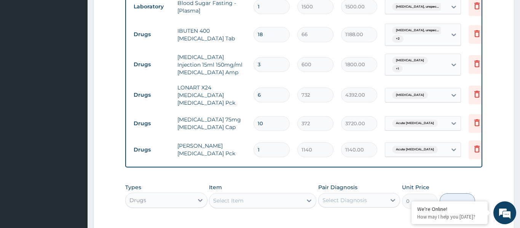
scroll to position [412, 0]
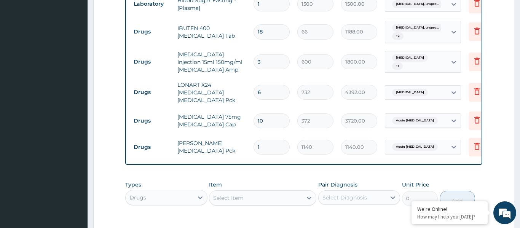
click at [252, 192] on div "Select Item" at bounding box center [255, 198] width 93 height 12
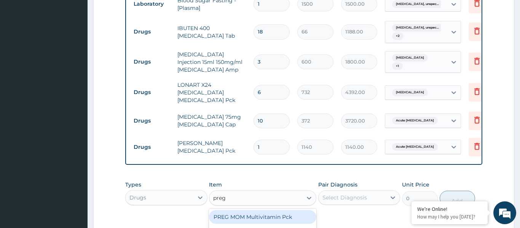
type input "prega"
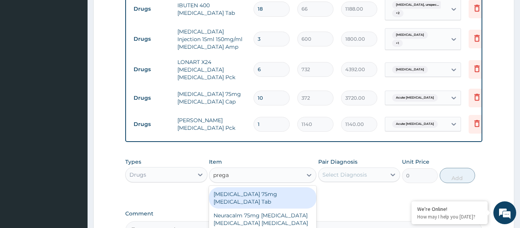
scroll to position [497, 0]
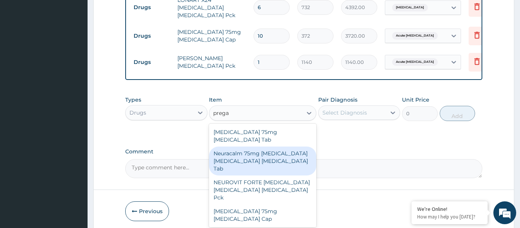
click at [279, 146] on div "Neuracalm 75mg [MEDICAL_DATA] [MEDICAL_DATA] [MEDICAL_DATA] Tab" at bounding box center [262, 160] width 107 height 29
type input "144"
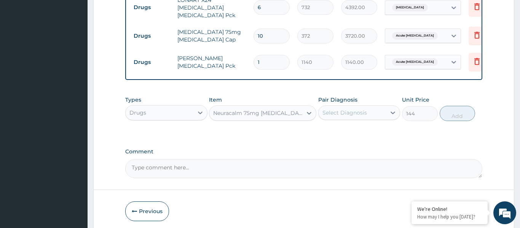
click at [272, 109] on div "Neuracalm 75mg [MEDICAL_DATA] [MEDICAL_DATA] [MEDICAL_DATA] Tab" at bounding box center [258, 113] width 90 height 8
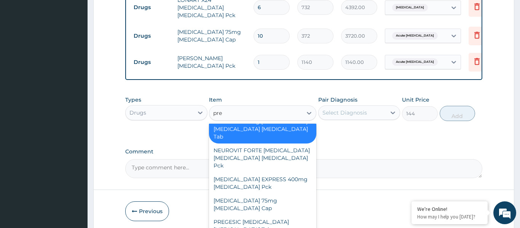
scroll to position [260, 0]
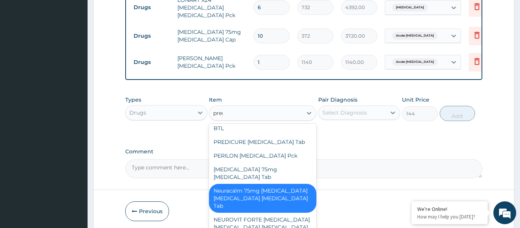
type input "prega"
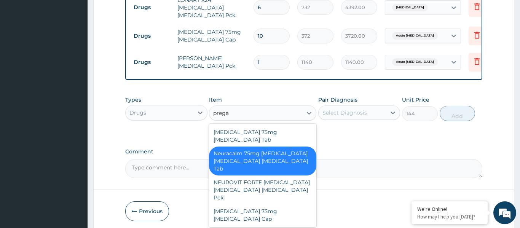
scroll to position [0, 0]
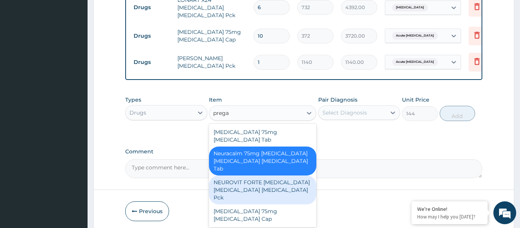
click at [250, 175] on div "NEUROVIT FORTE [MEDICAL_DATA] [MEDICAL_DATA] [MEDICAL_DATA] Pck" at bounding box center [262, 189] width 107 height 29
type input "1080"
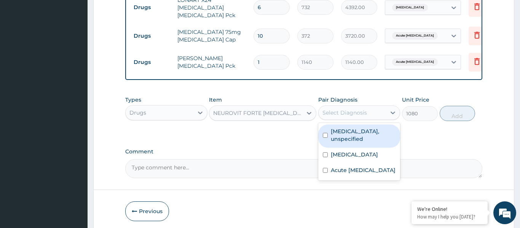
click at [342, 109] on div "Select Diagnosis" at bounding box center [344, 113] width 45 height 8
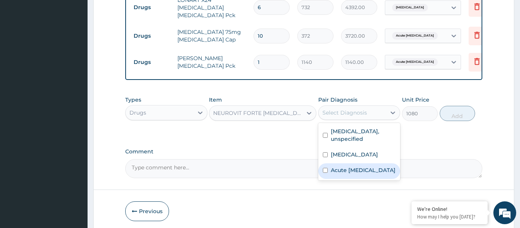
click at [353, 166] on label "Acute pain, unspecified" at bounding box center [363, 170] width 65 height 8
checkbox input "true"
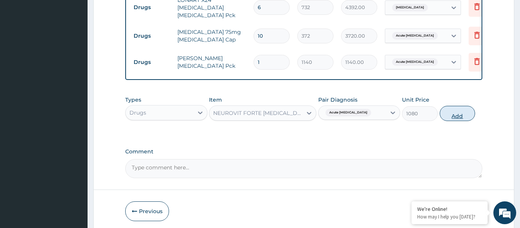
click at [459, 106] on button "Add" at bounding box center [457, 113] width 36 height 15
type input "0"
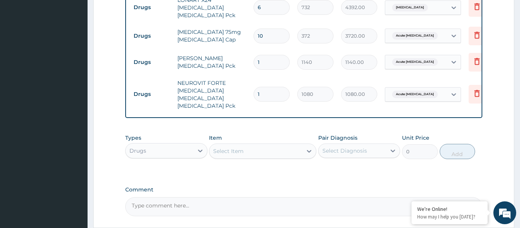
type input "10"
type input "10800.00"
type input "10"
click at [476, 30] on icon at bounding box center [476, 34] width 9 height 9
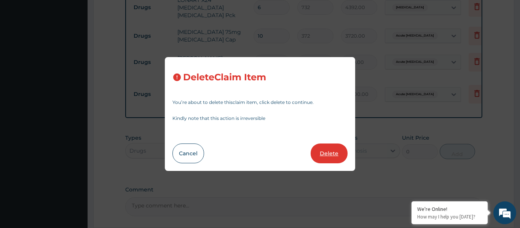
click at [331, 159] on button "Delete" at bounding box center [329, 153] width 37 height 20
type input "1"
type input "1140"
type input "1140.00"
type input "10"
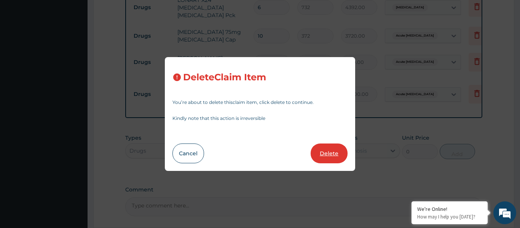
type input "1080"
type input "10800.00"
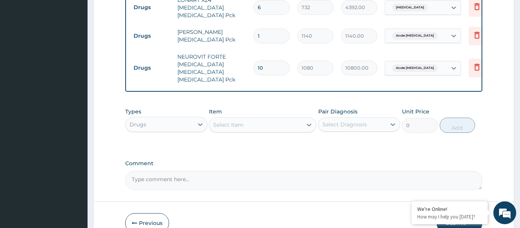
click at [241, 121] on div "Select Item" at bounding box center [228, 125] width 30 height 8
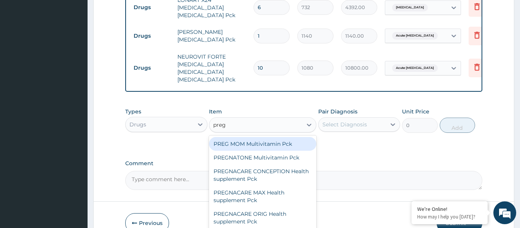
type input "prega"
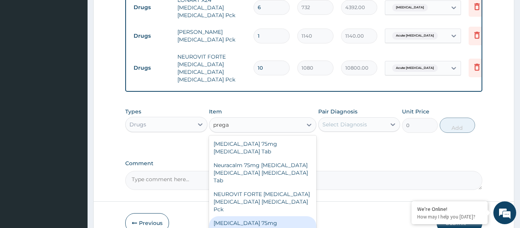
click at [262, 216] on div "[MEDICAL_DATA] 75mg [MEDICAL_DATA] Cap" at bounding box center [262, 226] width 107 height 21
type input "372"
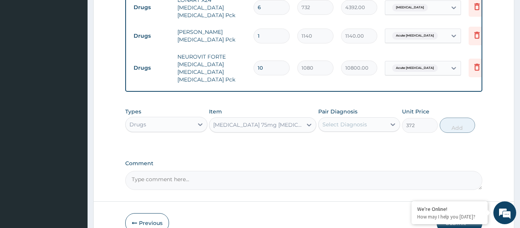
click at [346, 121] on div "Select Diagnosis" at bounding box center [344, 125] width 45 height 8
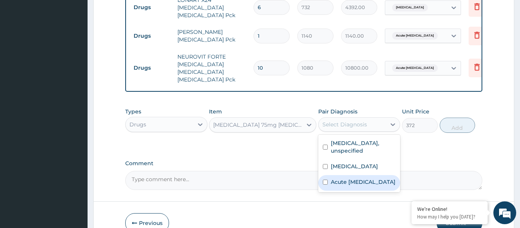
click at [349, 178] on label "Acute pain, unspecified" at bounding box center [363, 182] width 65 height 8
checkbox input "true"
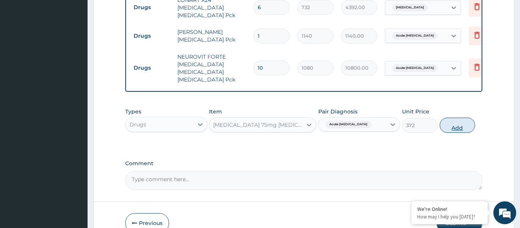
click at [457, 118] on button "Add" at bounding box center [457, 125] width 36 height 15
type input "0"
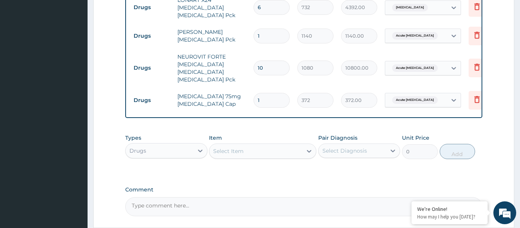
click at [271, 93] on input "1" at bounding box center [271, 100] width 36 height 15
type input "15"
type input "5580.00"
type input "15"
click at [325, 186] on label "Comment" at bounding box center [303, 189] width 357 height 6
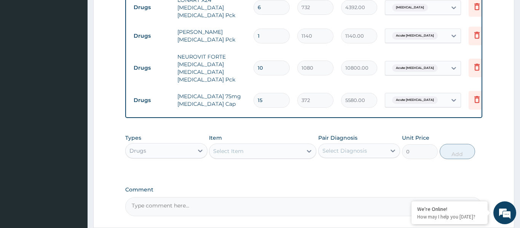
click at [325, 197] on textarea "Comment" at bounding box center [303, 206] width 357 height 19
click at [479, 64] on icon at bounding box center [476, 67] width 5 height 7
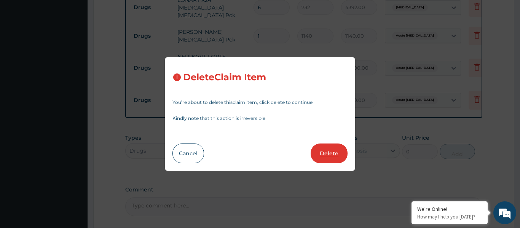
click at [327, 159] on button "Delete" at bounding box center [329, 153] width 37 height 20
type input "15"
type input "372"
type input "5580.00"
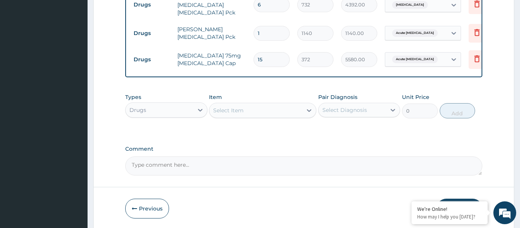
scroll to position [514, 0]
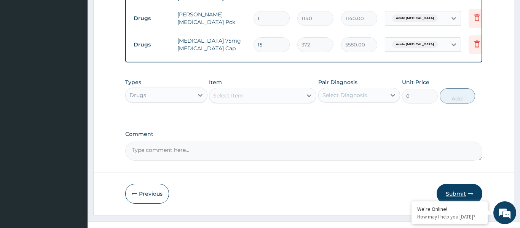
click at [456, 184] on button "Submit" at bounding box center [459, 194] width 46 height 20
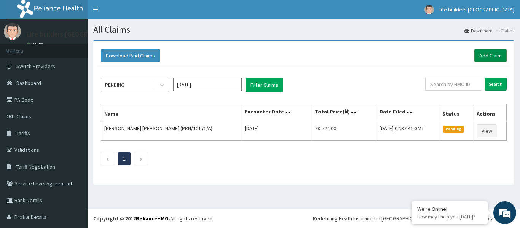
click at [494, 56] on link "Add Claim" at bounding box center [490, 55] width 32 height 13
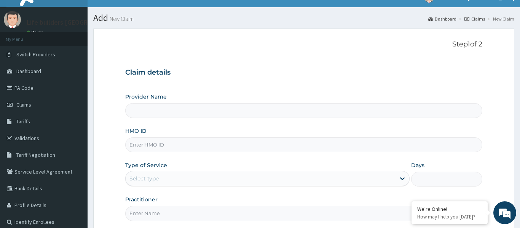
type input "Life Builders [GEOGRAPHIC_DATA] - [GEOGRAPHIC_DATA]"
paste input "PRN/10171/D"
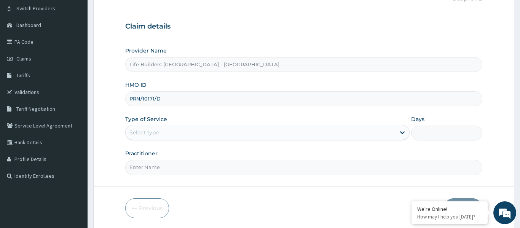
scroll to position [85, 0]
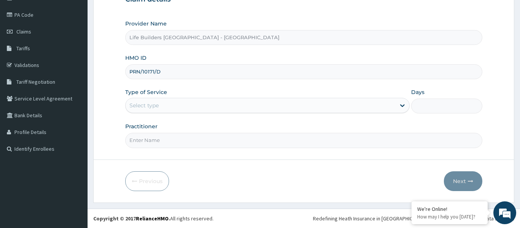
type input "PRN/10171/D"
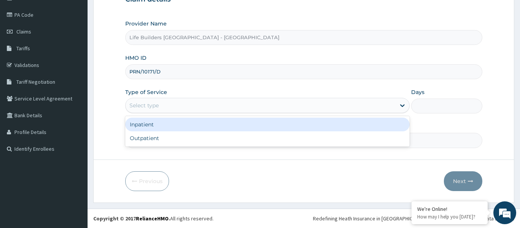
click at [167, 102] on div "Select type" at bounding box center [261, 105] width 270 height 12
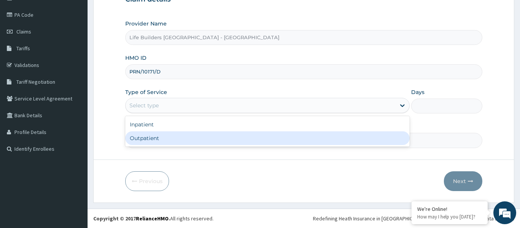
click at [152, 139] on div "Outpatient" at bounding box center [267, 138] width 285 height 14
type input "1"
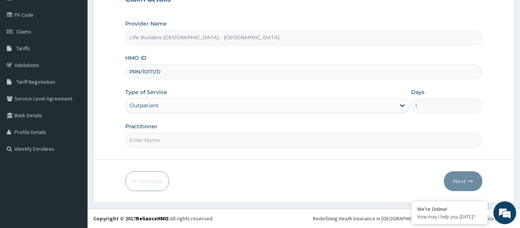
click at [151, 142] on input "Practitioner" at bounding box center [303, 140] width 357 height 15
type input "[PERSON_NAME]"
click at [462, 179] on button "Next" at bounding box center [463, 181] width 38 height 20
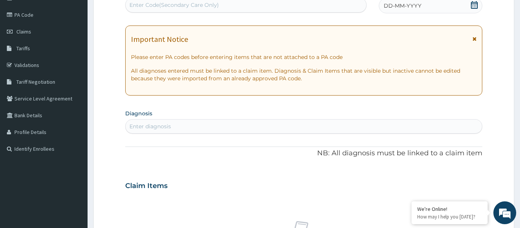
click at [474, 38] on icon at bounding box center [474, 38] width 4 height 5
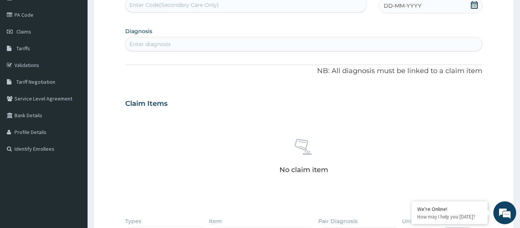
click at [472, 7] on icon at bounding box center [474, 5] width 7 height 8
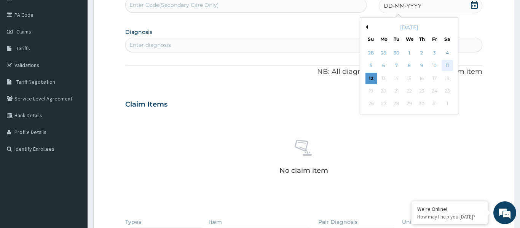
click at [446, 63] on div "11" at bounding box center [446, 65] width 11 height 11
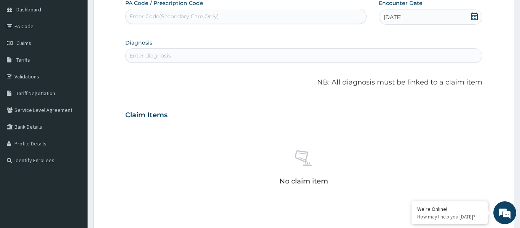
scroll to position [73, 0]
click at [193, 56] on div "Enter diagnosis" at bounding box center [304, 56] width 356 height 12
type input "urti"
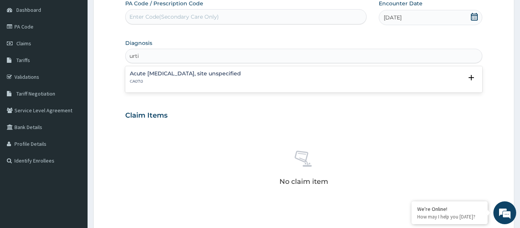
click at [177, 75] on h4 "Acute [MEDICAL_DATA], site unspecified" at bounding box center [185, 74] width 111 height 6
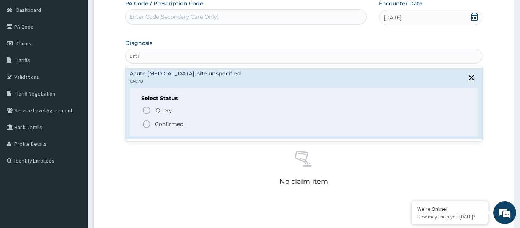
click at [147, 127] on circle "status option filled" at bounding box center [146, 124] width 7 height 7
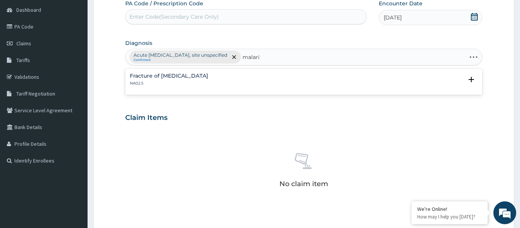
type input "[MEDICAL_DATA]"
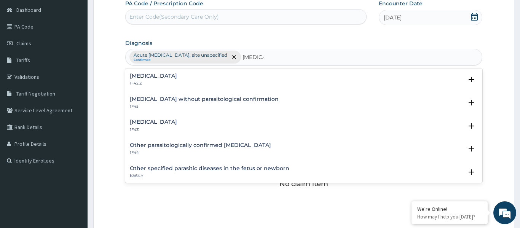
click at [142, 121] on h4 "[MEDICAL_DATA]" at bounding box center [153, 122] width 47 height 6
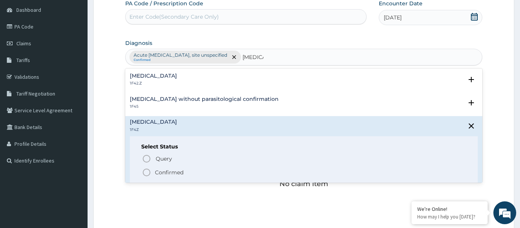
click at [146, 173] on icon "status option filled" at bounding box center [146, 172] width 9 height 9
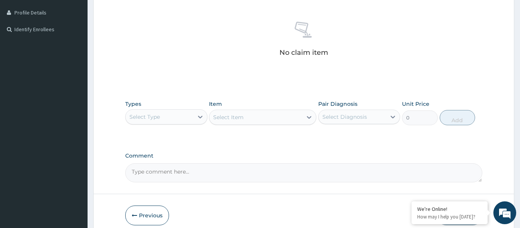
scroll to position [239, 0]
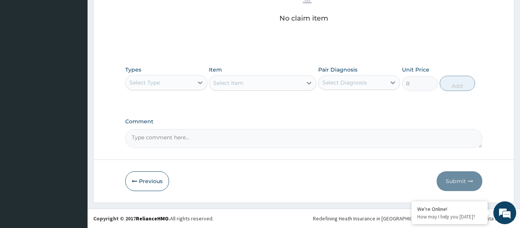
click at [167, 87] on div "Select Type" at bounding box center [160, 82] width 68 height 12
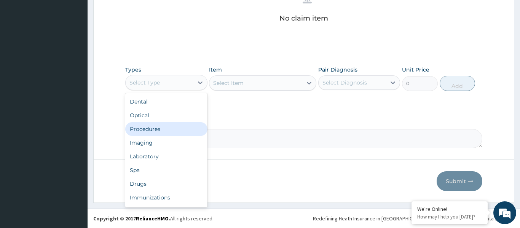
click at [155, 127] on div "Procedures" at bounding box center [166, 129] width 82 height 14
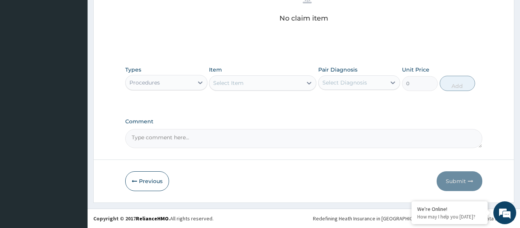
click at [255, 81] on div "Select Item" at bounding box center [255, 83] width 93 height 12
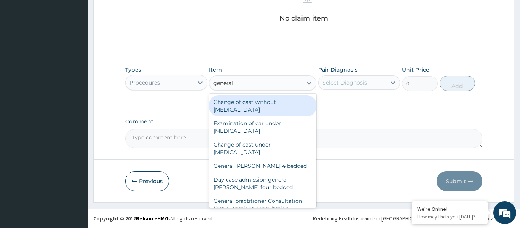
type input "general p"
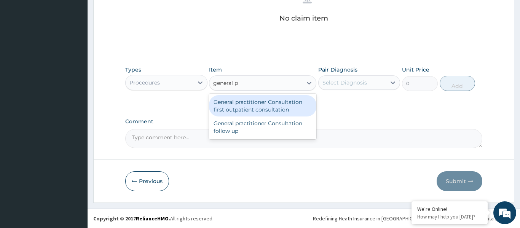
click at [235, 105] on div "General practitioner Consultation first outpatient consultation" at bounding box center [262, 105] width 107 height 21
type input "3000"
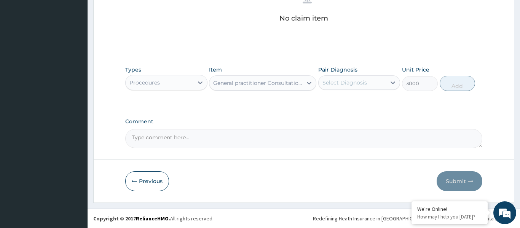
click at [361, 82] on div "Select Diagnosis" at bounding box center [344, 83] width 45 height 8
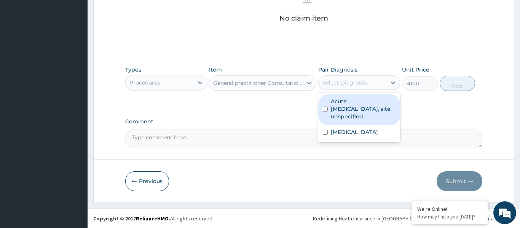
click at [357, 106] on label "Acute [MEDICAL_DATA], site unspecified" at bounding box center [363, 108] width 65 height 23
checkbox input "true"
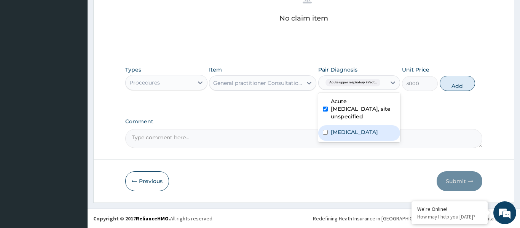
click at [359, 131] on label "[MEDICAL_DATA]" at bounding box center [354, 132] width 47 height 8
checkbox input "true"
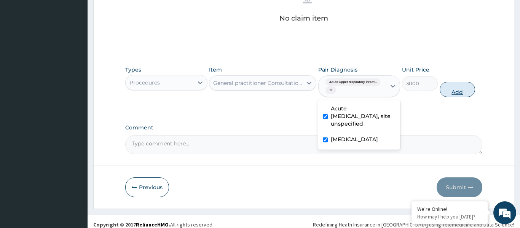
click at [449, 87] on button "Add" at bounding box center [457, 89] width 36 height 15
type input "0"
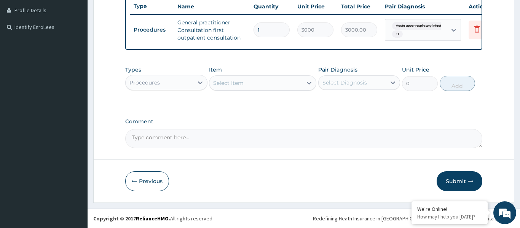
scroll to position [207, 0]
click at [241, 86] on div "Select Item" at bounding box center [228, 83] width 30 height 8
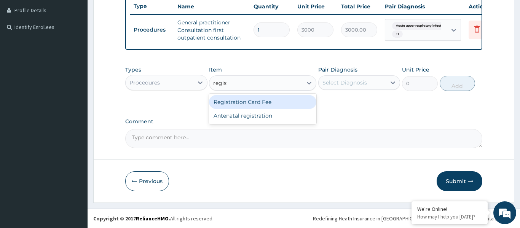
type input "registr"
click at [243, 100] on div "Registration Card Fee" at bounding box center [262, 102] width 107 height 14
type input "2000"
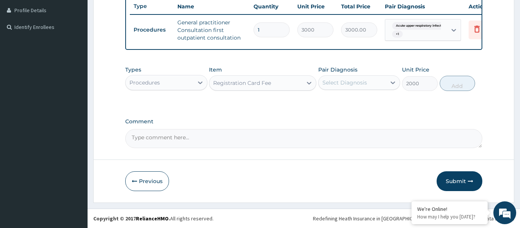
click at [355, 78] on div "Select Diagnosis" at bounding box center [352, 82] width 68 height 12
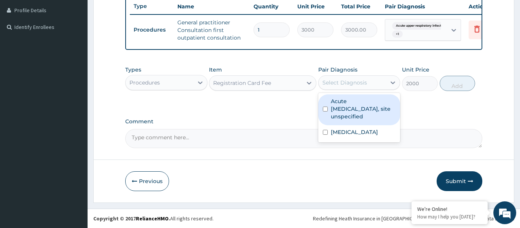
click at [364, 110] on label "Acute [MEDICAL_DATA], site unspecified" at bounding box center [363, 108] width 65 height 23
checkbox input "true"
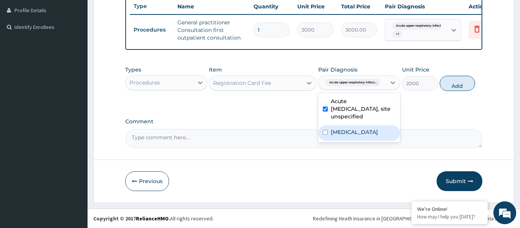
click at [361, 139] on div "[MEDICAL_DATA]" at bounding box center [359, 133] width 82 height 16
checkbox input "true"
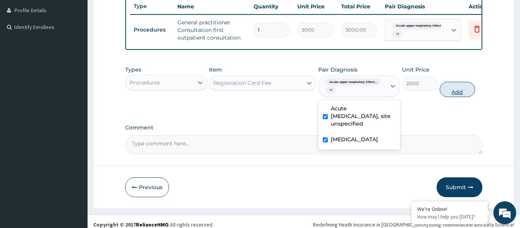
click at [458, 89] on button "Add" at bounding box center [457, 89] width 36 height 15
type input "0"
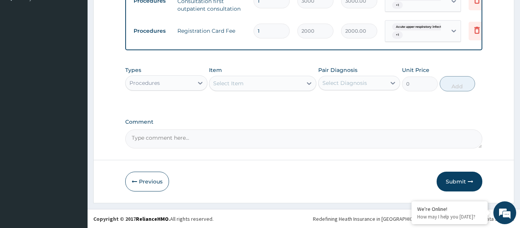
scroll to position [236, 0]
click at [159, 75] on div "Procedures" at bounding box center [166, 82] width 82 height 15
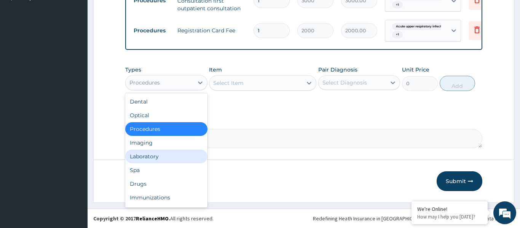
click at [150, 155] on div "Laboratory" at bounding box center [166, 157] width 82 height 14
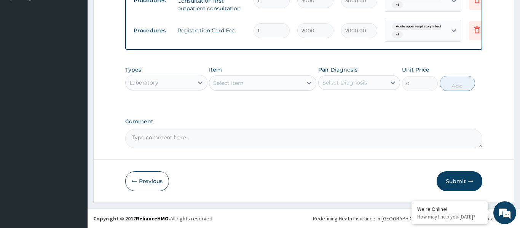
click at [228, 77] on div "Select Item" at bounding box center [255, 83] width 93 height 12
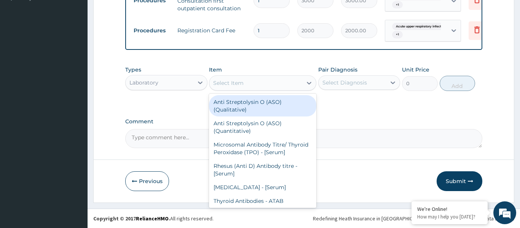
type input "#"
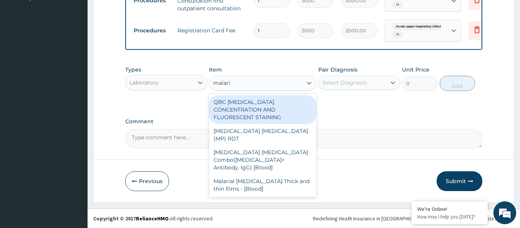
type input "[MEDICAL_DATA]"
click at [237, 104] on div "QBC [MEDICAL_DATA] CONCENTRATION AND FLUORESCENT STAINING" at bounding box center [262, 109] width 107 height 29
type input "2000"
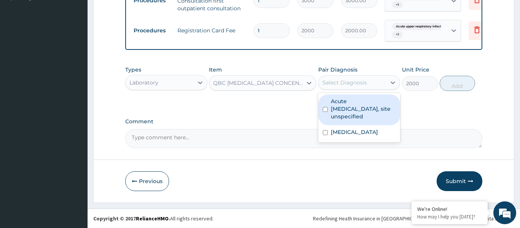
click at [361, 86] on div "Select Diagnosis" at bounding box center [344, 83] width 45 height 8
click at [348, 107] on label "Acute [MEDICAL_DATA], site unspecified" at bounding box center [363, 108] width 65 height 23
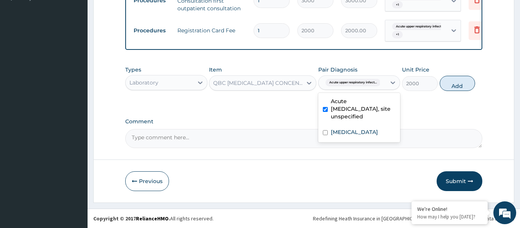
click at [348, 108] on label "Acute [MEDICAL_DATA], site unspecified" at bounding box center [363, 108] width 65 height 23
checkbox input "false"
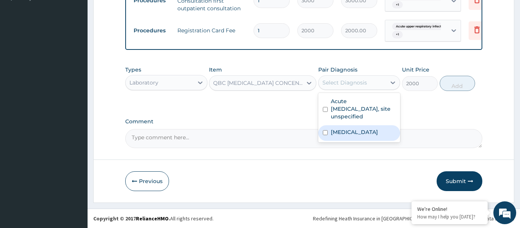
click at [346, 131] on label "[MEDICAL_DATA]" at bounding box center [354, 132] width 47 height 8
checkbox input "true"
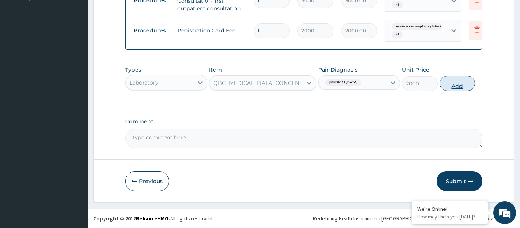
click at [458, 80] on button "Add" at bounding box center [457, 83] width 36 height 15
type input "0"
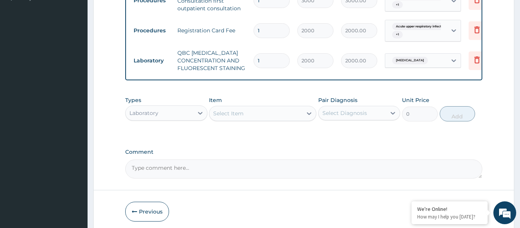
click at [257, 108] on div "Select Item" at bounding box center [255, 113] width 93 height 12
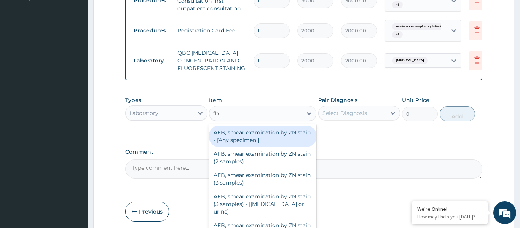
type input "fbc"
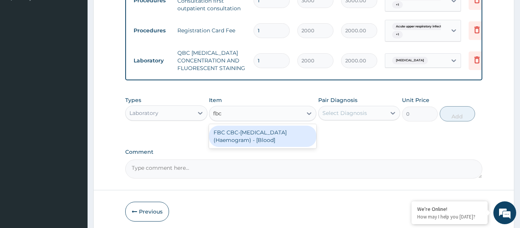
click at [257, 136] on div "FBC CBC-[MEDICAL_DATA] (Haemogram) - [Blood]" at bounding box center [262, 136] width 107 height 21
type input "3000"
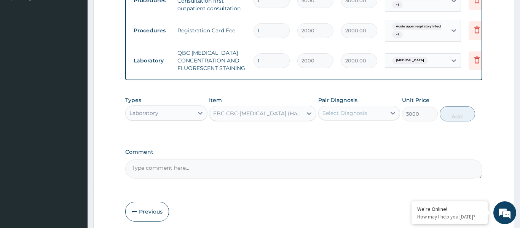
click at [349, 117] on div "Select Diagnosis" at bounding box center [352, 113] width 68 height 12
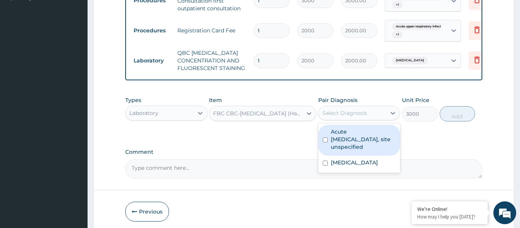
click at [350, 145] on label "Acute [MEDICAL_DATA], site unspecified" at bounding box center [363, 139] width 65 height 23
checkbox input "true"
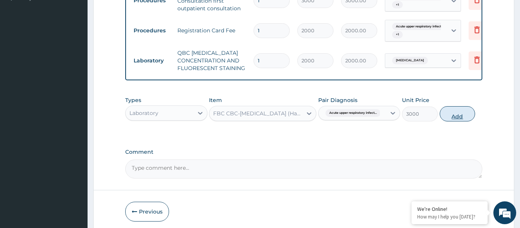
click at [455, 119] on button "Add" at bounding box center [457, 113] width 36 height 15
type input "0"
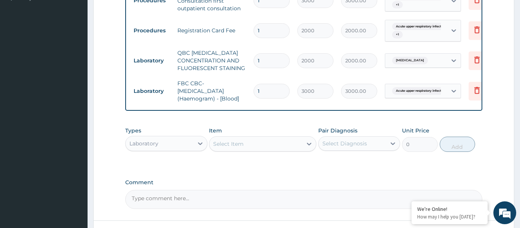
scroll to position [297, 0]
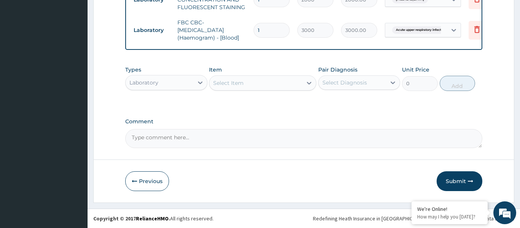
click at [164, 85] on div "Laboratory" at bounding box center [160, 82] width 68 height 12
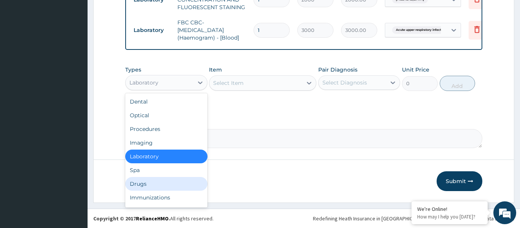
click at [149, 183] on div "Drugs" at bounding box center [166, 184] width 82 height 14
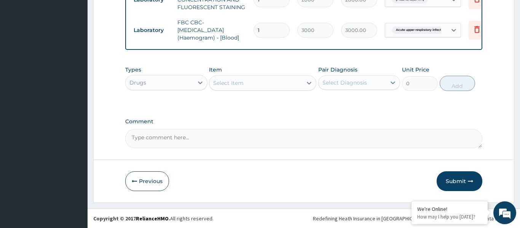
click at [261, 80] on div "Select Item" at bounding box center [255, 83] width 93 height 12
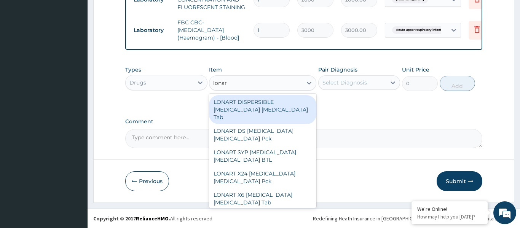
type input "lonart"
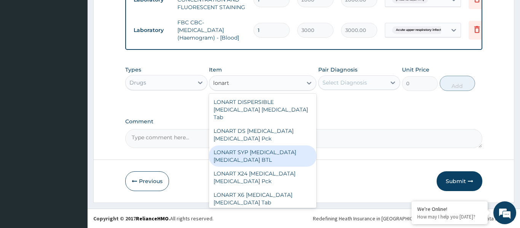
click at [249, 149] on div "LONART SYP [MEDICAL_DATA] [MEDICAL_DATA] BTL" at bounding box center [262, 155] width 107 height 21
type input "1524"
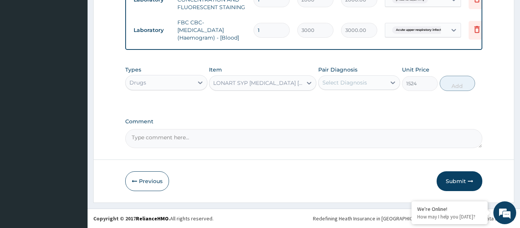
click at [334, 83] on div "Select Diagnosis" at bounding box center [344, 83] width 45 height 8
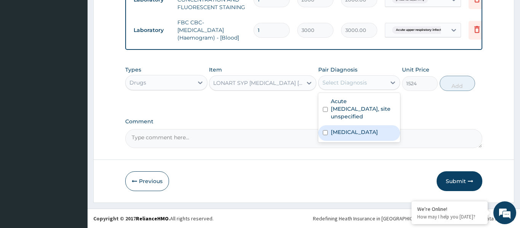
click at [348, 132] on label "[MEDICAL_DATA]" at bounding box center [354, 132] width 47 height 8
checkbox input "true"
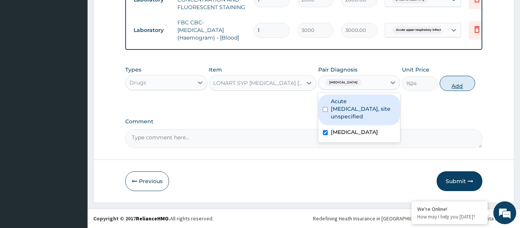
click at [457, 83] on button "Add" at bounding box center [457, 83] width 36 height 15
type input "0"
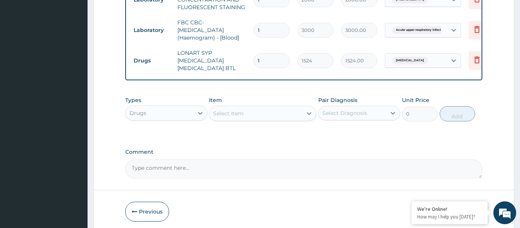
click at [260, 111] on div "Select Item" at bounding box center [255, 113] width 93 height 12
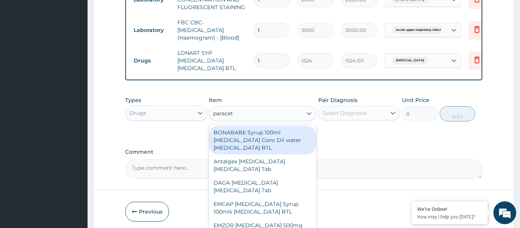
type input "paraceta"
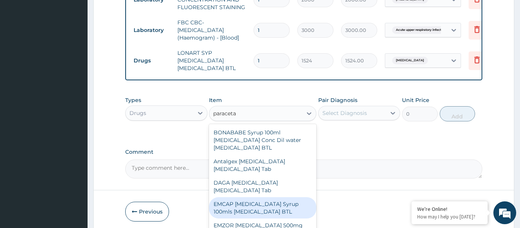
click at [261, 200] on div "EMCAP [MEDICAL_DATA] Syrup 100mls [MEDICAL_DATA] BTL" at bounding box center [262, 207] width 107 height 21
type input "420"
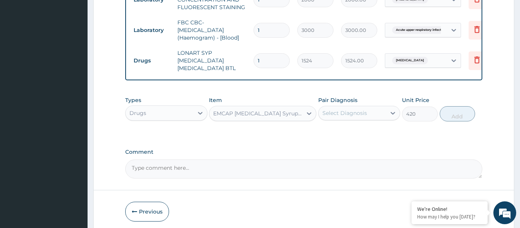
click at [359, 109] on div "Select Diagnosis" at bounding box center [344, 113] width 45 height 8
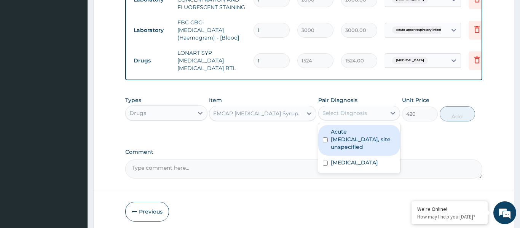
click at [353, 134] on label "Acute [MEDICAL_DATA], site unspecified" at bounding box center [363, 139] width 65 height 23
checkbox input "true"
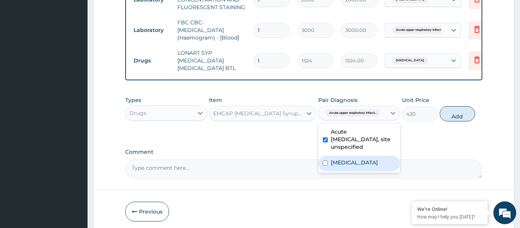
click at [351, 162] on div "[MEDICAL_DATA]" at bounding box center [359, 164] width 82 height 16
checkbox input "true"
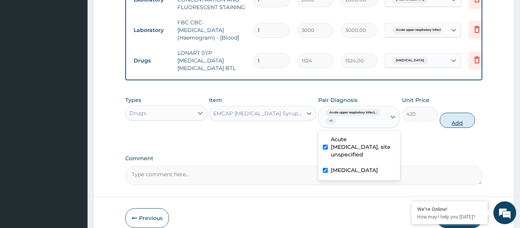
click at [447, 116] on button "Add" at bounding box center [457, 120] width 36 height 15
type input "0"
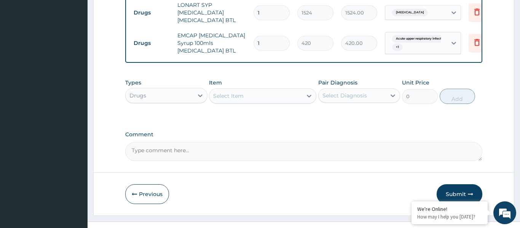
scroll to position [353, 0]
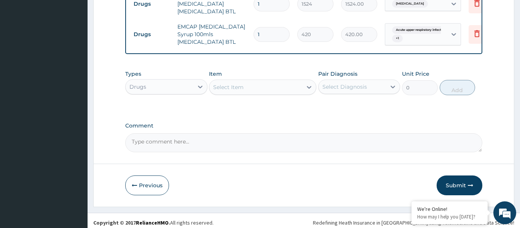
click at [259, 86] on div "Select Item" at bounding box center [255, 87] width 93 height 12
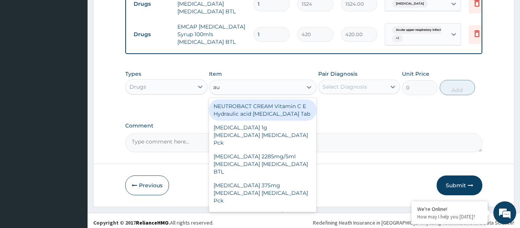
type input "aug"
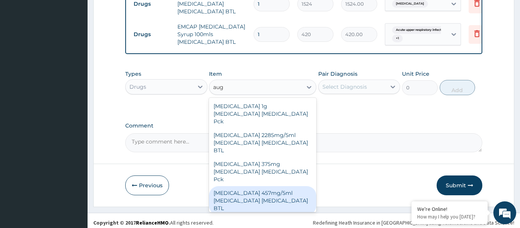
click at [277, 186] on div "[MEDICAL_DATA] 457mg/5ml [MEDICAL_DATA] [MEDICAL_DATA] BTL" at bounding box center [262, 200] width 107 height 29
type input "5940"
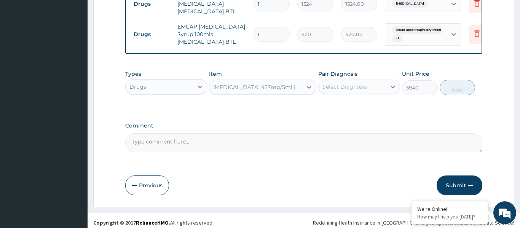
click at [355, 83] on div "Select Diagnosis" at bounding box center [344, 87] width 45 height 8
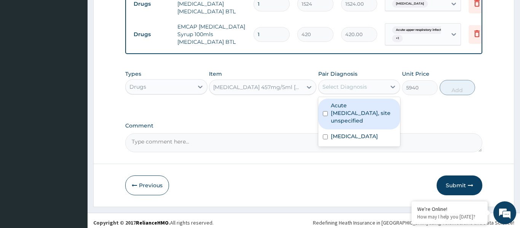
click at [353, 106] on label "Acute [MEDICAL_DATA], site unspecified" at bounding box center [363, 113] width 65 height 23
checkbox input "true"
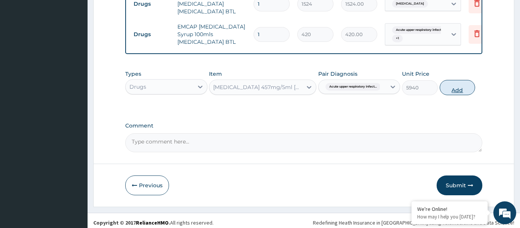
click at [458, 81] on button "Add" at bounding box center [457, 87] width 36 height 15
type input "0"
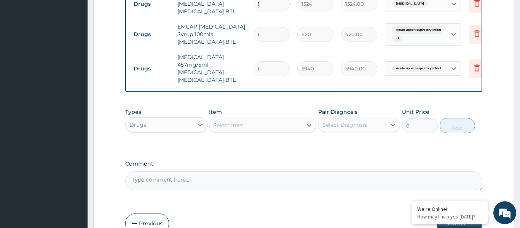
click at [245, 119] on div "Select Item" at bounding box center [255, 125] width 93 height 12
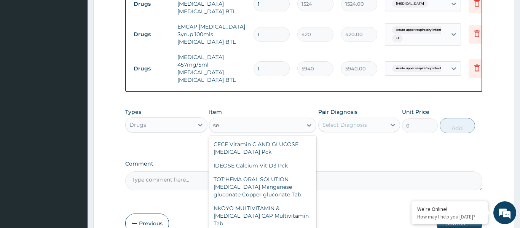
type input "s"
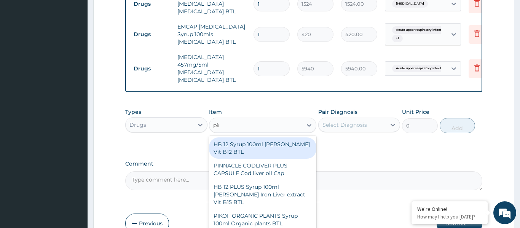
type input "piri"
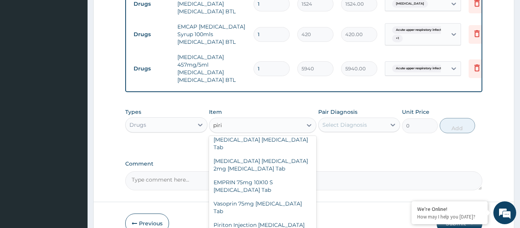
scroll to position [104, 0]
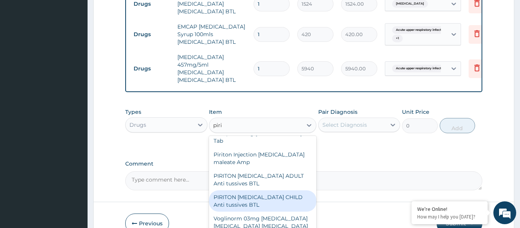
click at [269, 190] on div "PIRITON [MEDICAL_DATA] CHILD Anti tussives BTL" at bounding box center [262, 200] width 107 height 21
type input "420"
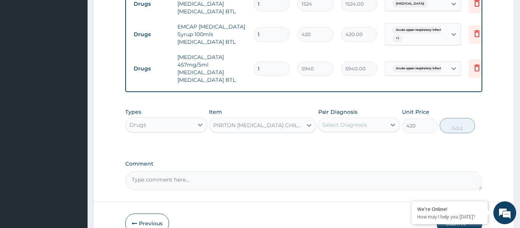
click at [349, 121] on div "Select Diagnosis" at bounding box center [344, 125] width 45 height 8
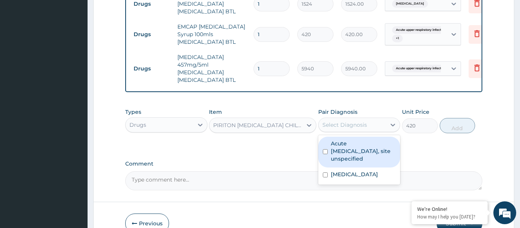
click at [350, 140] on label "Acute [MEDICAL_DATA], site unspecified" at bounding box center [363, 151] width 65 height 23
checkbox input "true"
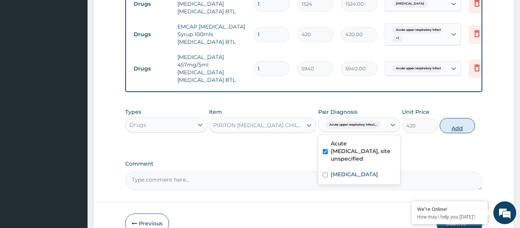
click at [455, 118] on button "Add" at bounding box center [457, 125] width 36 height 15
type input "0"
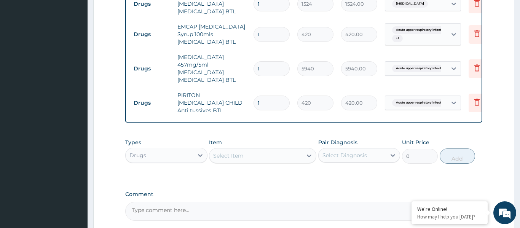
click at [263, 150] on div "Select Item" at bounding box center [255, 156] width 93 height 12
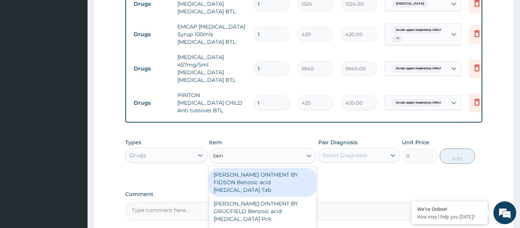
type input "beny"
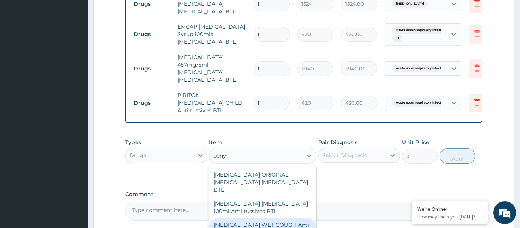
click at [262, 218] on div "[MEDICAL_DATA] WET COUGH Anti tussives BTL" at bounding box center [262, 228] width 107 height 21
type input "1200"
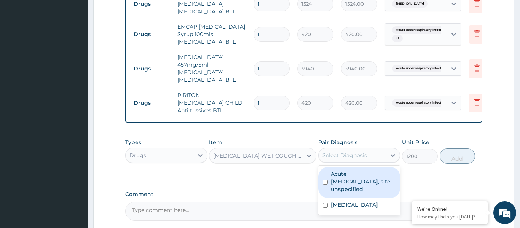
click at [341, 151] on div "Select Diagnosis" at bounding box center [344, 155] width 45 height 8
click at [352, 170] on label "Acute [MEDICAL_DATA], site unspecified" at bounding box center [363, 181] width 65 height 23
checkbox input "true"
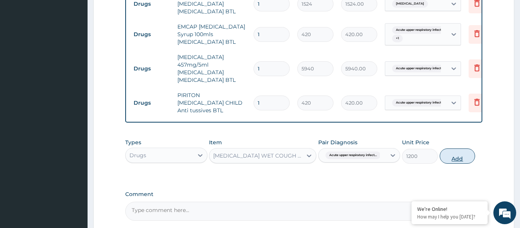
click at [452, 148] on button "Add" at bounding box center [457, 155] width 36 height 15
type input "0"
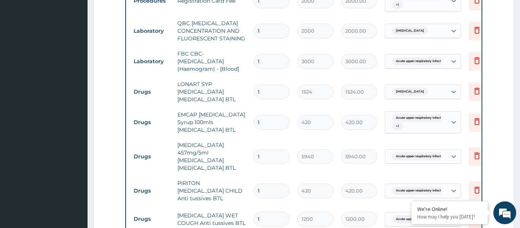
scroll to position [436, 0]
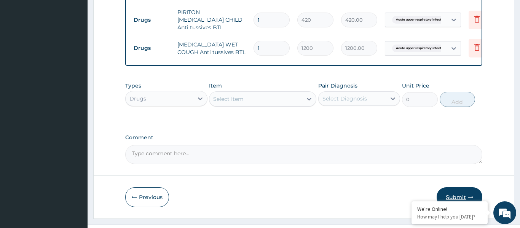
click at [450, 187] on button "Submit" at bounding box center [459, 197] width 46 height 20
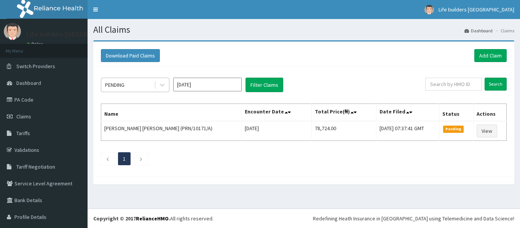
click at [131, 84] on div "PENDING" at bounding box center [127, 85] width 53 height 12
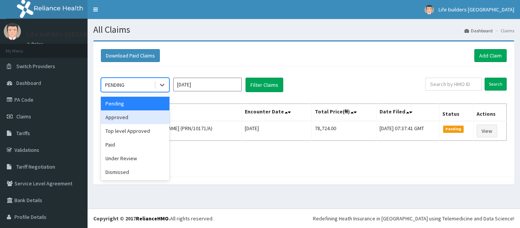
click at [126, 117] on div "Approved" at bounding box center [135, 117] width 68 height 14
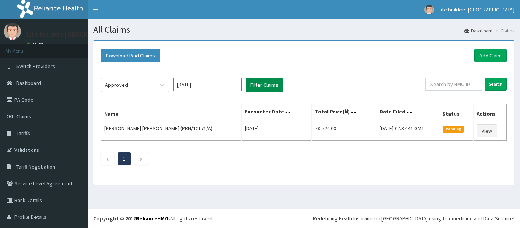
click at [264, 84] on button "Filter Claims" at bounding box center [264, 85] width 38 height 14
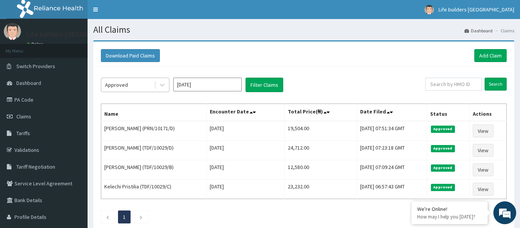
click at [132, 89] on div "Approved" at bounding box center [127, 85] width 53 height 12
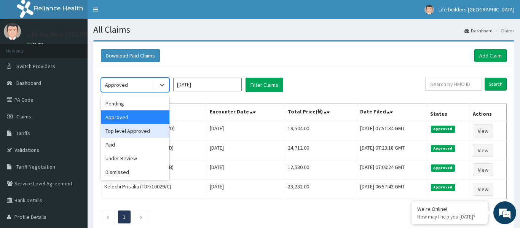
click at [134, 135] on div "Top level Approved" at bounding box center [135, 131] width 68 height 14
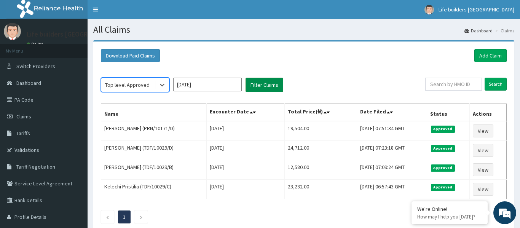
click at [259, 82] on button "Filter Claims" at bounding box center [264, 85] width 38 height 14
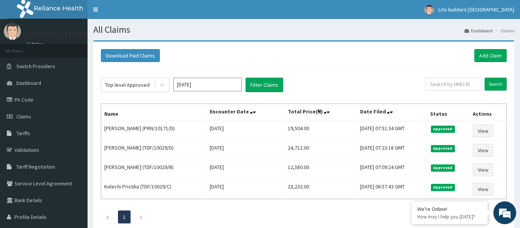
click at [210, 84] on input "Oct 2025" at bounding box center [207, 85] width 68 height 14
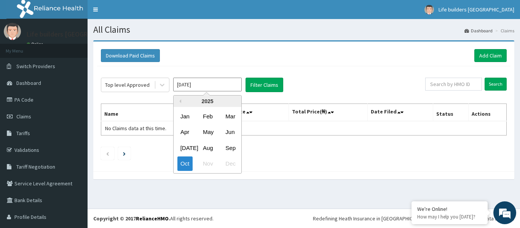
click at [228, 148] on div "Sep" at bounding box center [229, 148] width 15 height 14
type input "Sep 2025"
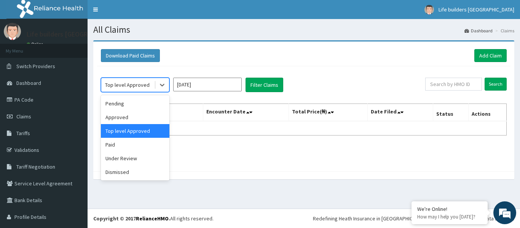
click at [135, 87] on div "Top level Approved" at bounding box center [127, 85] width 45 height 8
click at [118, 148] on div "Paid" at bounding box center [135, 145] width 68 height 14
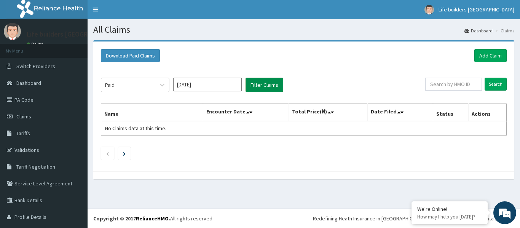
click at [271, 88] on button "Filter Claims" at bounding box center [264, 85] width 38 height 14
